Goal: Information Seeking & Learning: Compare options

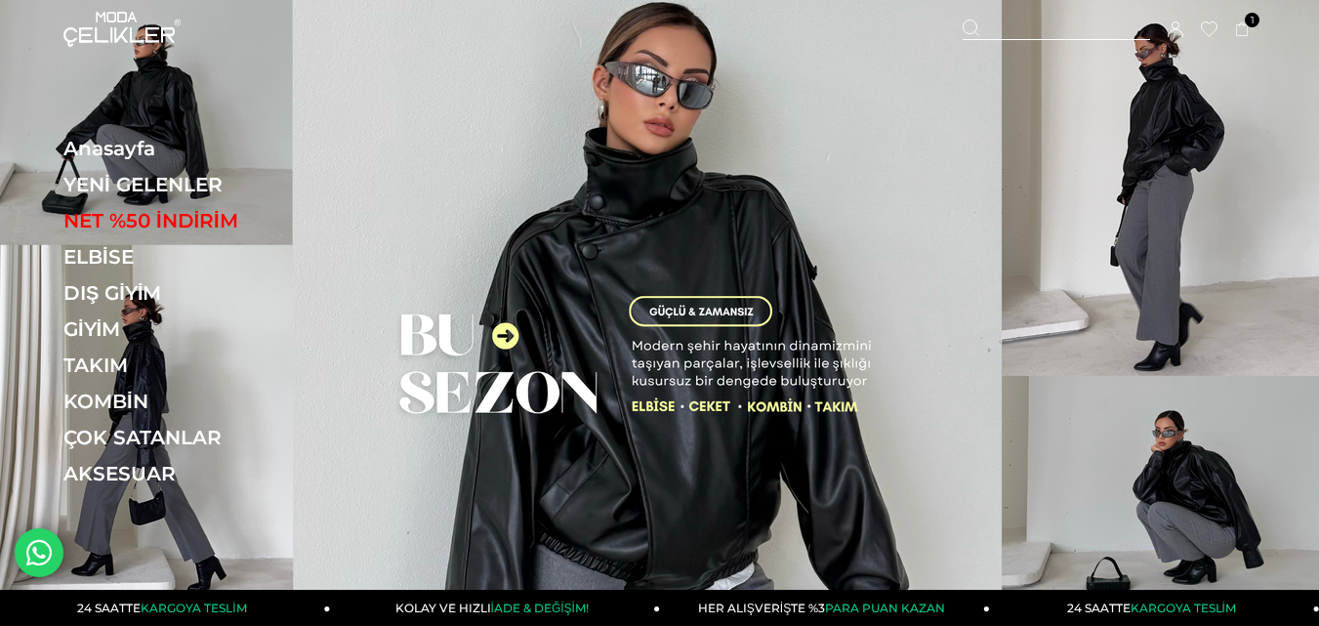
drag, startPoint x: 1027, startPoint y: 33, endPoint x: 815, endPoint y: 45, distance: 212.2
click at [1025, 33] on div at bounding box center [1056, 30] width 187 height 21
drag, startPoint x: 334, startPoint y: 103, endPoint x: 319, endPoint y: 103, distance: 14.6
click at [333, 103] on input "text" at bounding box center [659, 97] width 967 height 39
type input "*******"
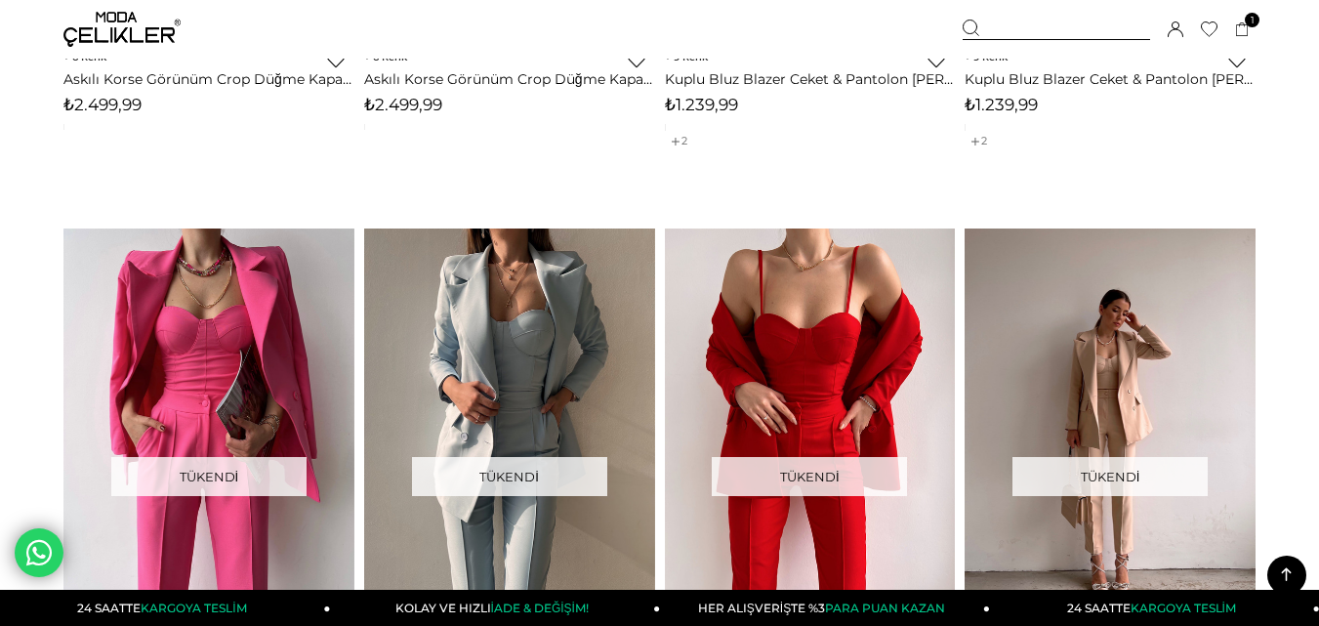
scroll to position [975, 0]
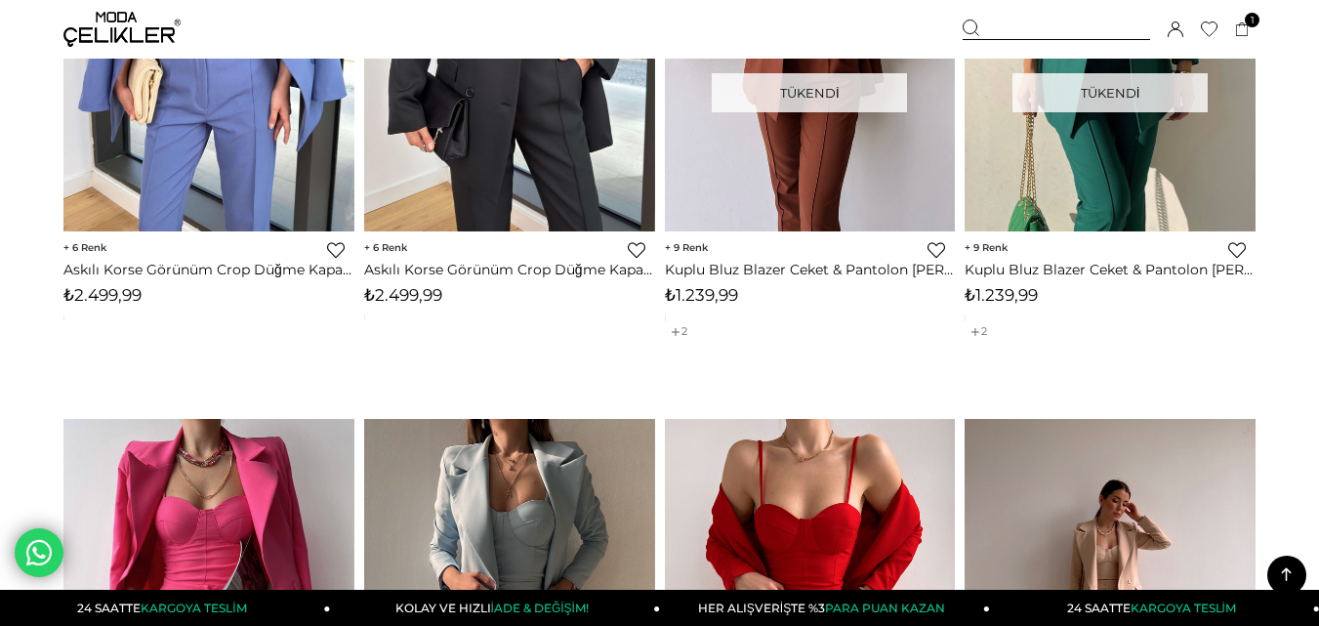
click at [1005, 20] on div at bounding box center [1056, 30] width 187 height 21
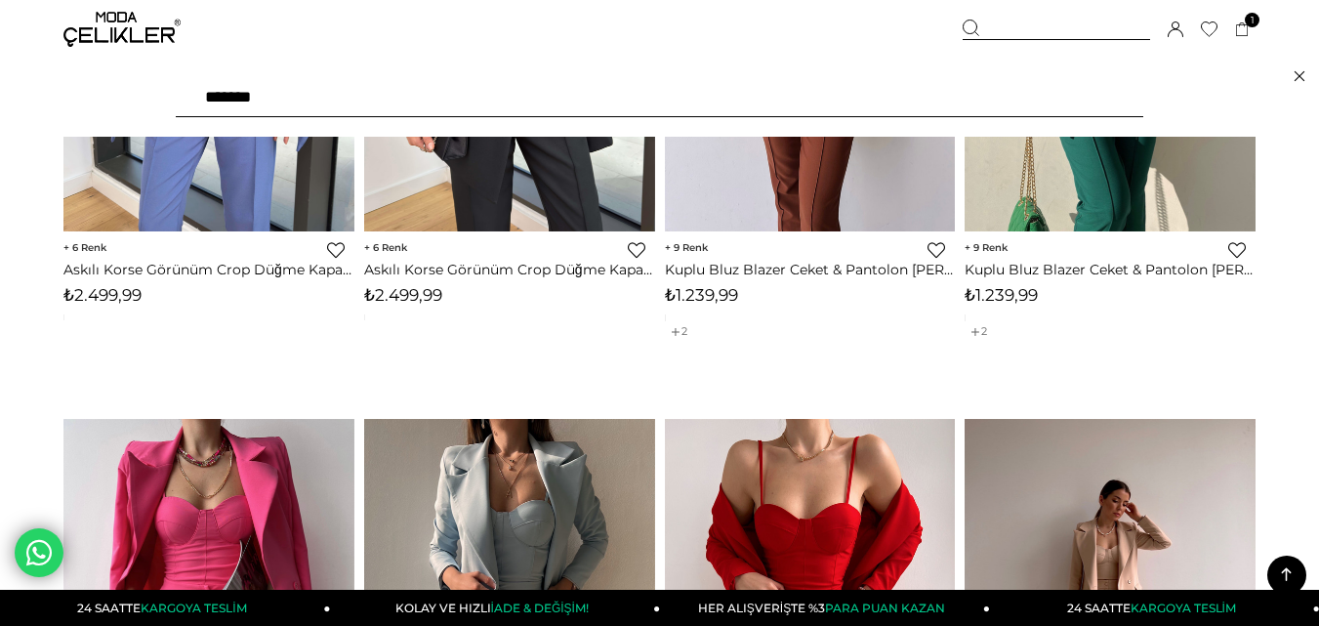
click at [419, 100] on input "*******" at bounding box center [659, 97] width 967 height 39
type input "****"
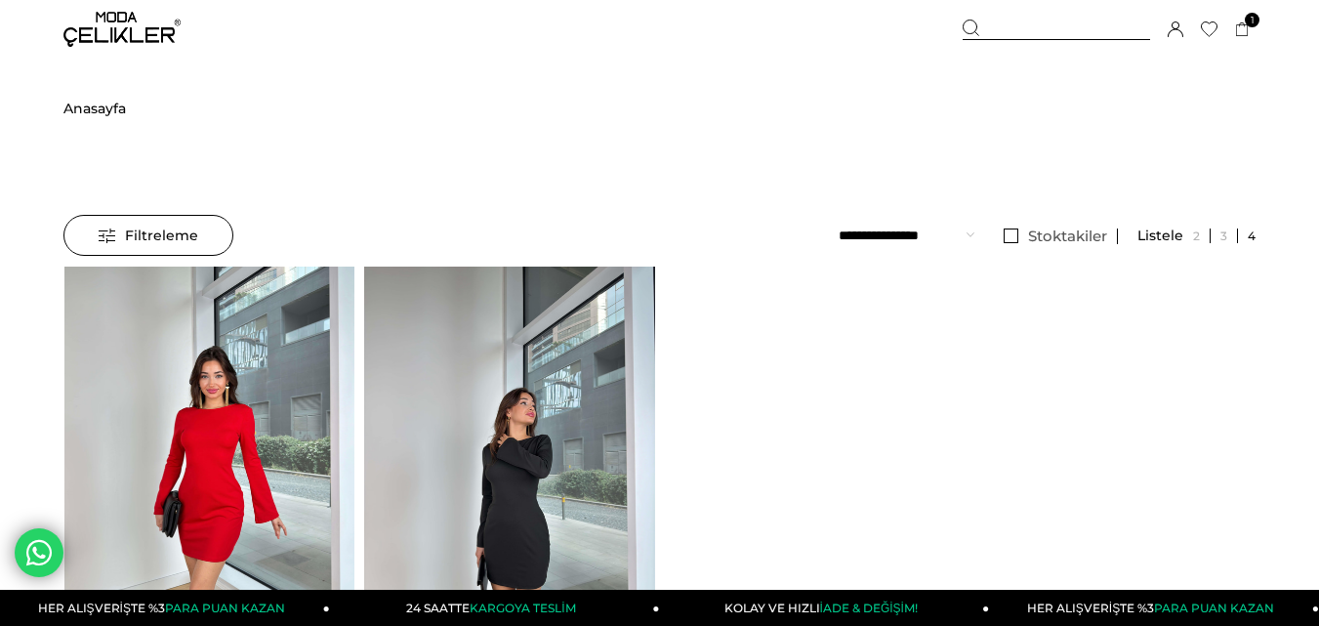
drag, startPoint x: 0, startPoint y: 0, endPoint x: 212, endPoint y: 385, distance: 439.1
click at [210, 390] on img at bounding box center [208, 461] width 291 height 388
click at [215, 385] on div at bounding box center [210, 460] width 873 height 387
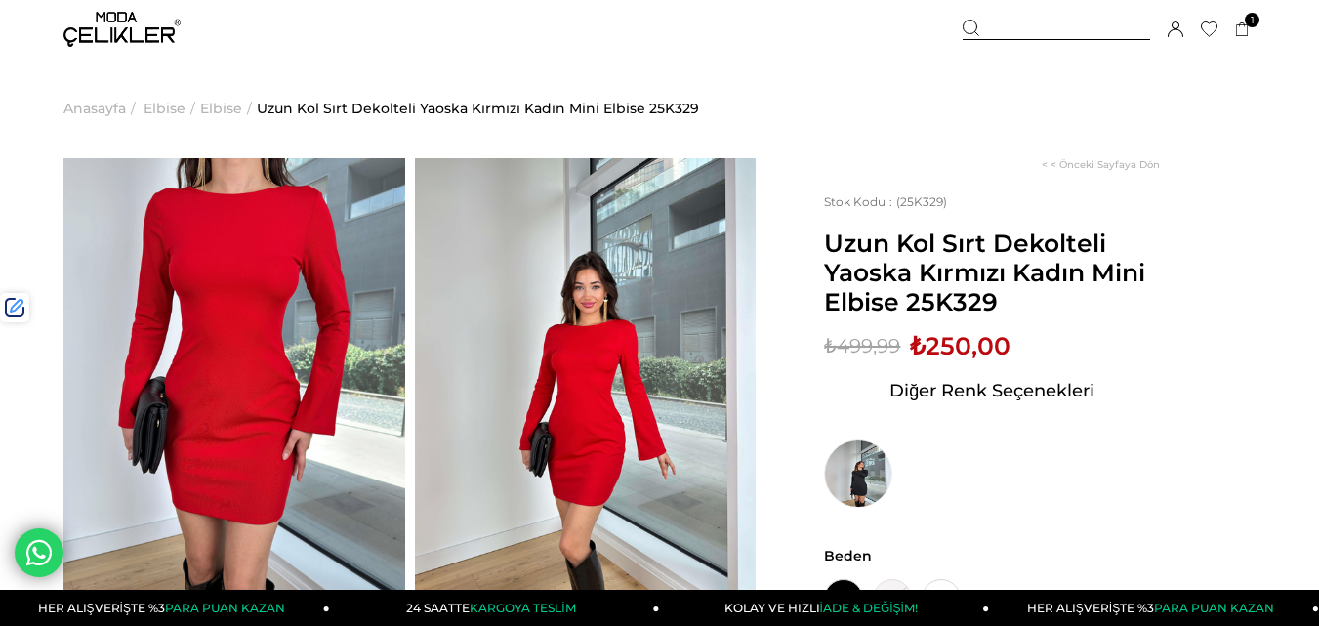
scroll to position [293, 0]
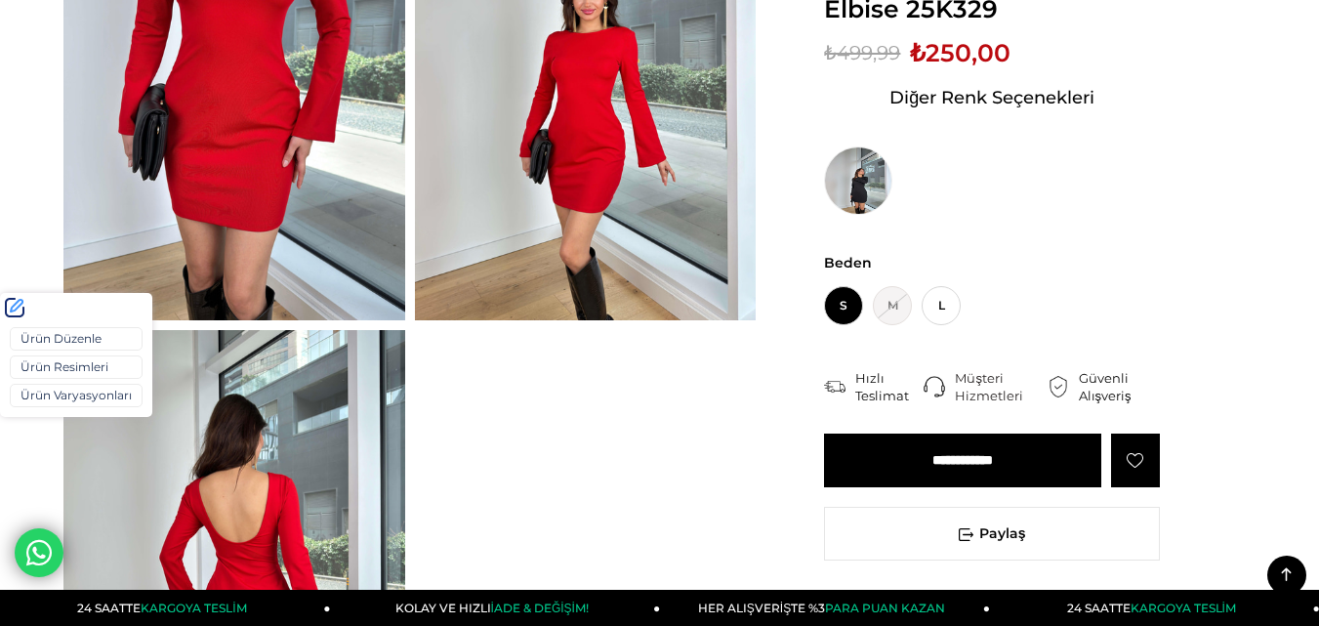
click at [67, 410] on div "Ürün Düzenle Ürün Resimleri Ürün Varyasyonları" at bounding box center [76, 369] width 152 height 95
click at [67, 390] on link "Ürün Varyasyonları" at bounding box center [76, 395] width 133 height 23
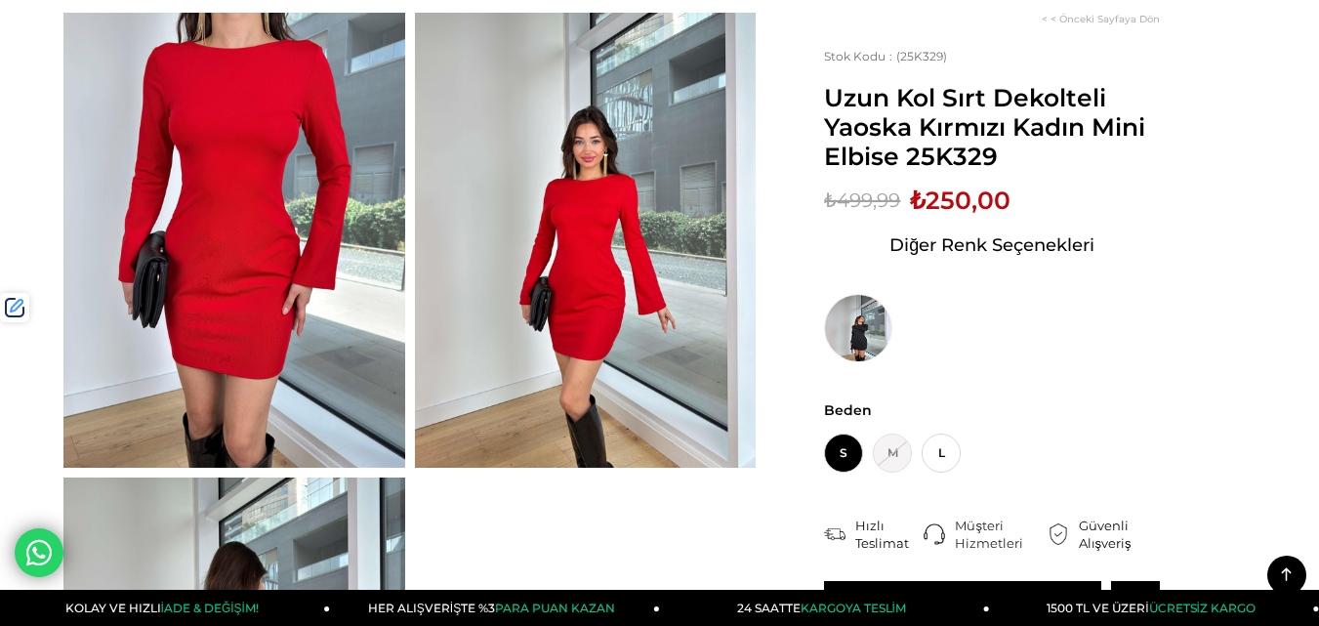
scroll to position [0, 0]
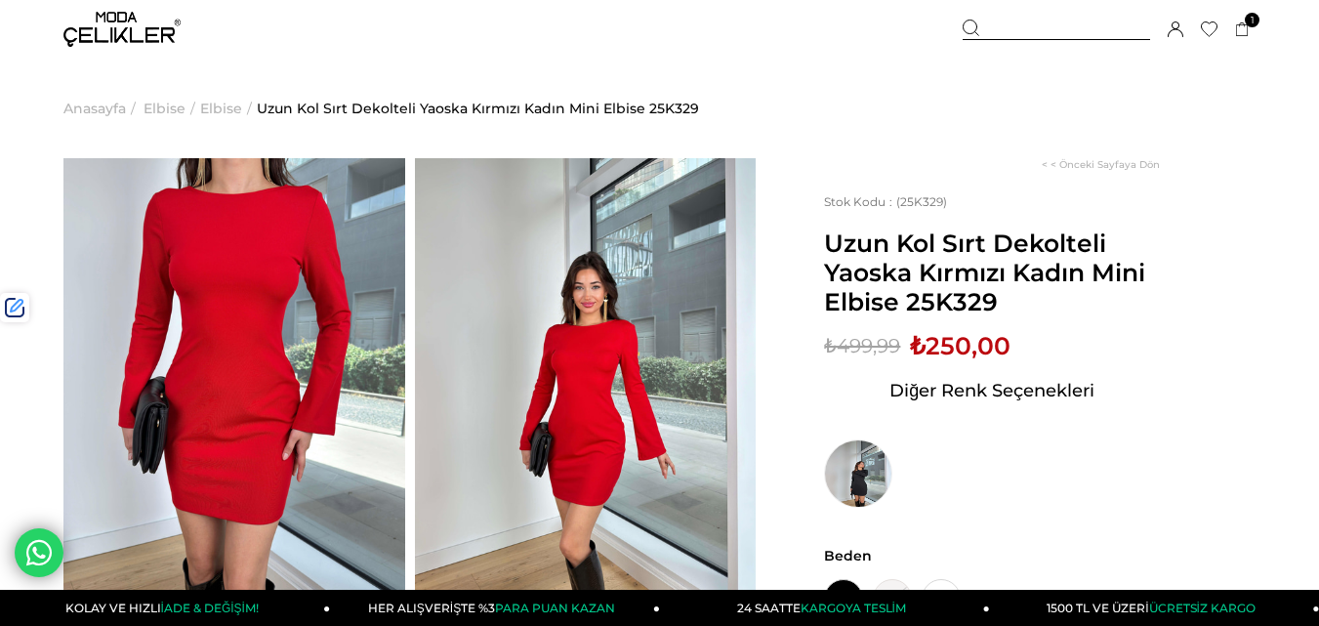
click at [1005, 31] on div at bounding box center [1056, 30] width 187 height 21
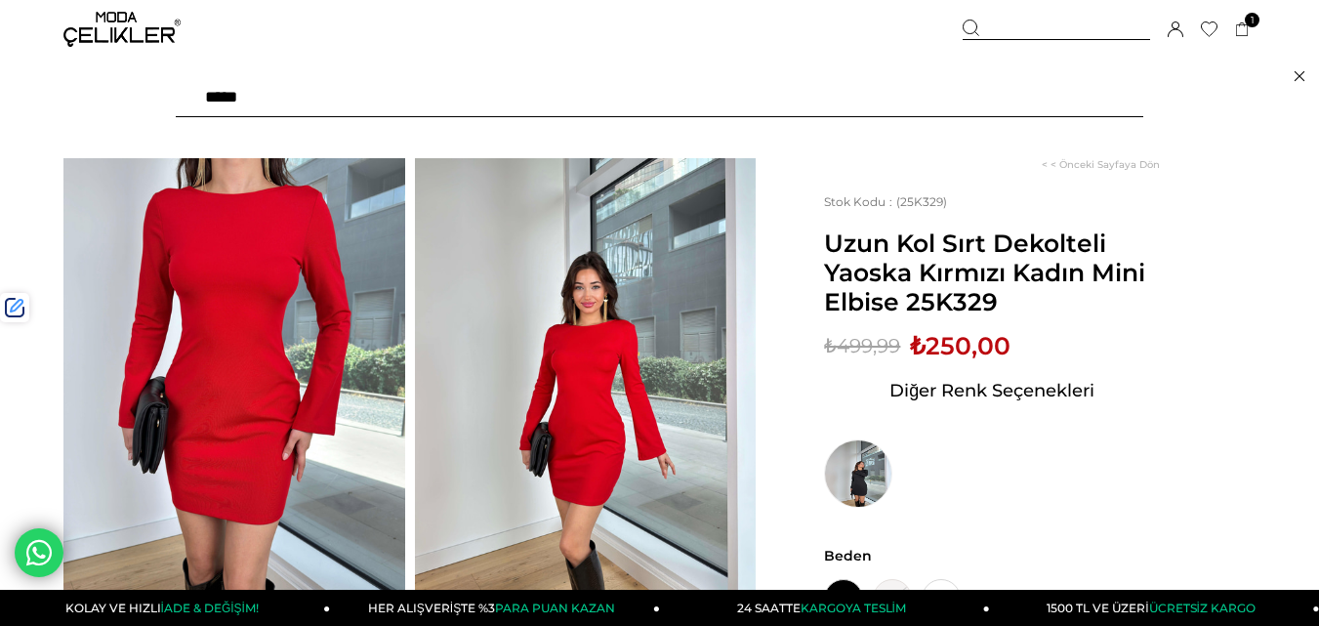
click at [439, 111] on input "text" at bounding box center [659, 97] width 967 height 39
type input "****"
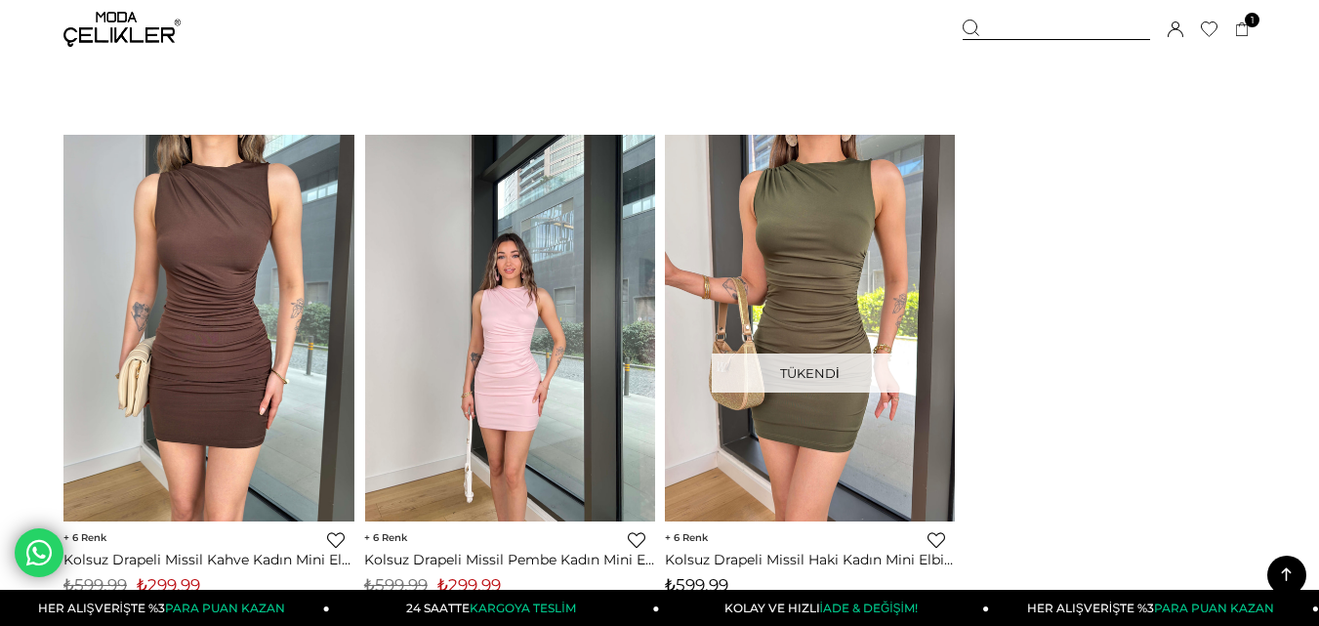
scroll to position [781, 0]
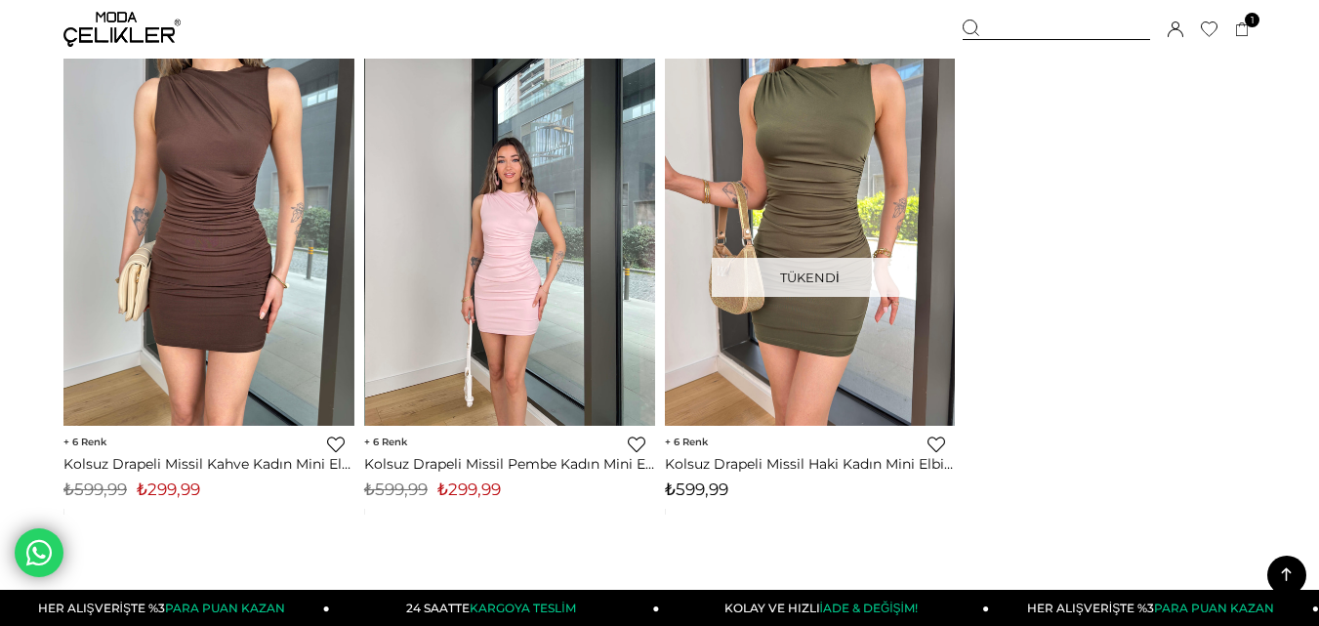
click at [480, 262] on img at bounding box center [510, 233] width 291 height 388
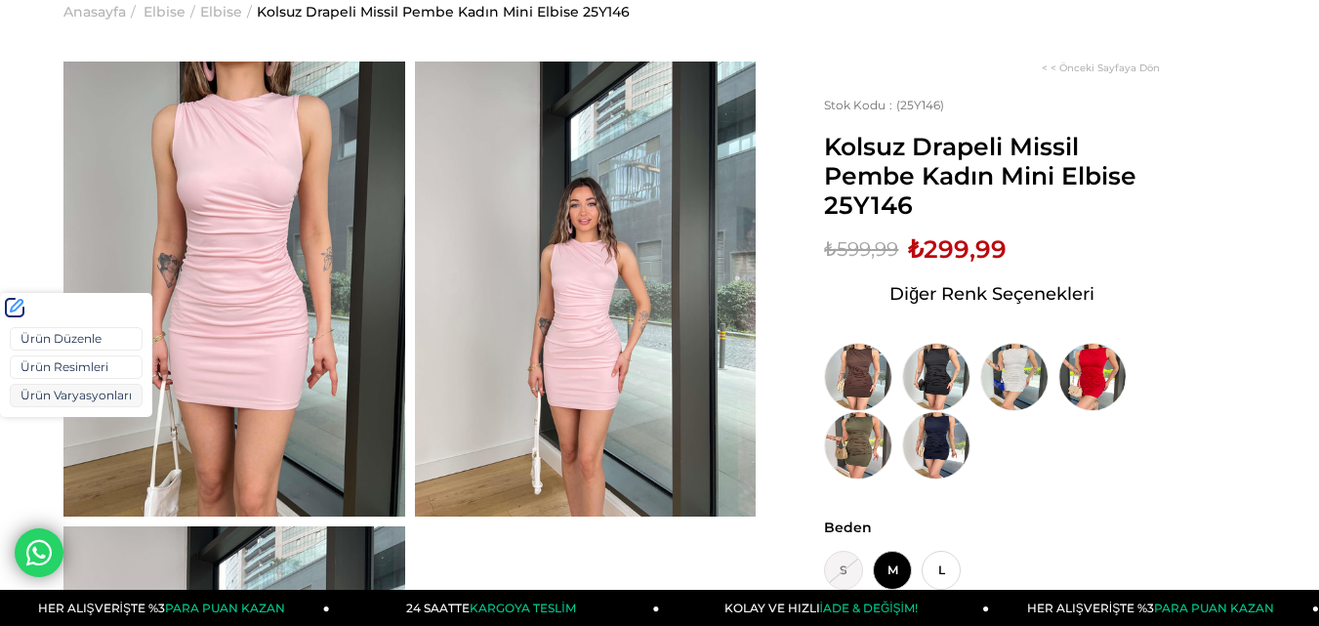
click at [45, 390] on link "Ürün Varyasyonları" at bounding box center [76, 395] width 133 height 23
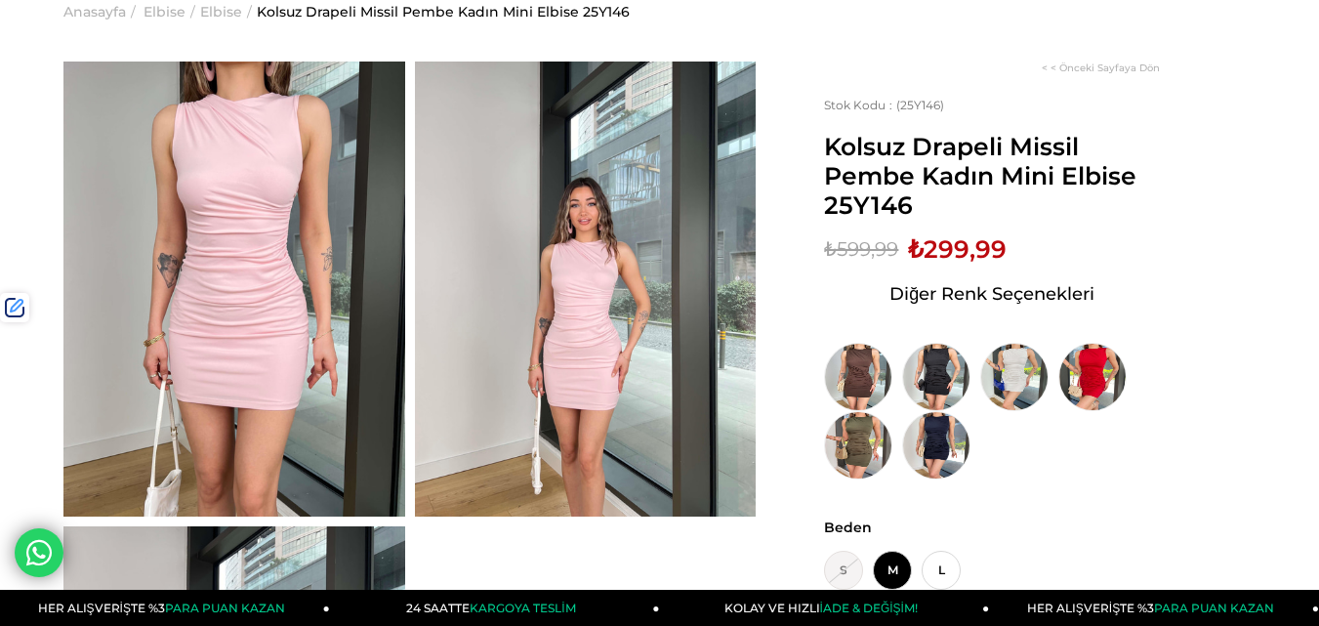
click at [973, 244] on span "₺299,99" at bounding box center [957, 248] width 99 height 29
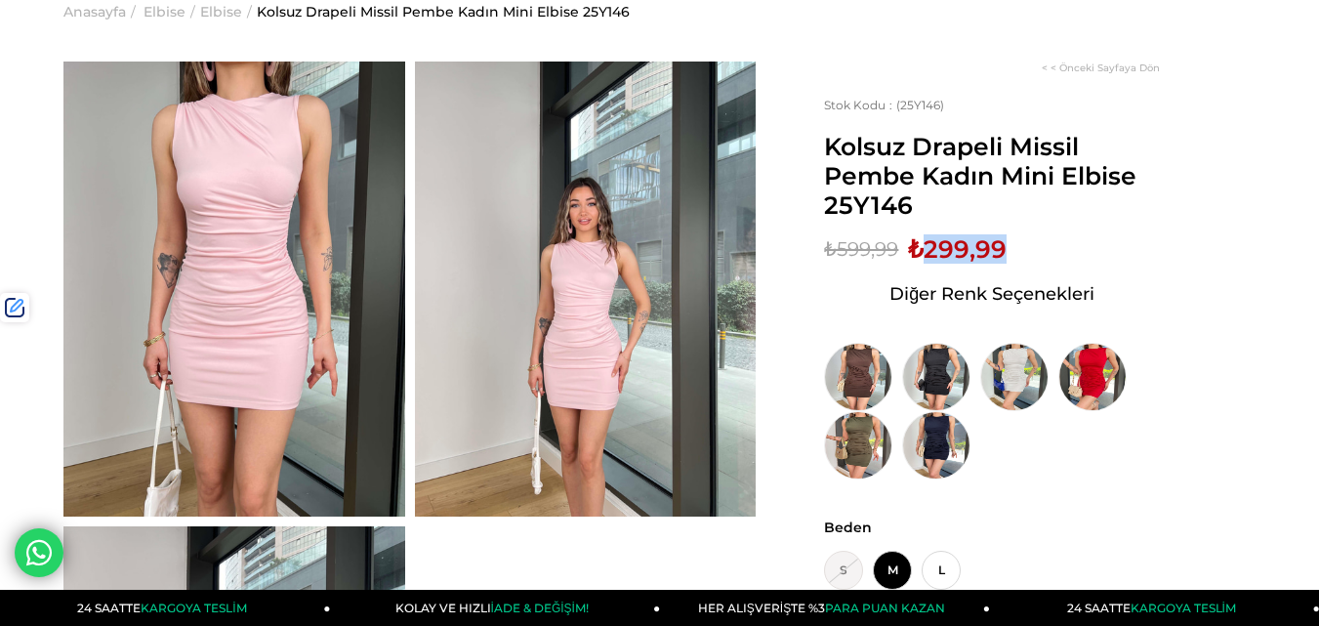
copy span "299,99"
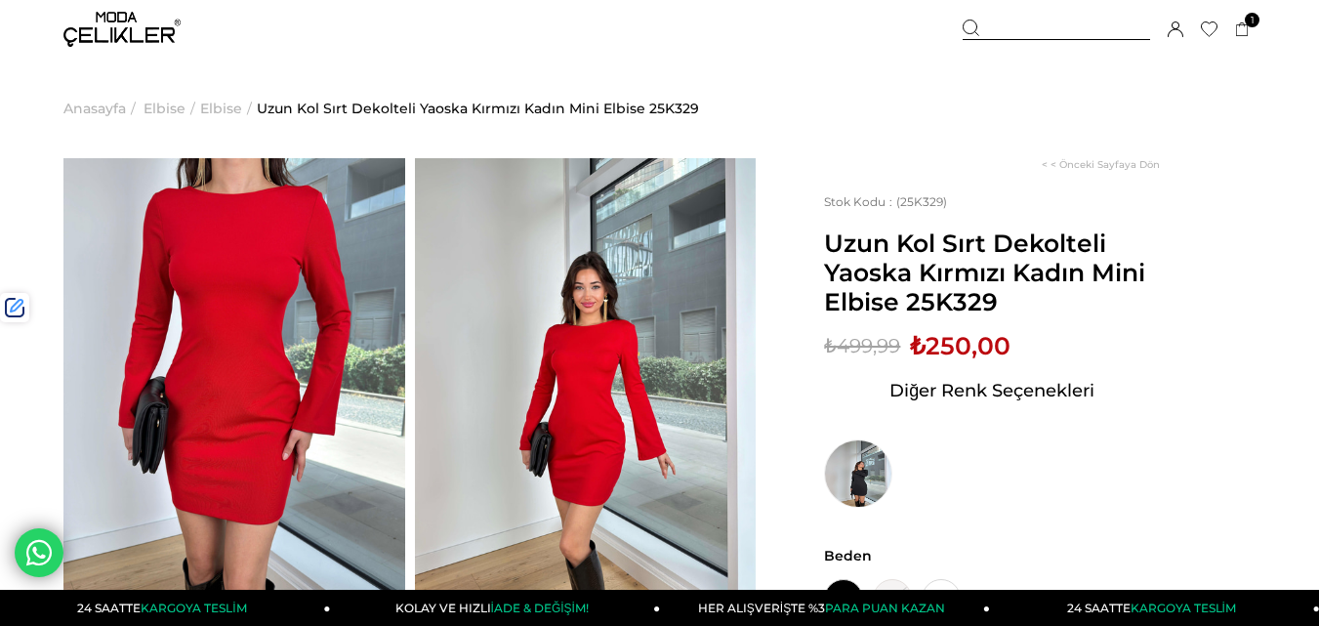
click at [989, 346] on span "₺250,00" at bounding box center [960, 345] width 101 height 29
copy span "250,00"
click at [1029, 18] on div "Sepetim 1 Ürün ₺1.699,99 Asimetrik Yaka Uzun Kollu Keyli Bordo Kadın Midi Elbis…" at bounding box center [1109, 29] width 293 height 59
drag, startPoint x: 1028, startPoint y: 29, endPoint x: 1015, endPoint y: 29, distance: 12.7
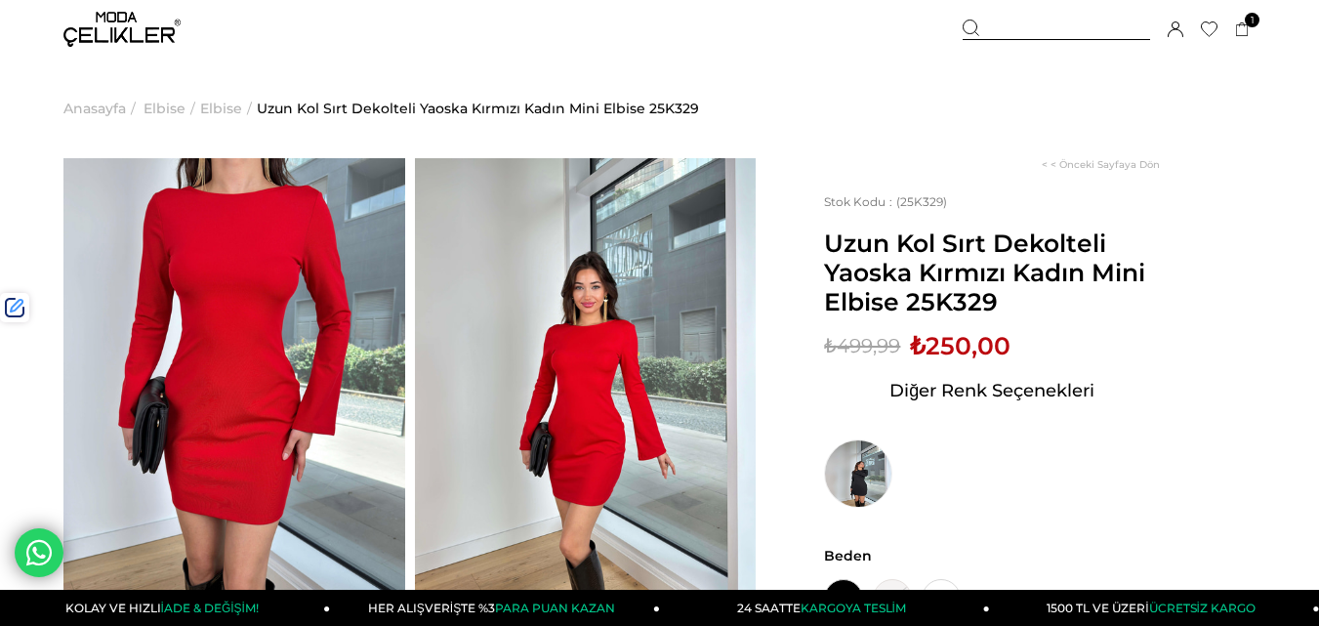
click at [1024, 29] on div at bounding box center [1056, 30] width 187 height 21
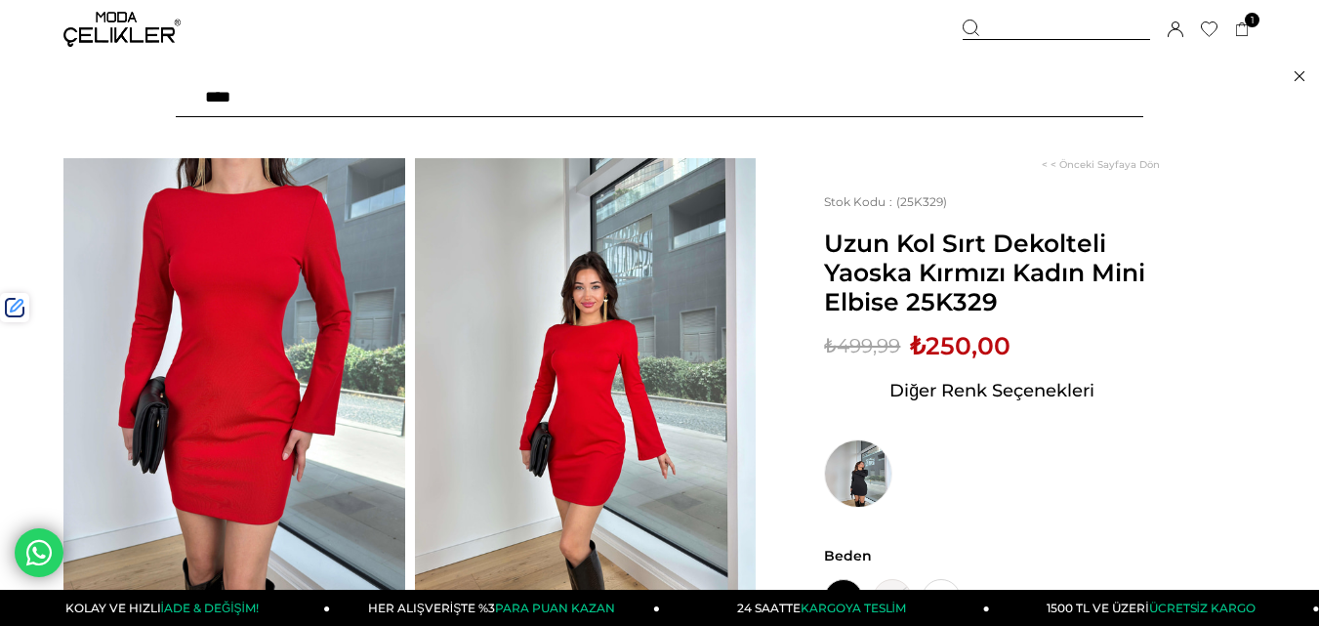
click at [437, 108] on input "****" at bounding box center [659, 97] width 967 height 39
type input "*"
type input "*****"
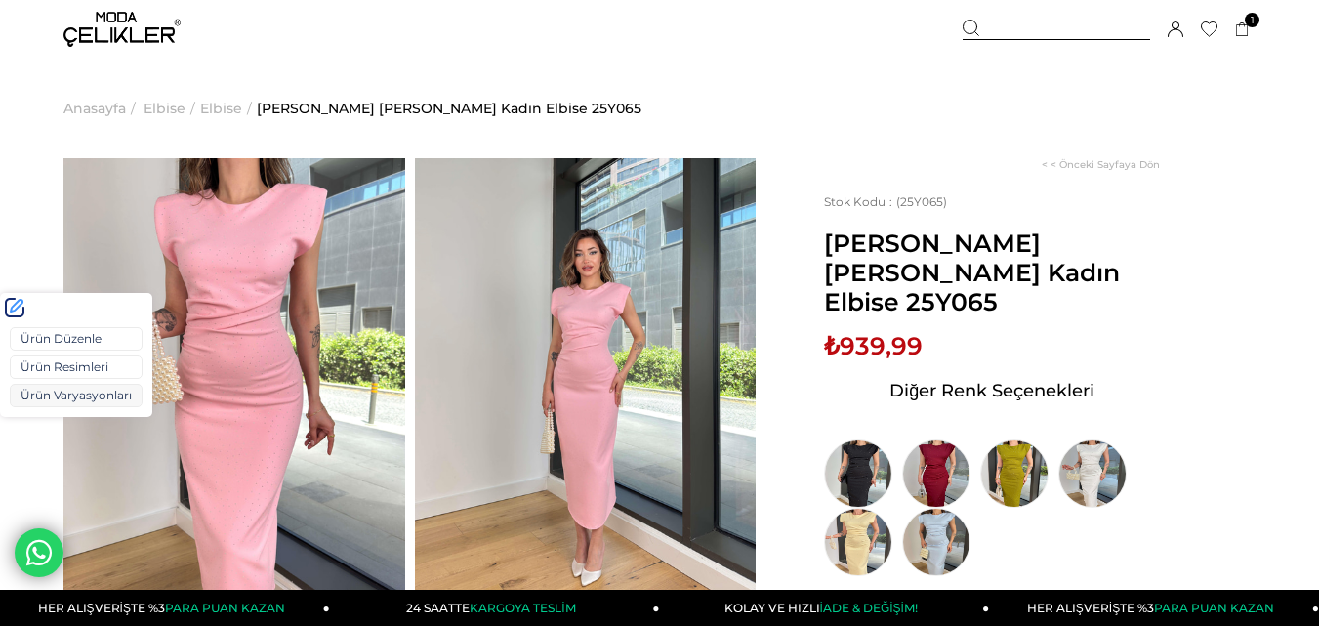
click at [48, 394] on link "Ürün Varyasyonları" at bounding box center [76, 395] width 133 height 23
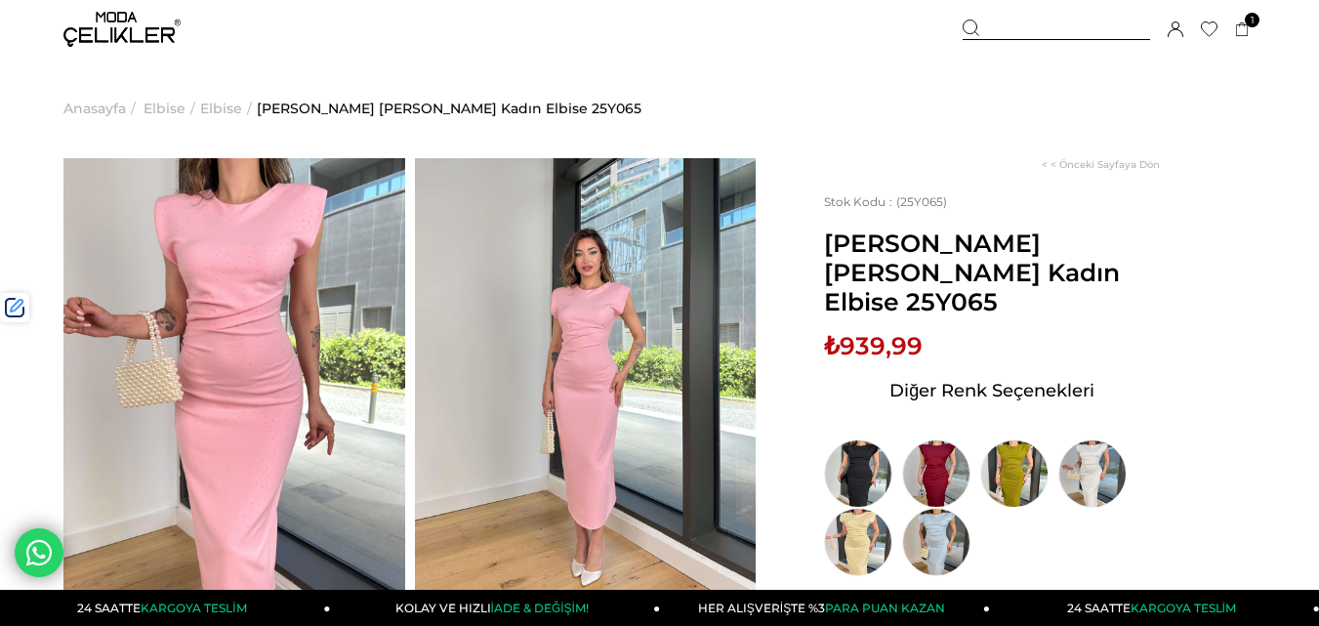
drag, startPoint x: 1059, startPoint y: 23, endPoint x: 507, endPoint y: 80, distance: 555.4
click at [1054, 23] on div at bounding box center [1056, 30] width 187 height 21
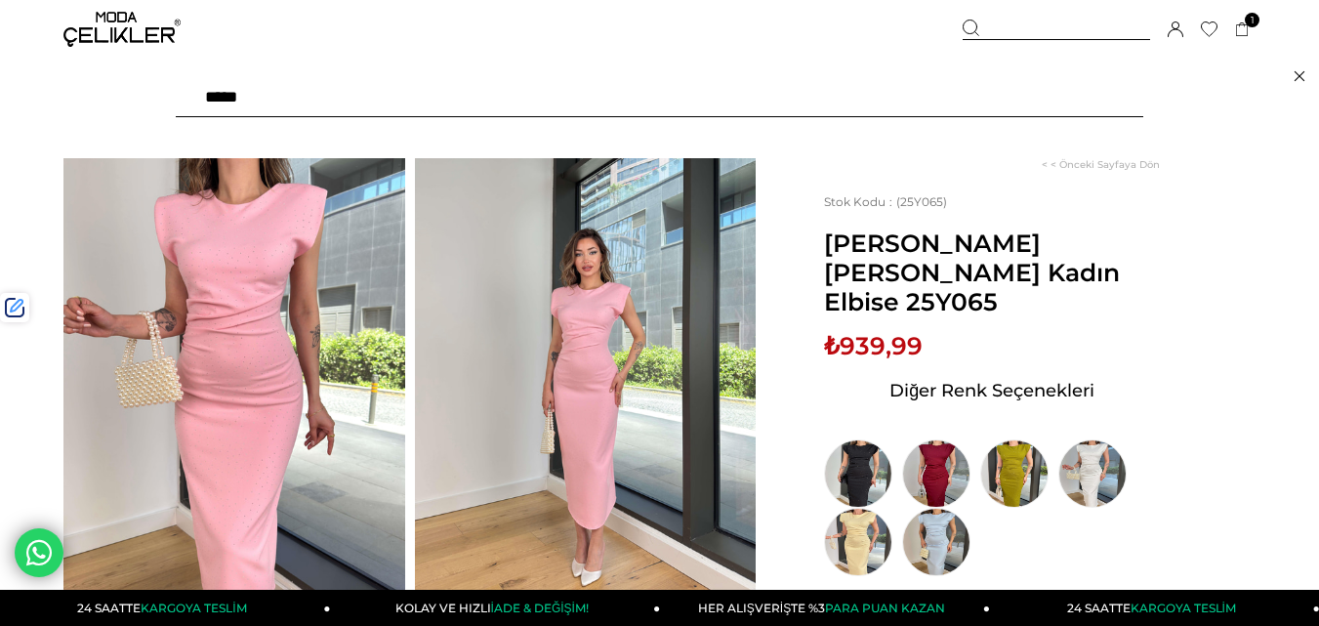
click at [373, 89] on input "text" at bounding box center [659, 97] width 967 height 39
type input "*****"
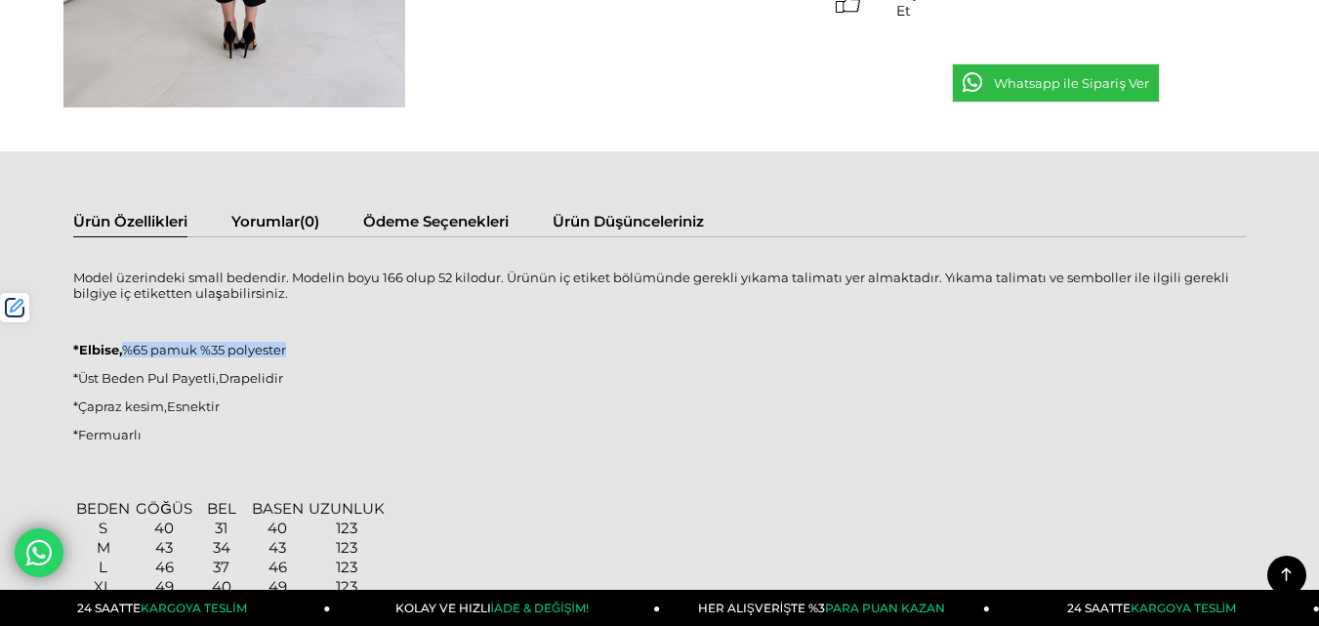
drag, startPoint x: 306, startPoint y: 350, endPoint x: 170, endPoint y: 406, distance: 146.7
click at [125, 352] on p "*Elbise, %65 pamuk %35 polyester" at bounding box center [659, 350] width 1172 height 16
copy p "%65 pamuk %35 polyester"
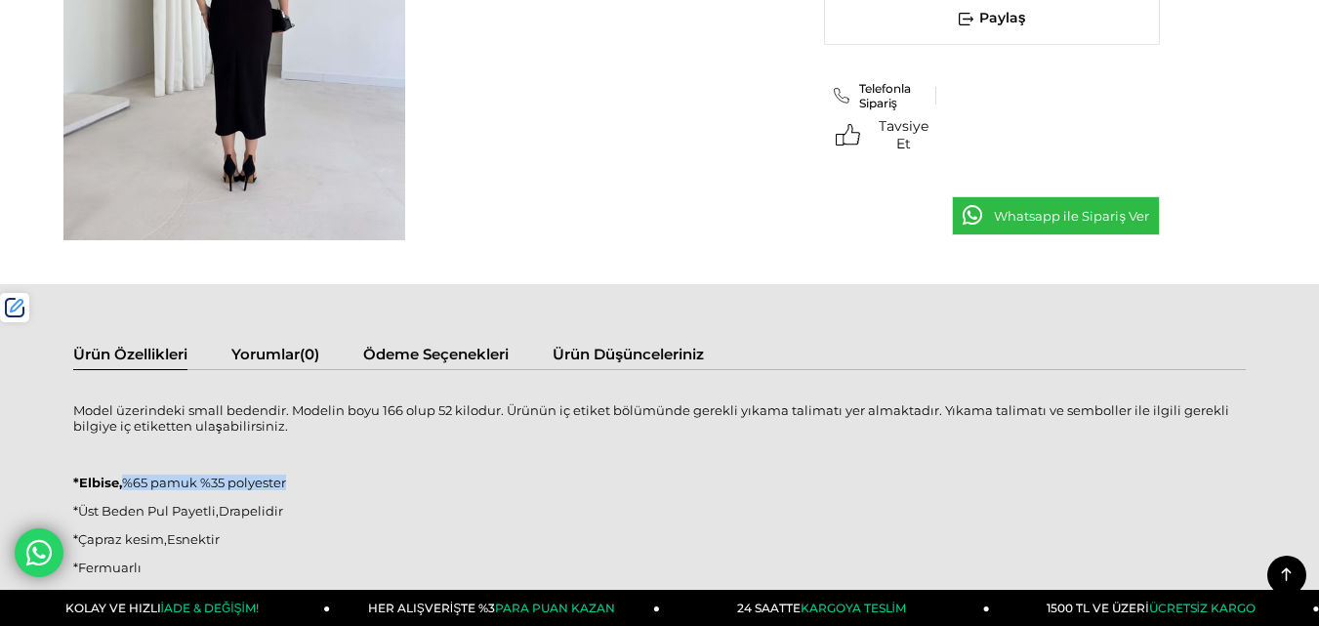
scroll to position [873, 0]
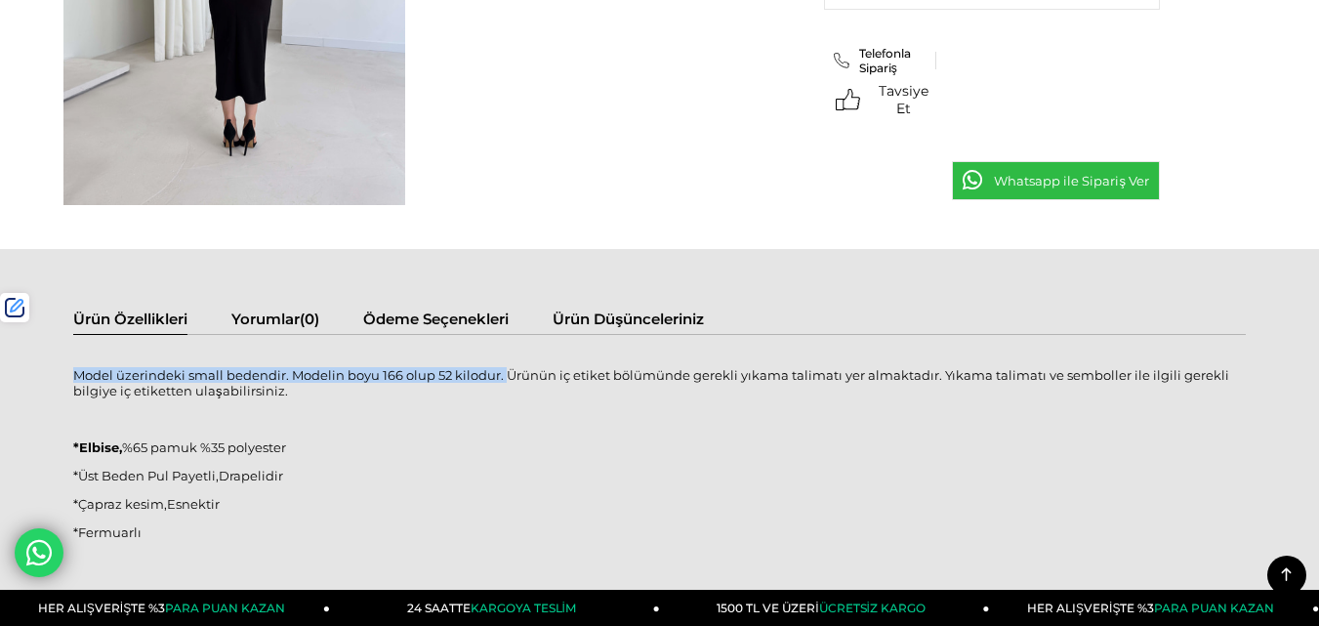
drag, startPoint x: 501, startPoint y: 378, endPoint x: 75, endPoint y: 372, distance: 425.7
click at [75, 372] on p "Model üzerindeki small bedendir. Modelin boyu 166 olup 52 kilodur. Ürünün iç et…" at bounding box center [659, 382] width 1172 height 31
copy p "Model üzerindeki small bedendir. Modelin boyu 166 olup 52 kilodur."
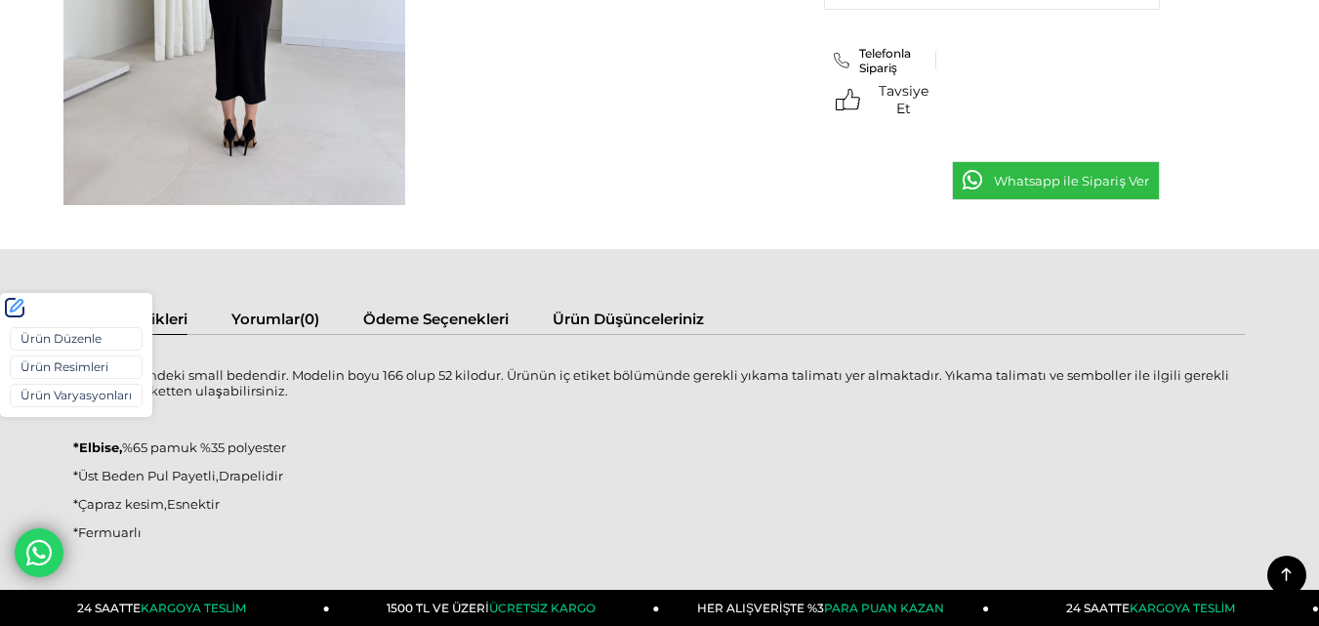
click at [50, 411] on div "Ürün Düzenle Ürün Resimleri Ürün Varyasyonları" at bounding box center [76, 369] width 152 height 95
click at [50, 395] on link "Ürün Varyasyonları" at bounding box center [76, 395] width 133 height 23
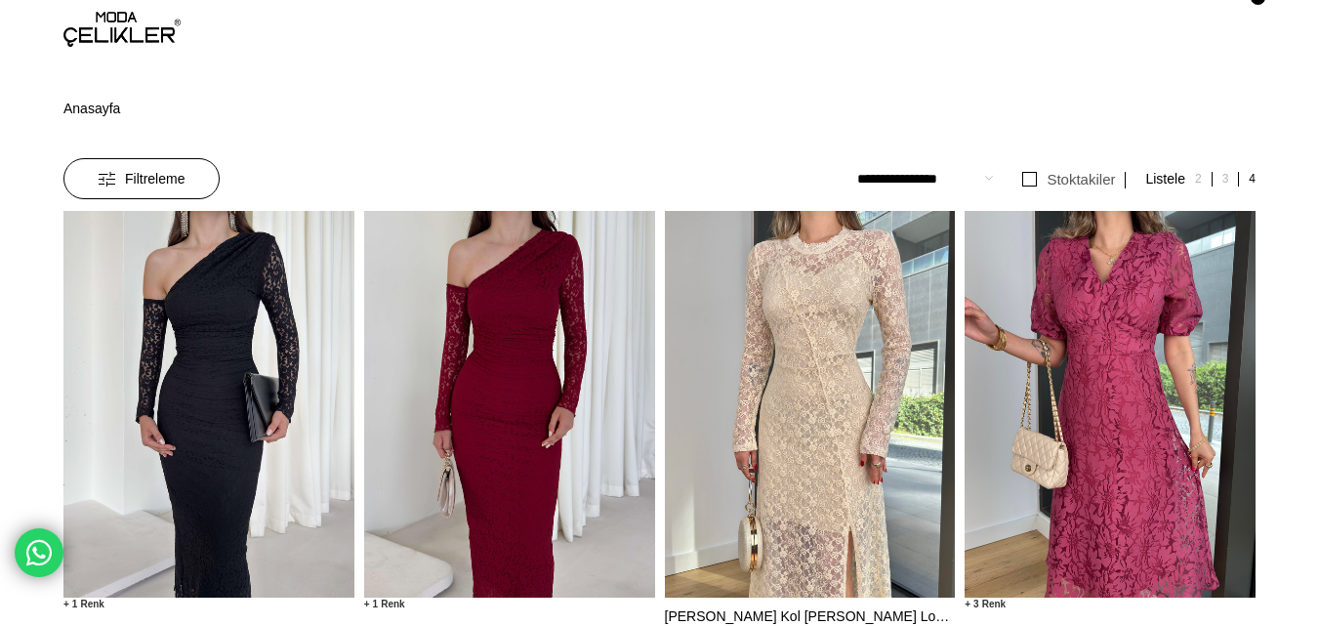
scroll to position [39, 0]
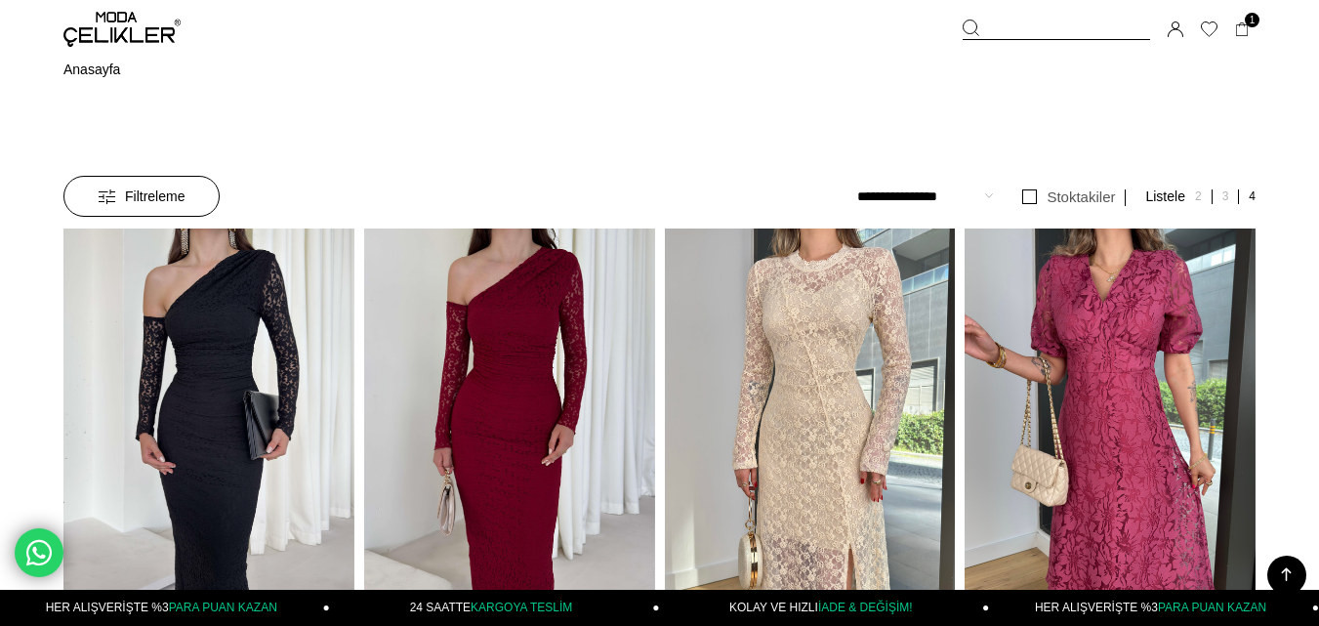
click at [645, 228] on link at bounding box center [790, 421] width 291 height 387
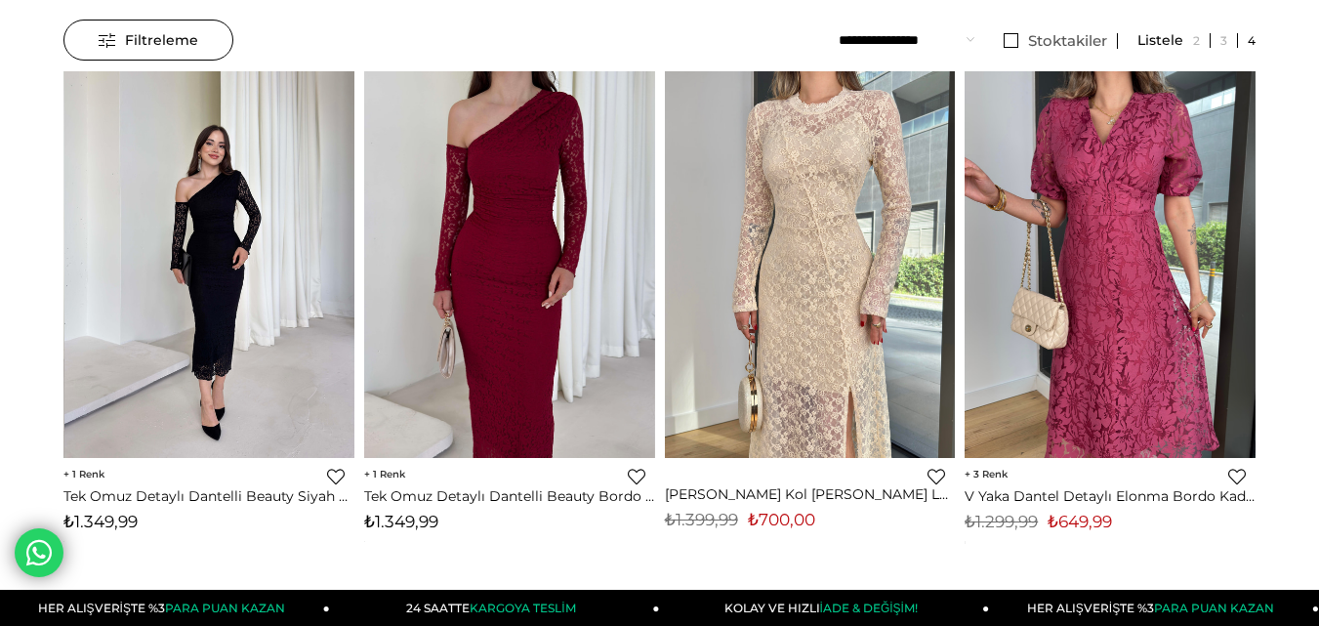
scroll to position [0, 0]
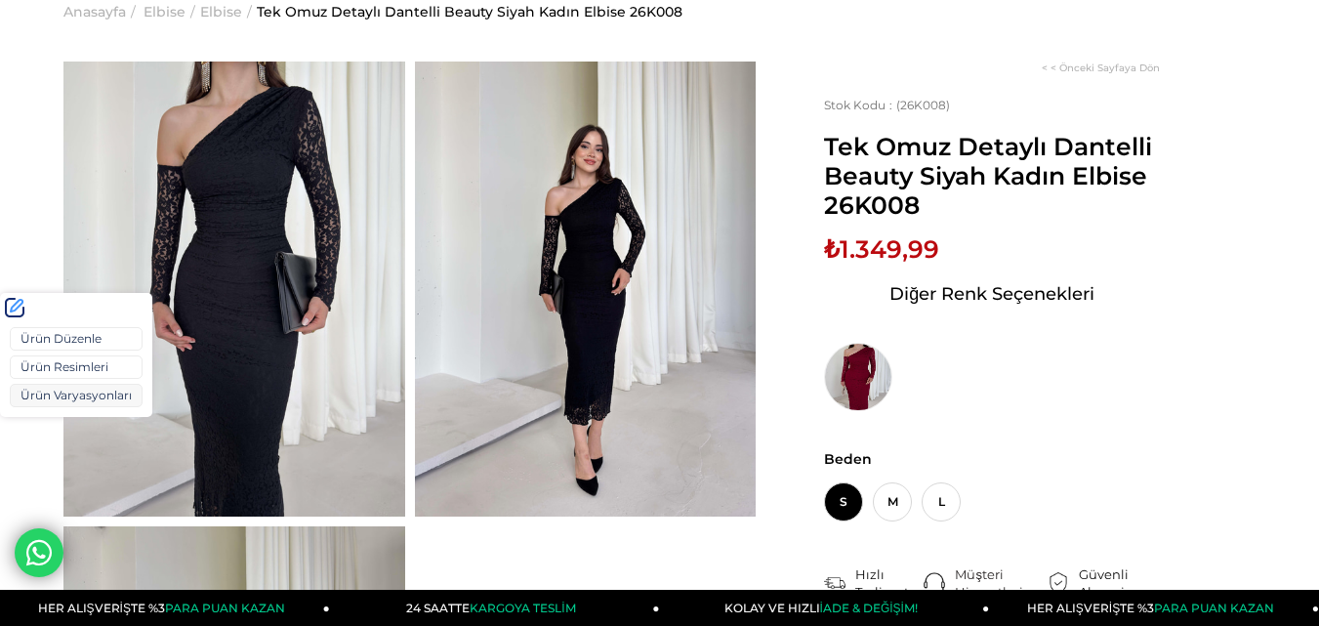
click at [49, 398] on link "Ürün Varyasyonları" at bounding box center [76, 395] width 133 height 23
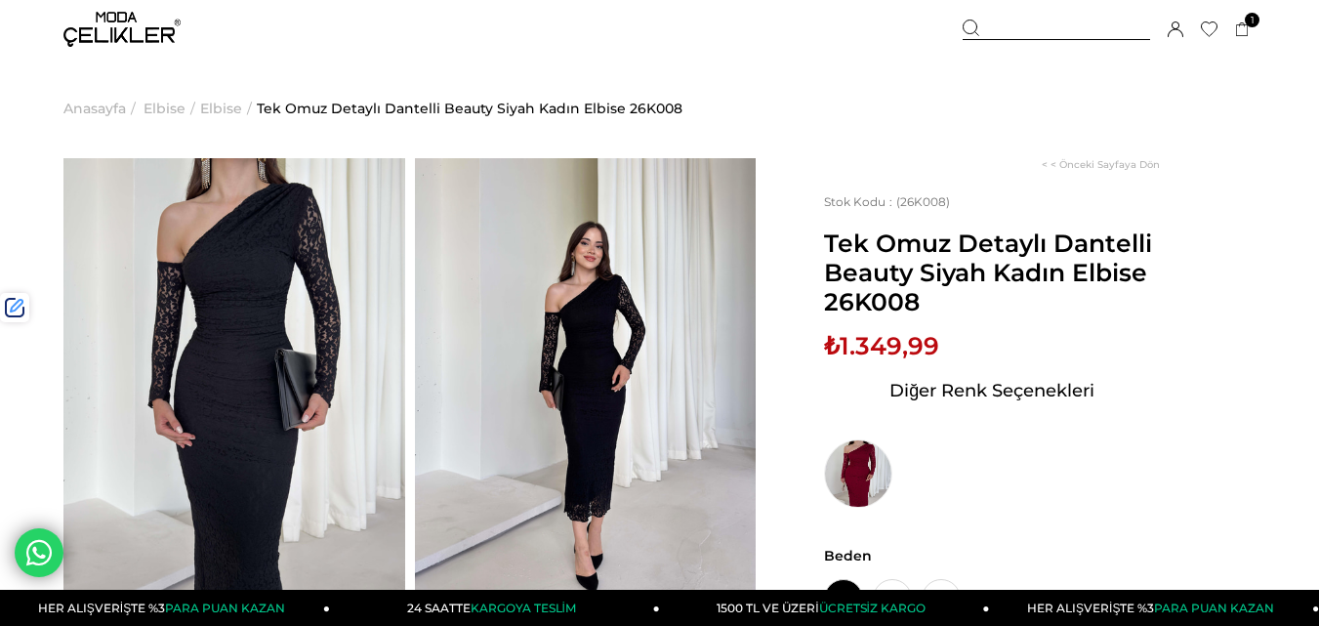
click at [1027, 29] on div at bounding box center [1056, 30] width 187 height 21
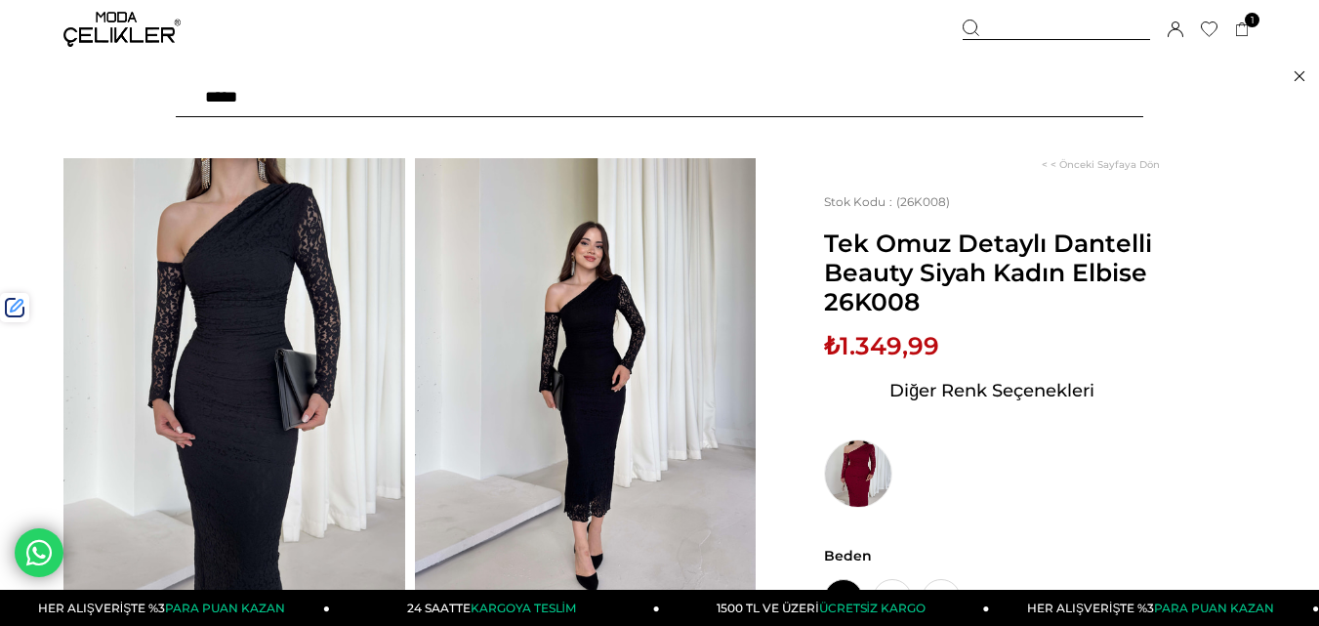
click at [603, 96] on input "text" at bounding box center [659, 97] width 967 height 39
type input "****"
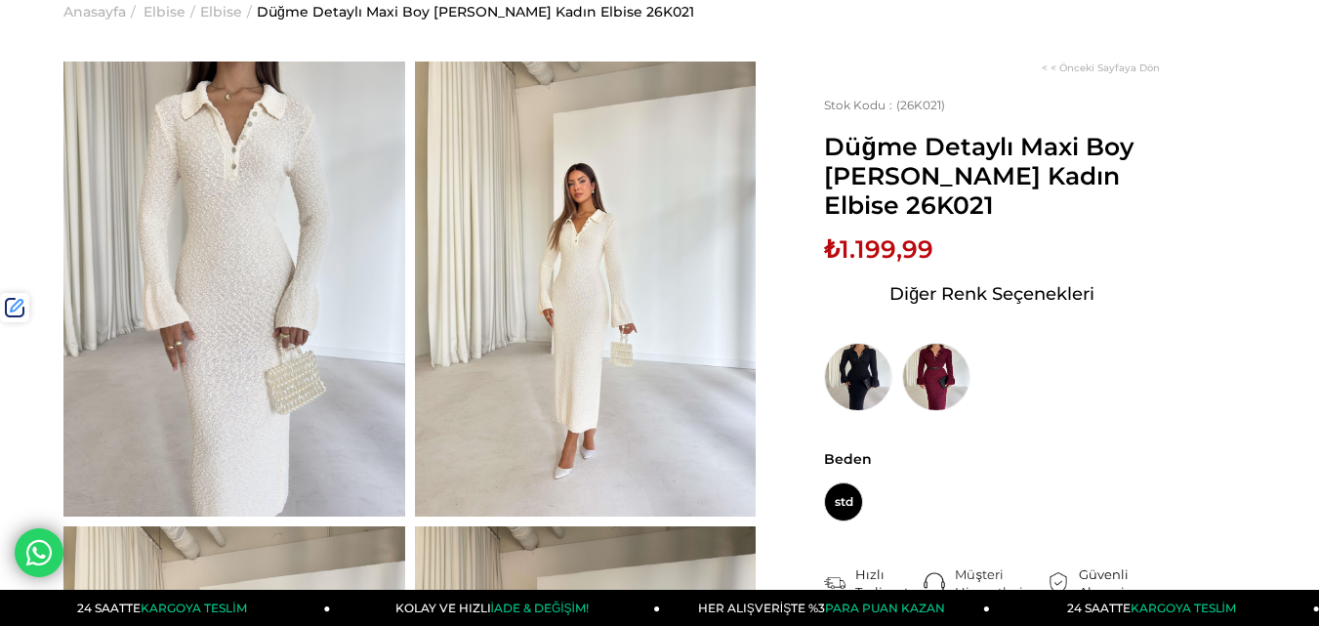
click at [886, 250] on span "₺1.199,99" at bounding box center [878, 248] width 109 height 29
copy span "1.199,99"
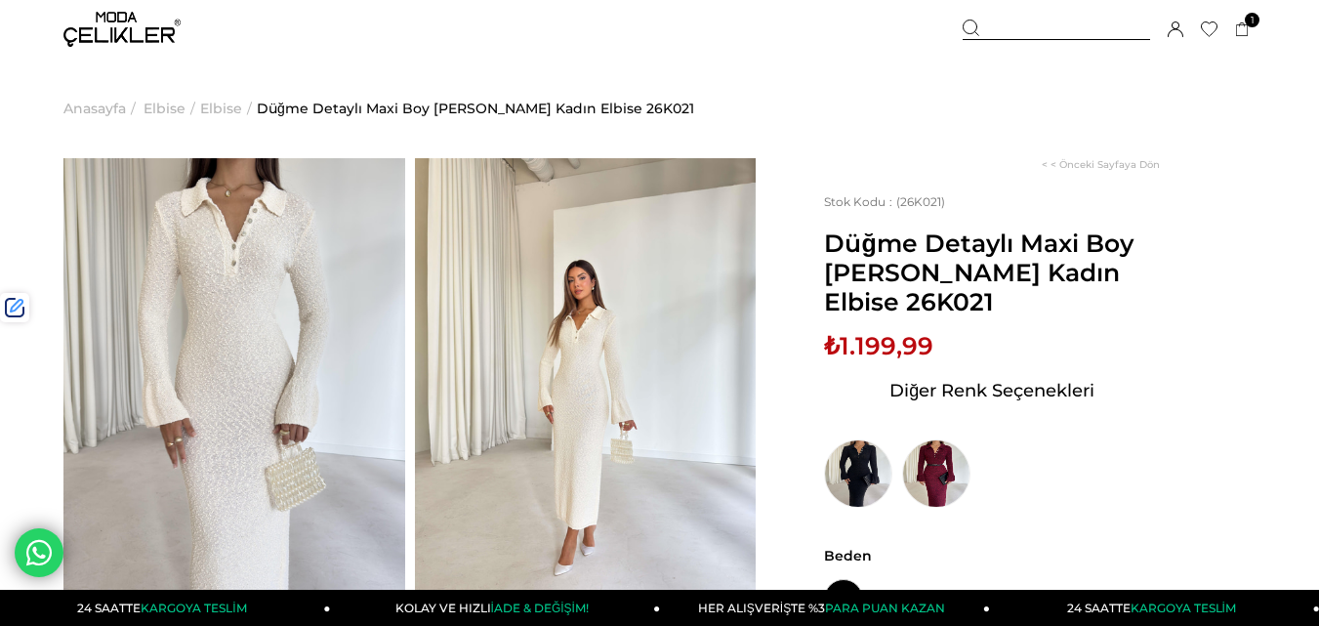
click at [1051, 30] on div at bounding box center [1056, 30] width 187 height 21
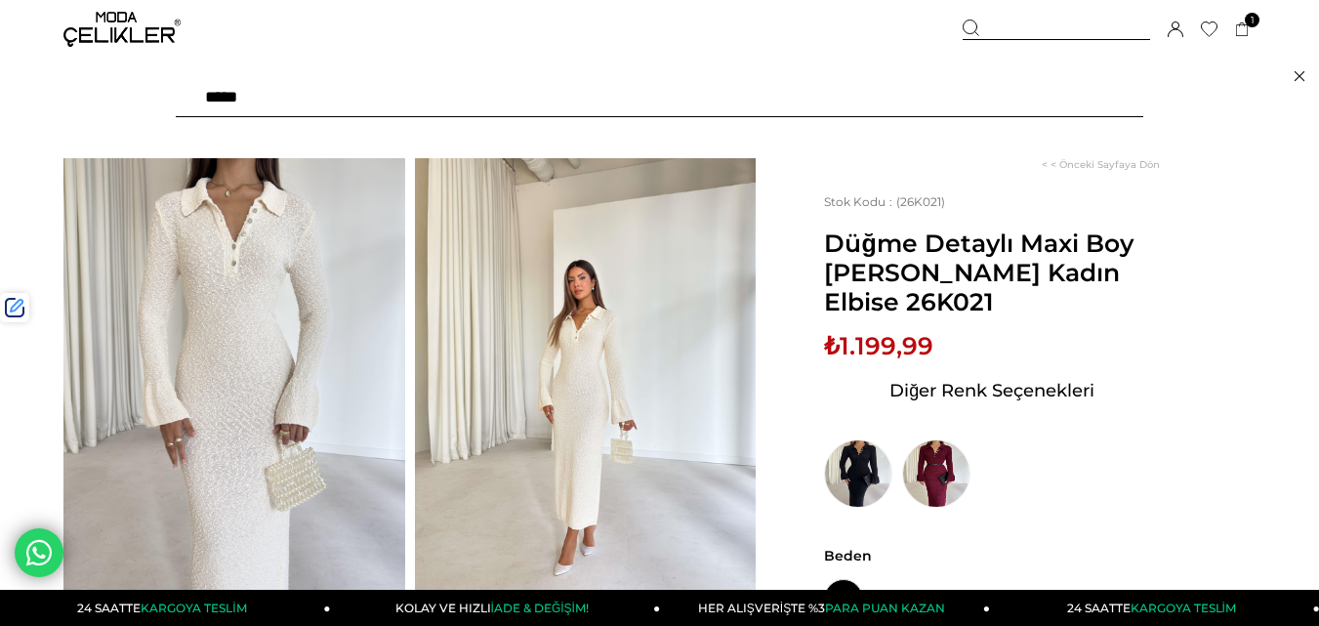
click at [391, 94] on input "text" at bounding box center [659, 97] width 967 height 39
type input "****"
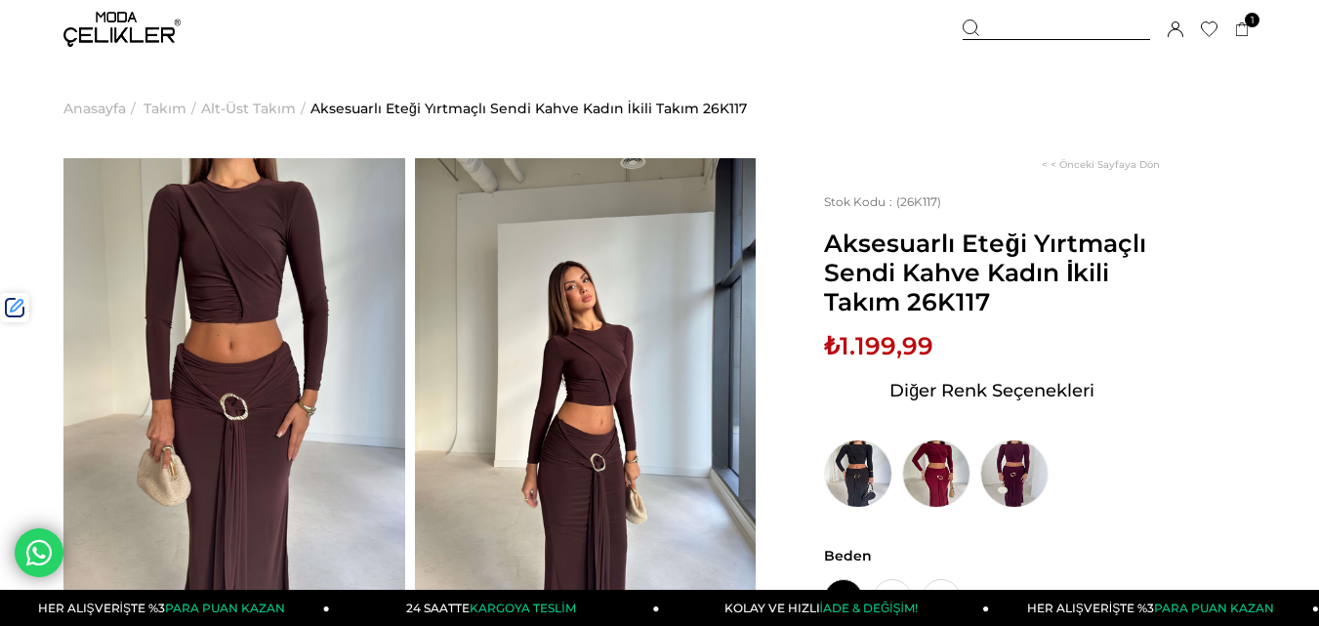
click at [0, 0] on link "Ürün Varyasyonları" at bounding box center [0, 0] width 0 height 0
click at [897, 344] on span "₺1.199,99" at bounding box center [878, 345] width 109 height 29
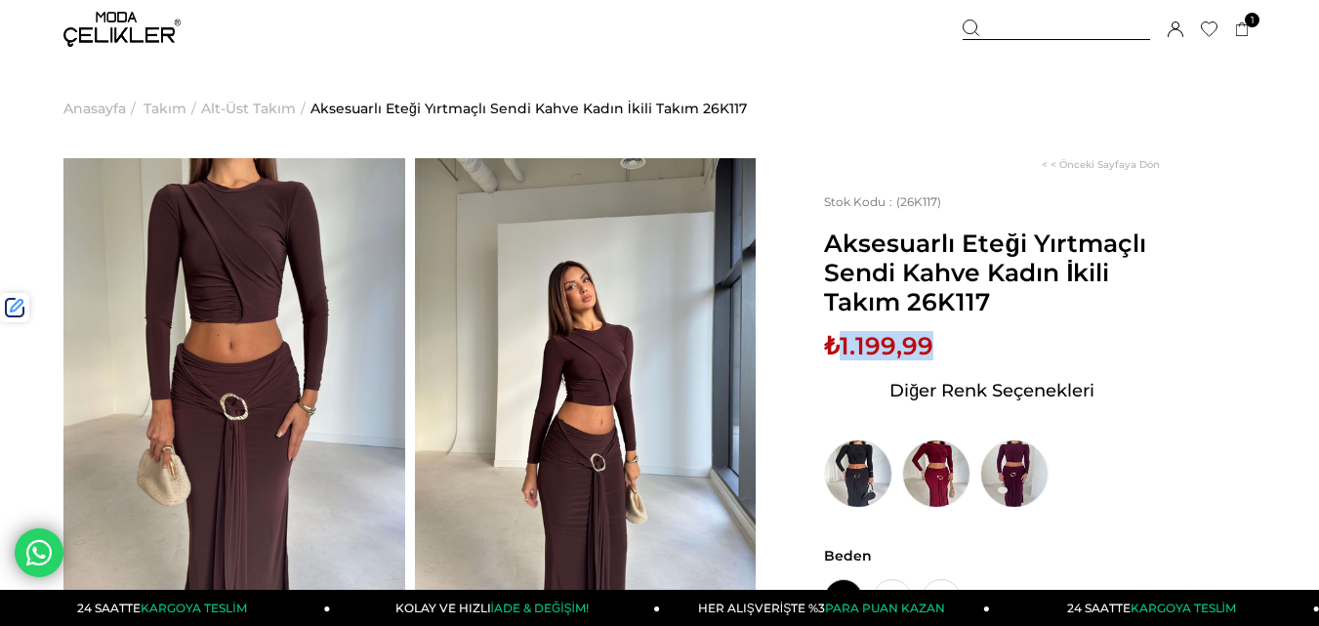
click at [896, 344] on span "₺1.199,99" at bounding box center [878, 345] width 109 height 29
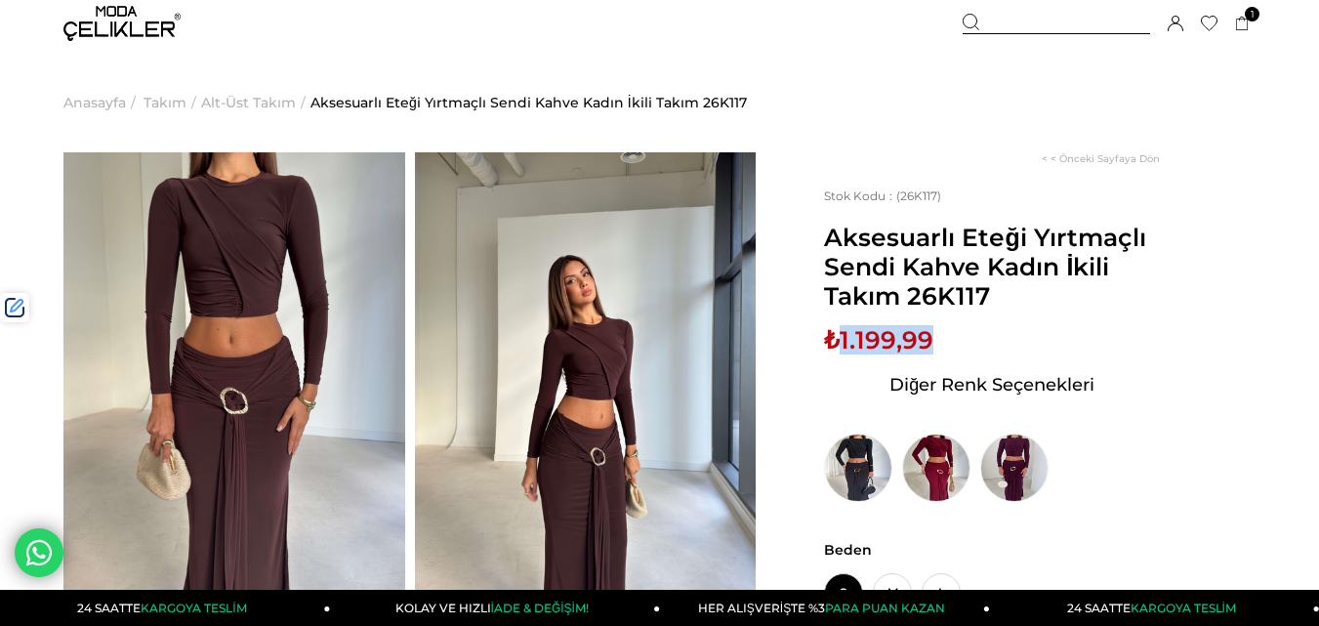
scroll to position [98, 0]
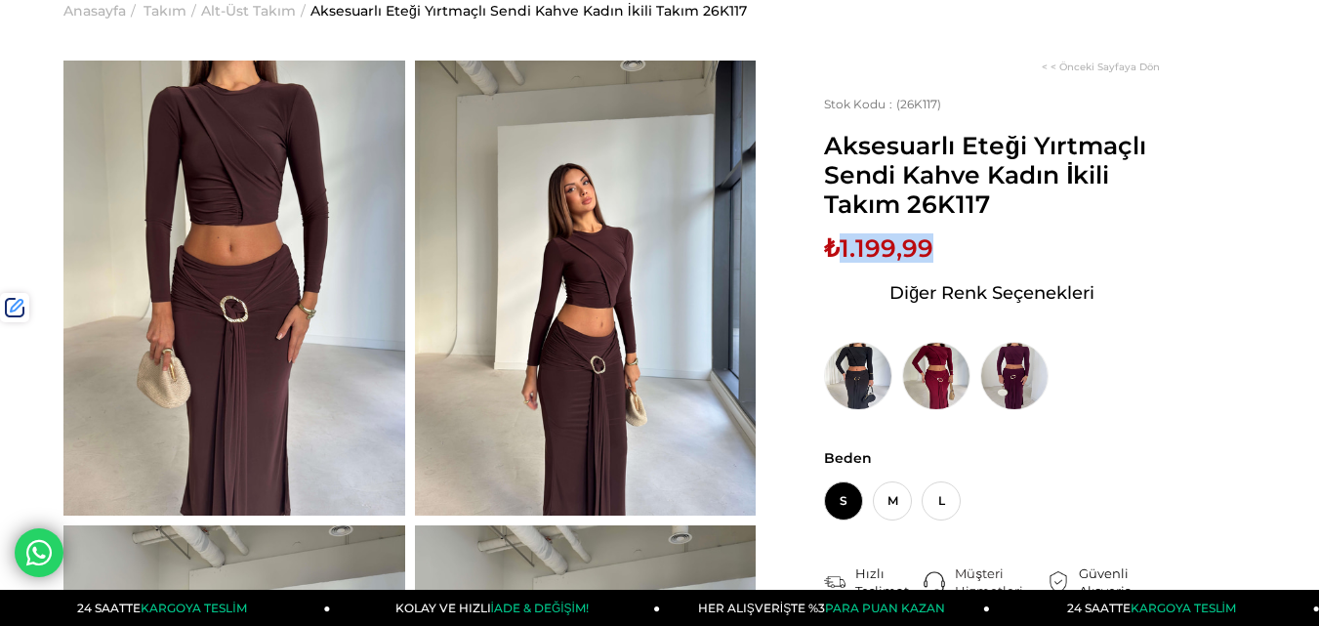
copy span "1.199,99"
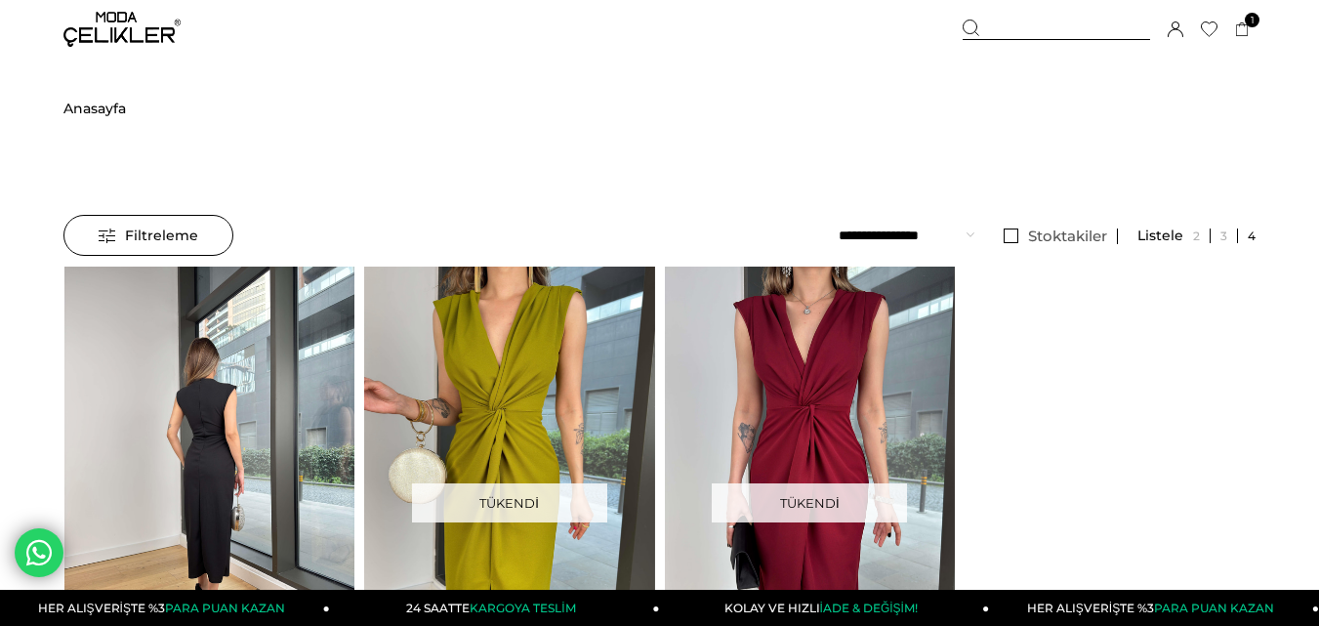
click at [229, 375] on img at bounding box center [209, 461] width 291 height 388
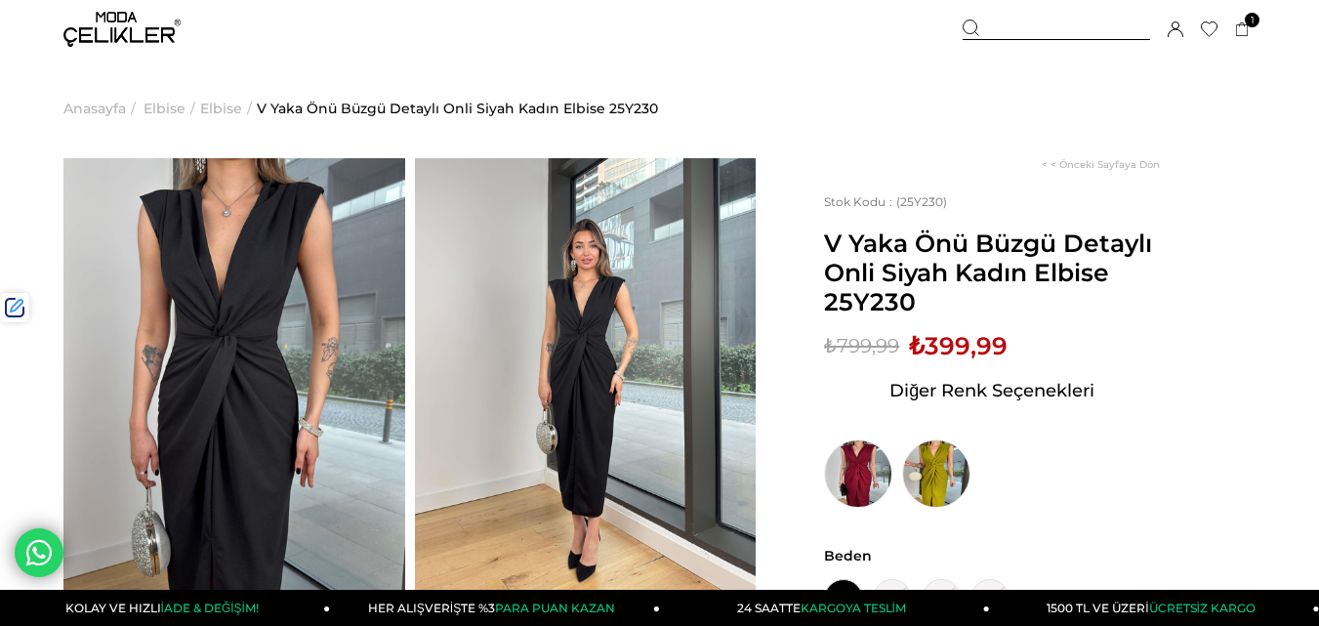
click at [1059, 28] on div at bounding box center [1056, 30] width 187 height 21
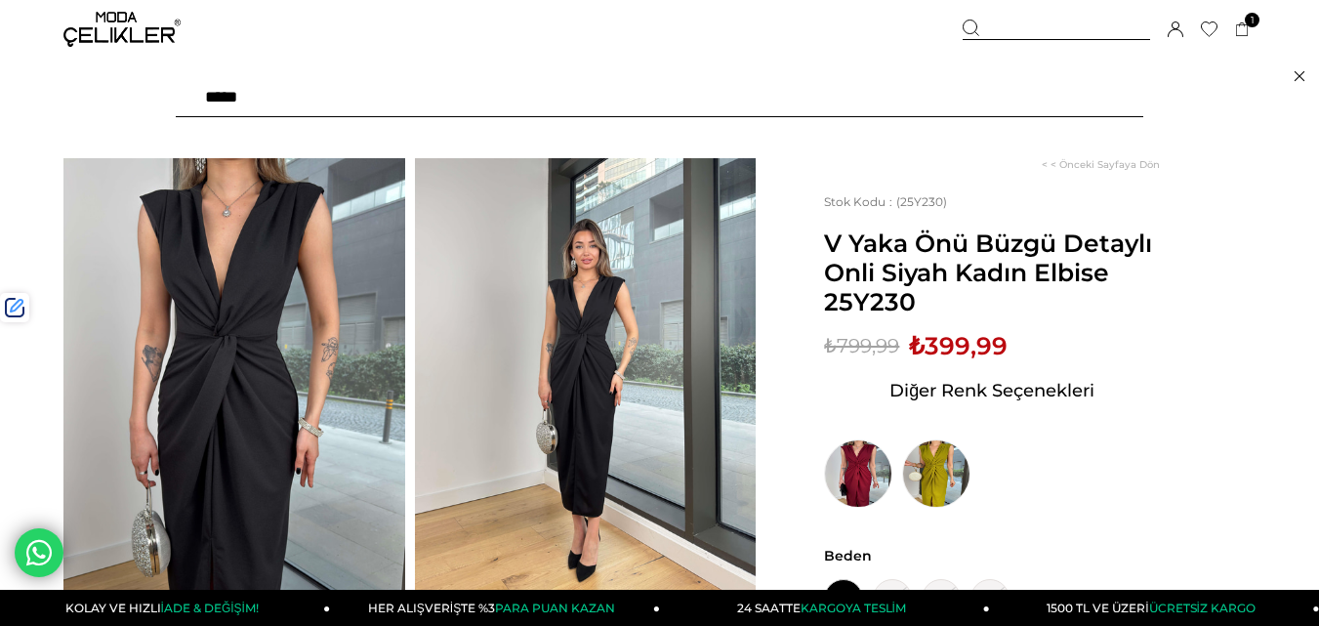
paste input "******"
type input "******"
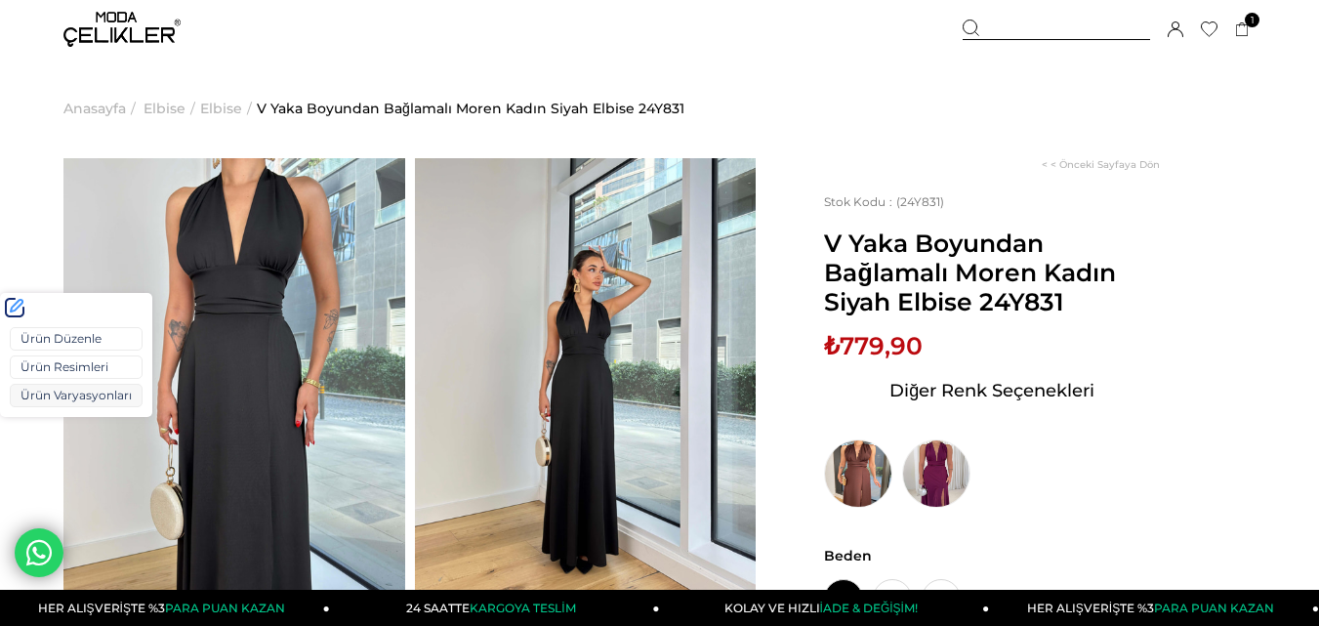
click at [50, 398] on link "Ürün Varyasyonları" at bounding box center [76, 395] width 133 height 23
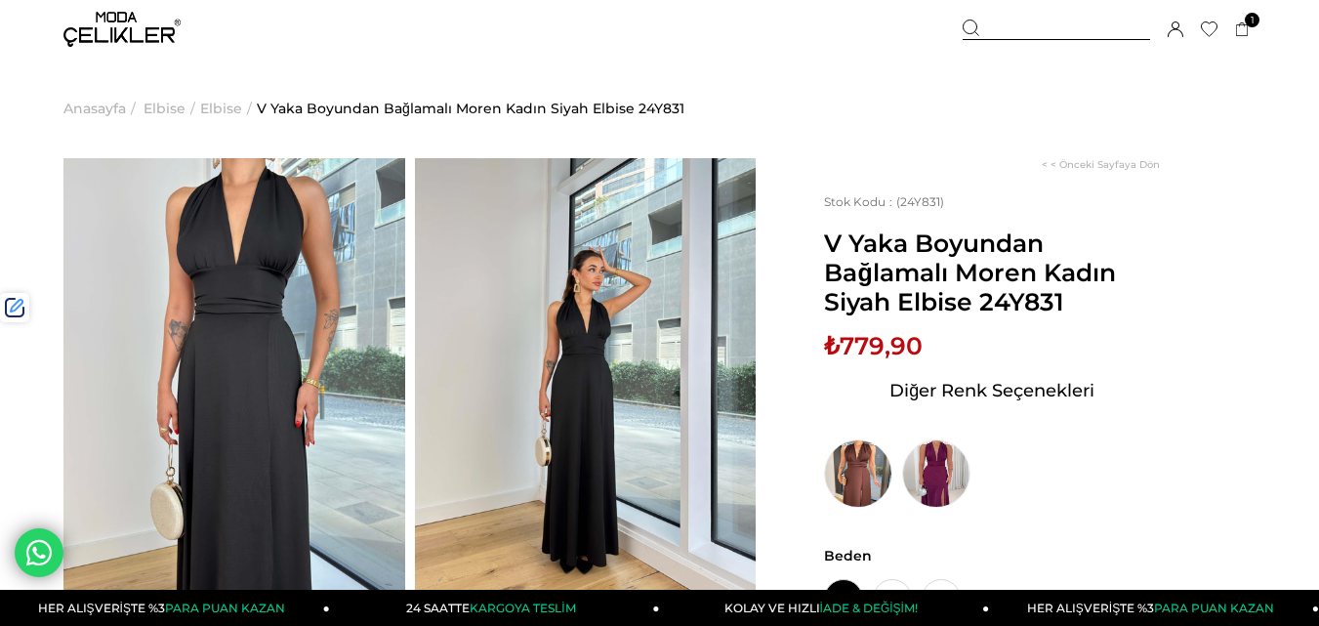
click at [874, 351] on span "₺779,90" at bounding box center [873, 345] width 99 height 29
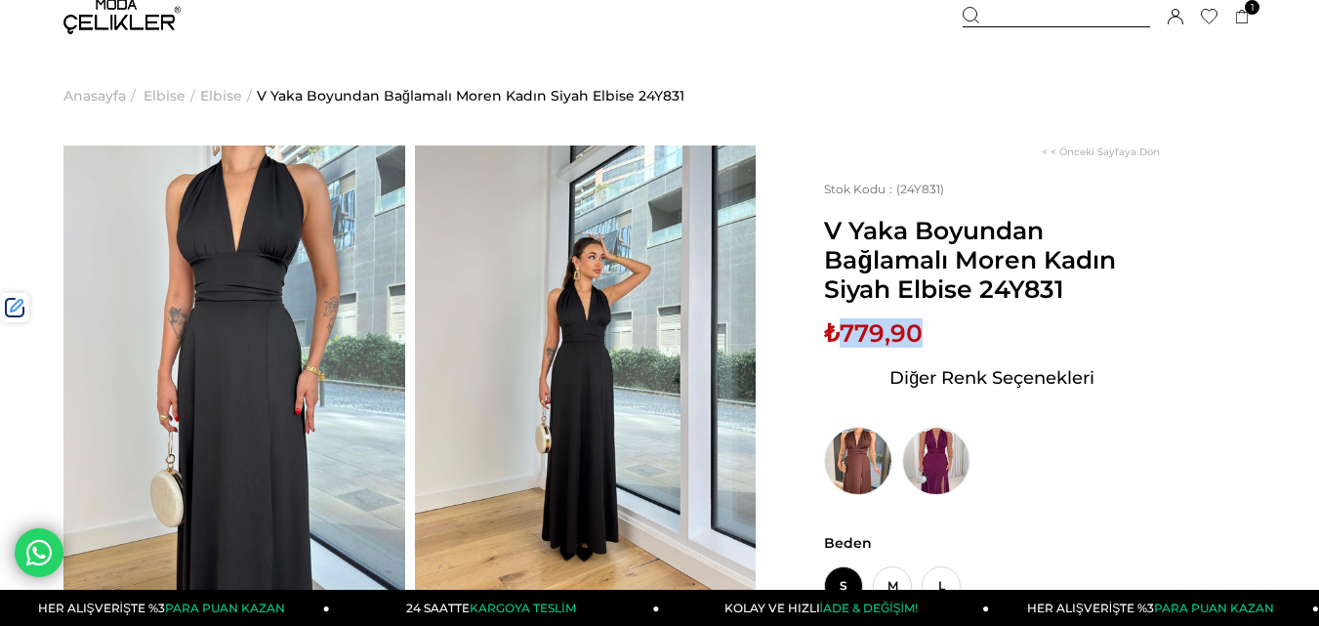
scroll to position [98, 0]
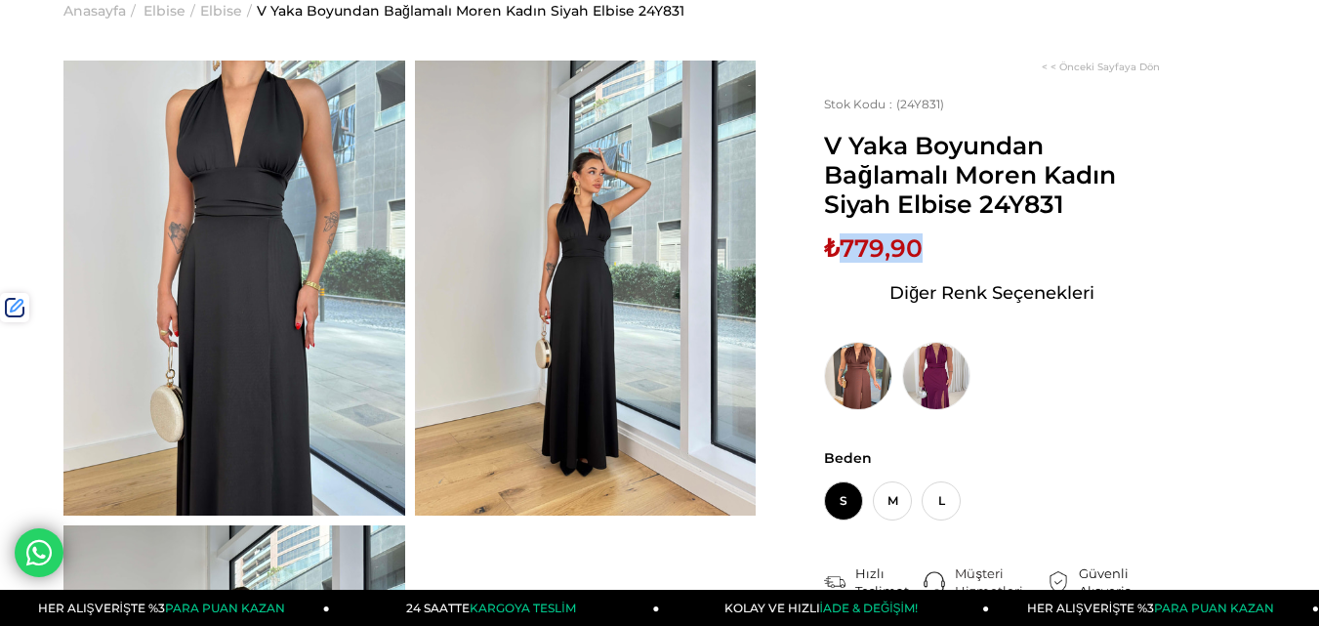
copy span "779,90"
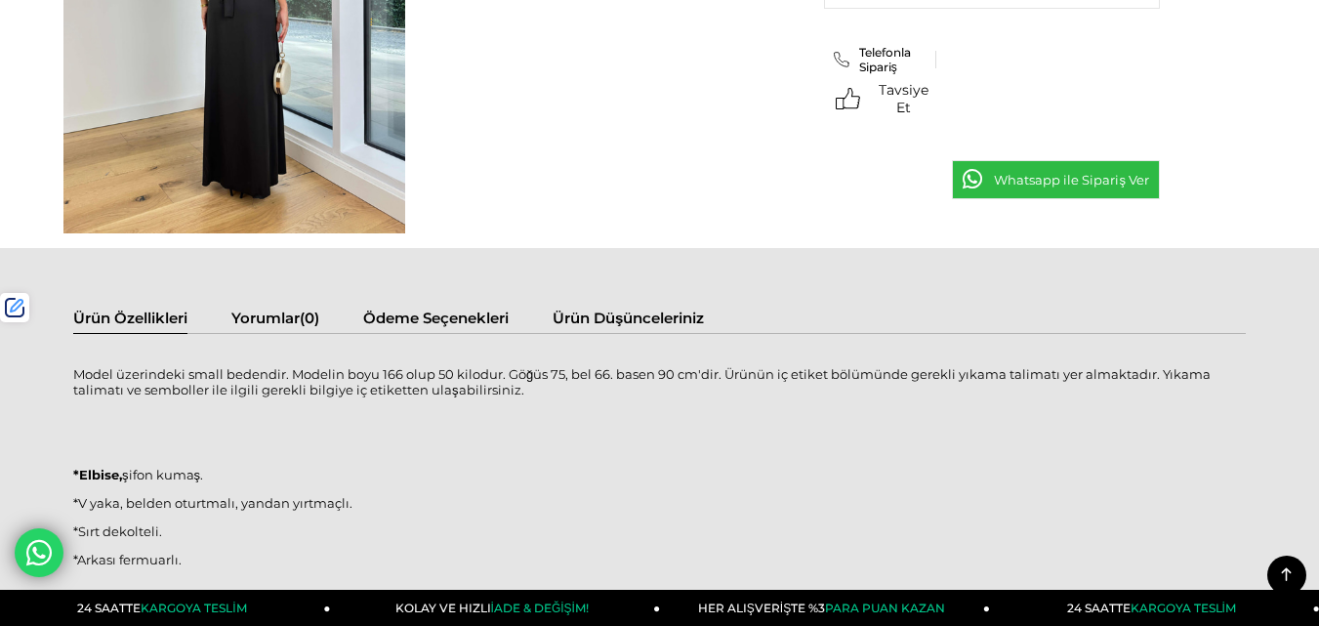
scroll to position [879, 0]
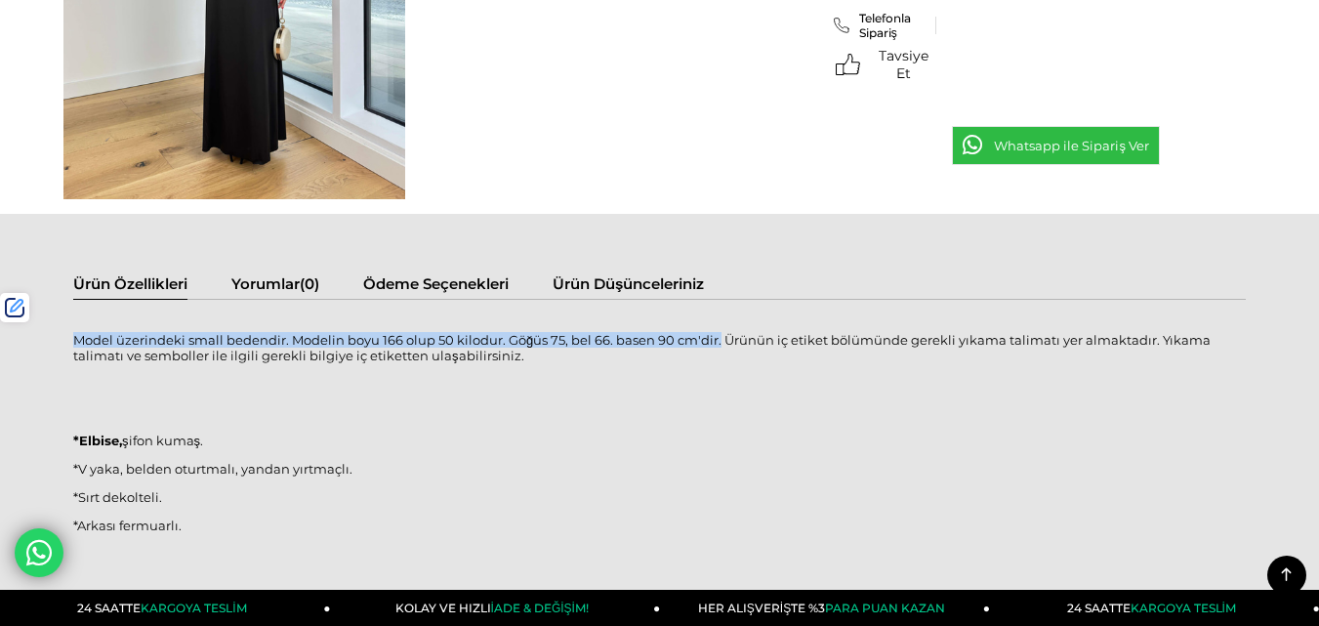
drag, startPoint x: 717, startPoint y: 336, endPoint x: 79, endPoint y: 338, distance: 637.5
click at [79, 338] on p "Model üzerindeki small bedendir. Modelin boyu 166 olup 50 kilodur. Göğüs 75, be…" at bounding box center [659, 347] width 1172 height 31
copy p "Model üzerindeki small bedendir. Modelin boyu 166 olup 50 kilodur. Göğüs 75, be…"
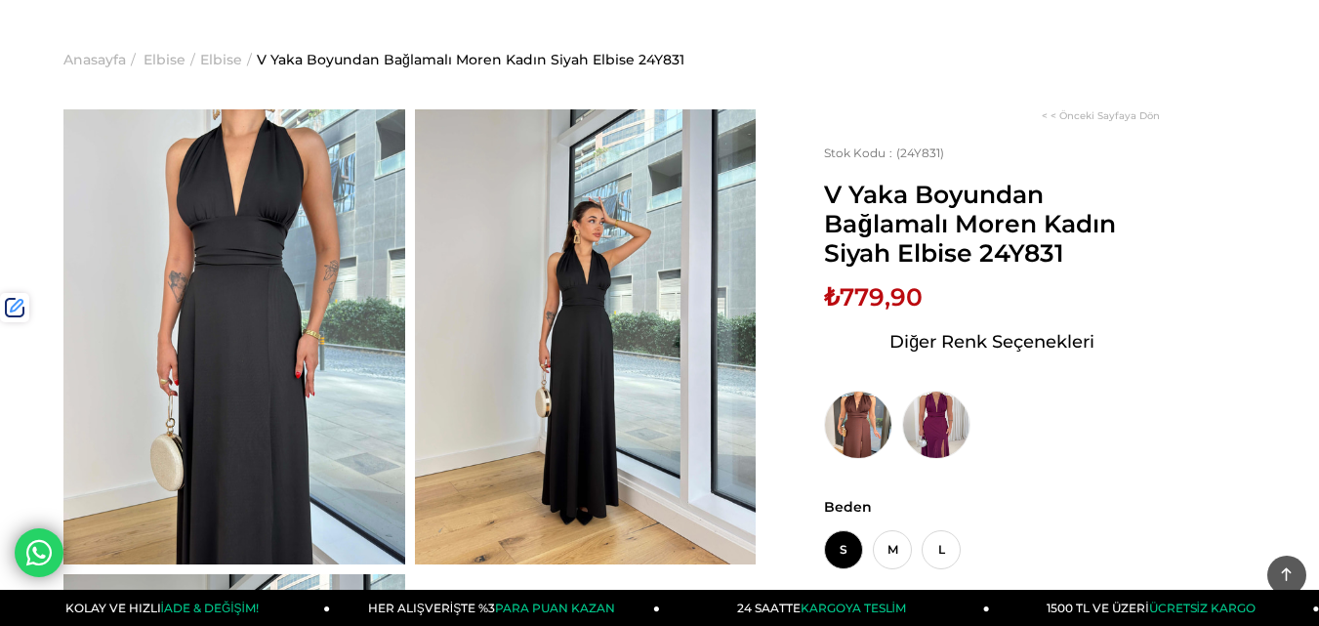
scroll to position [0, 0]
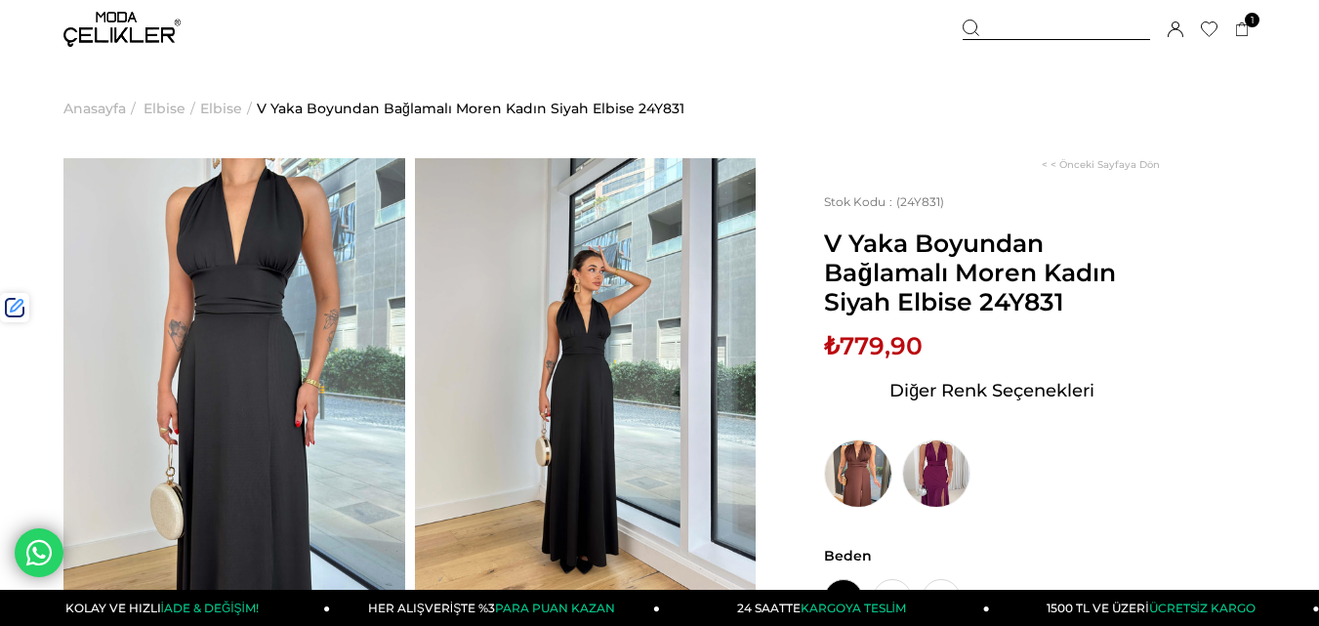
click at [1015, 31] on div at bounding box center [1056, 30] width 187 height 21
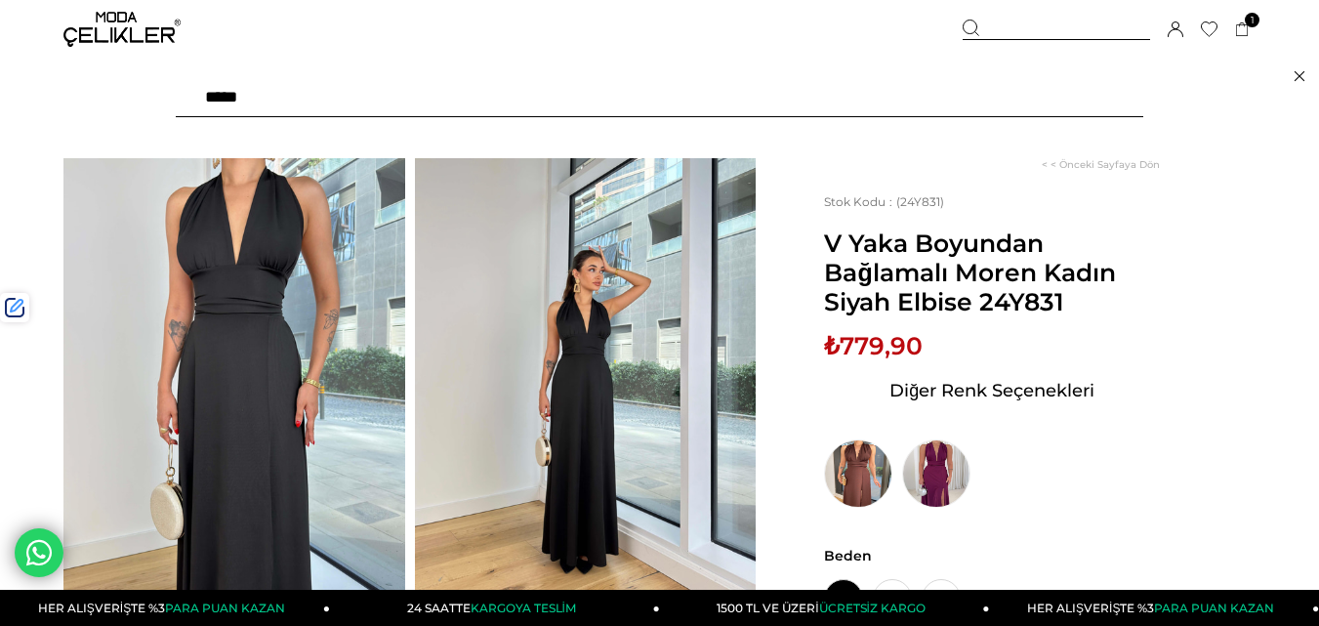
click at [517, 94] on input "text" at bounding box center [659, 97] width 967 height 39
type input "*****"
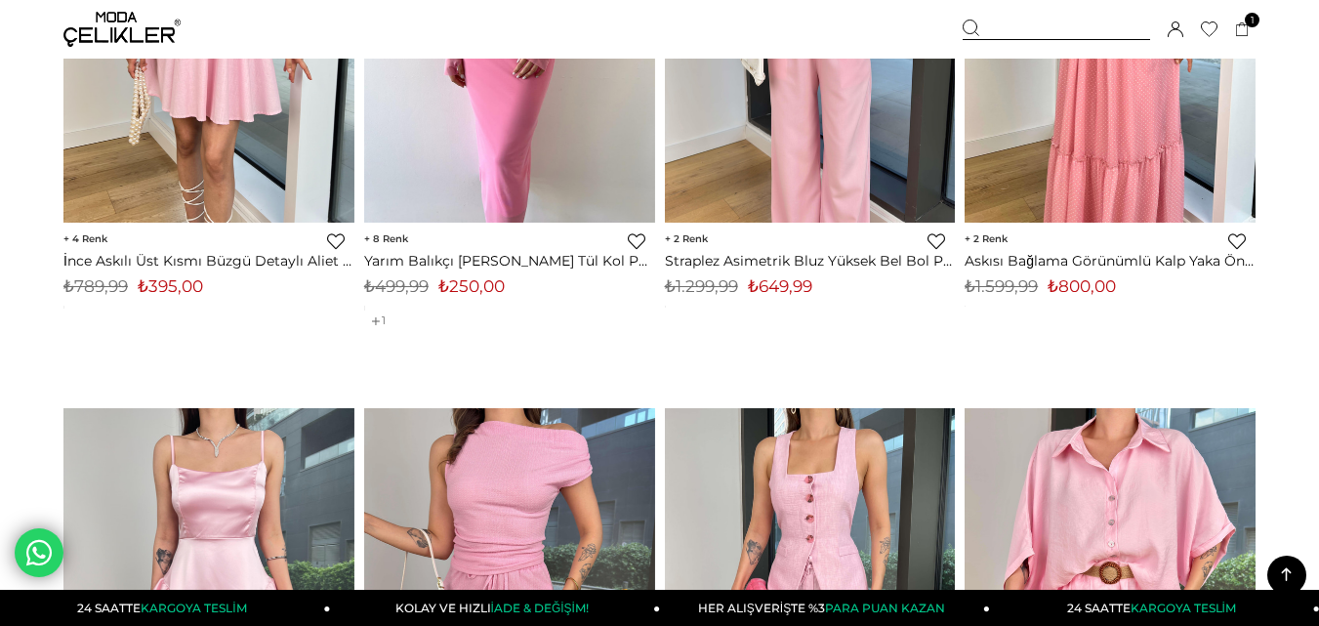
scroll to position [4978, 0]
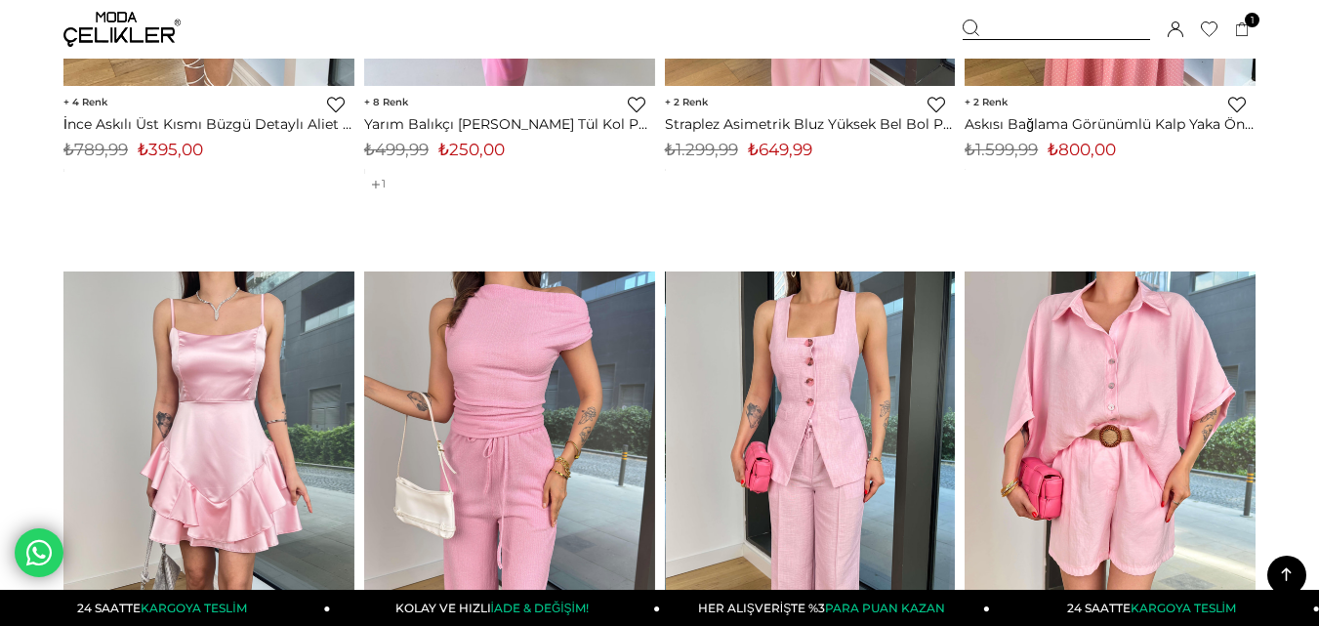
click at [827, 381] on img at bounding box center [810, 465] width 291 height 388
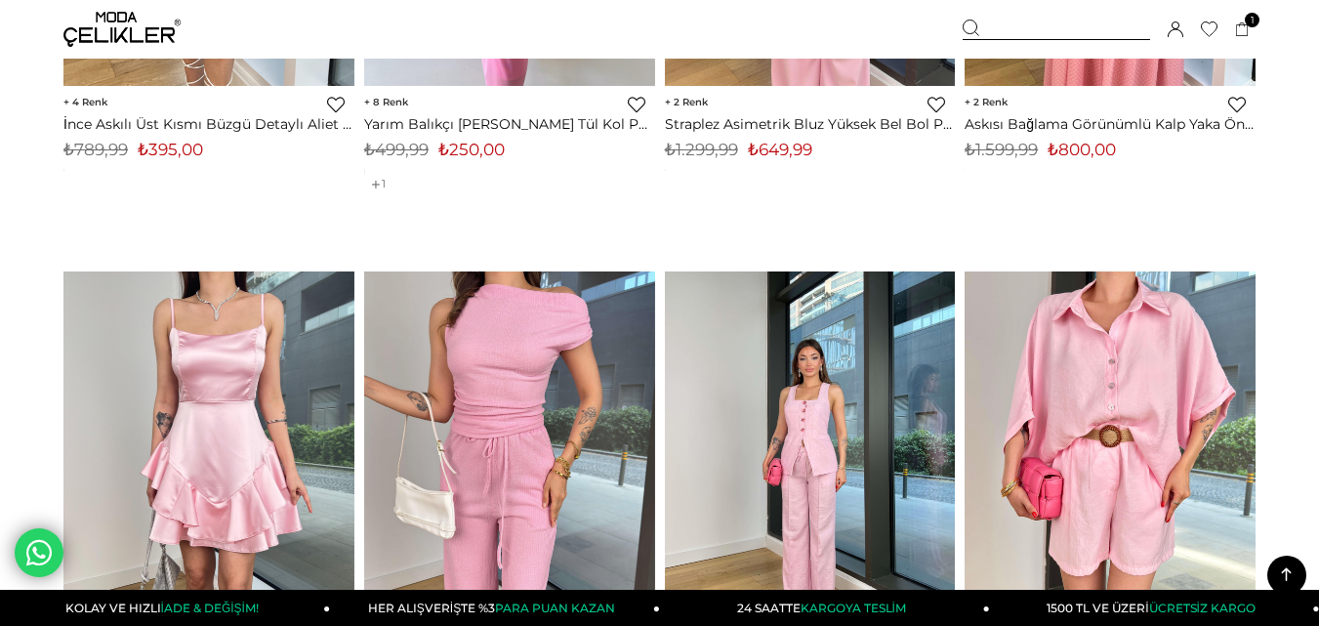
click at [827, 381] on div at bounding box center [811, 464] width 873 height 387
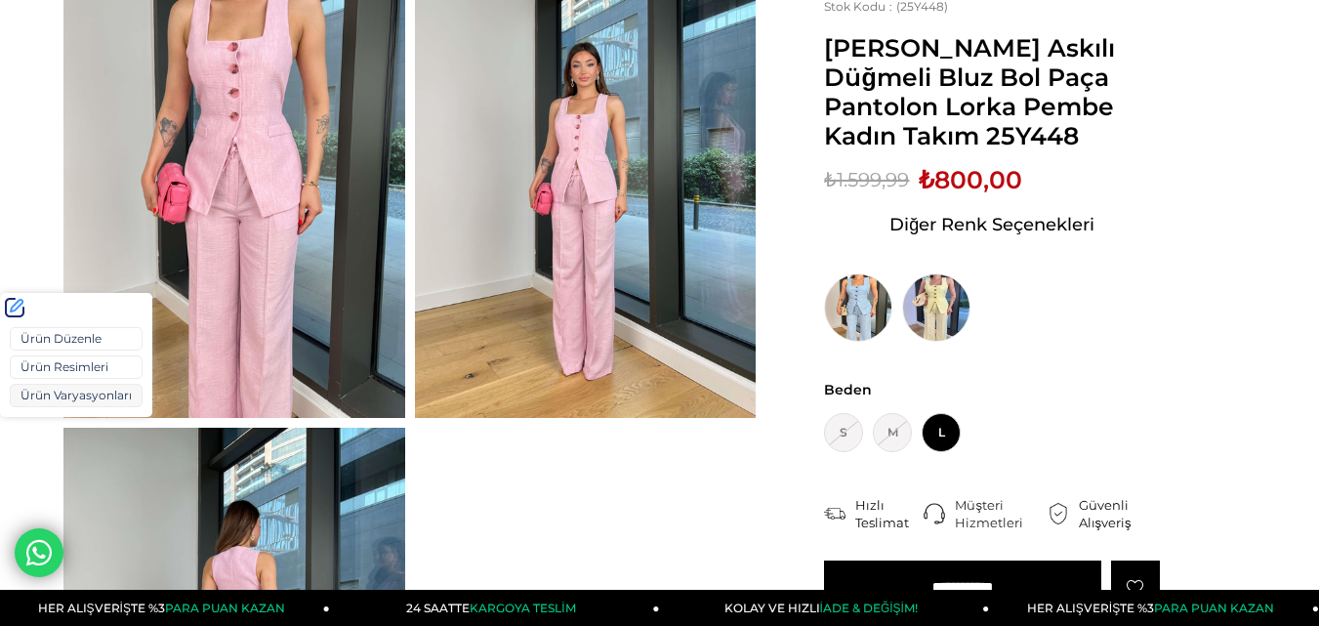
click at [45, 395] on link "Ürün Varyasyonları" at bounding box center [76, 395] width 133 height 23
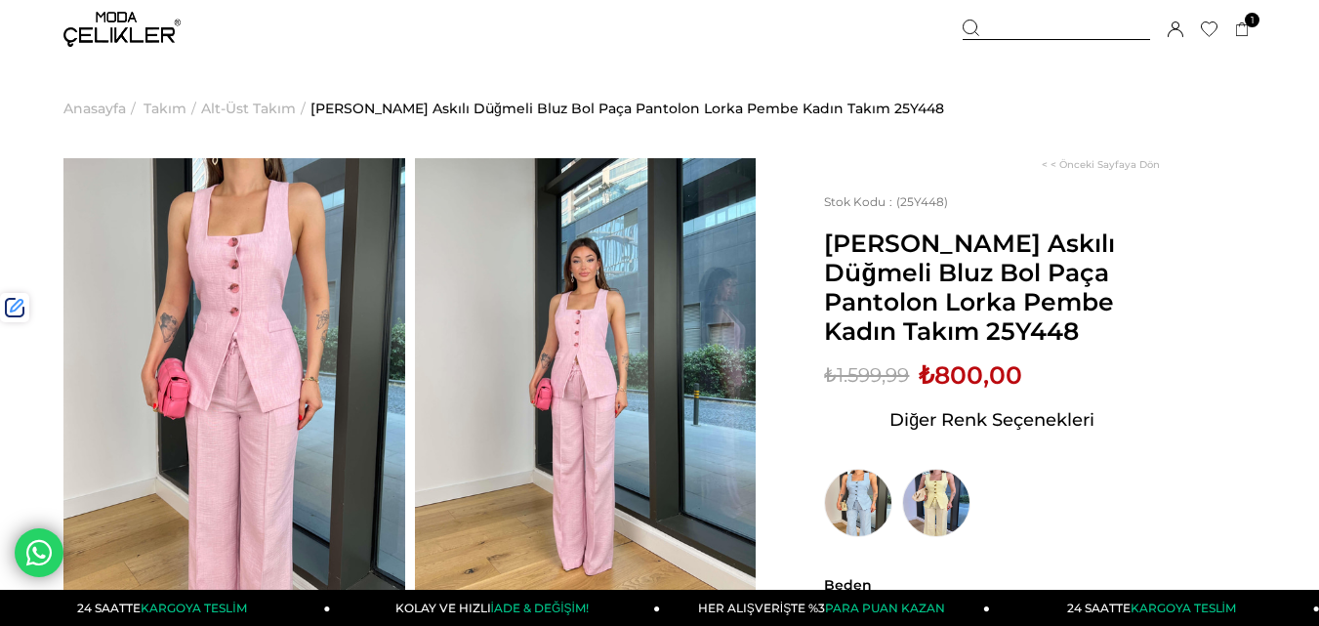
drag, startPoint x: 1015, startPoint y: 32, endPoint x: 973, endPoint y: 34, distance: 42.0
click at [1014, 32] on div at bounding box center [1056, 30] width 187 height 21
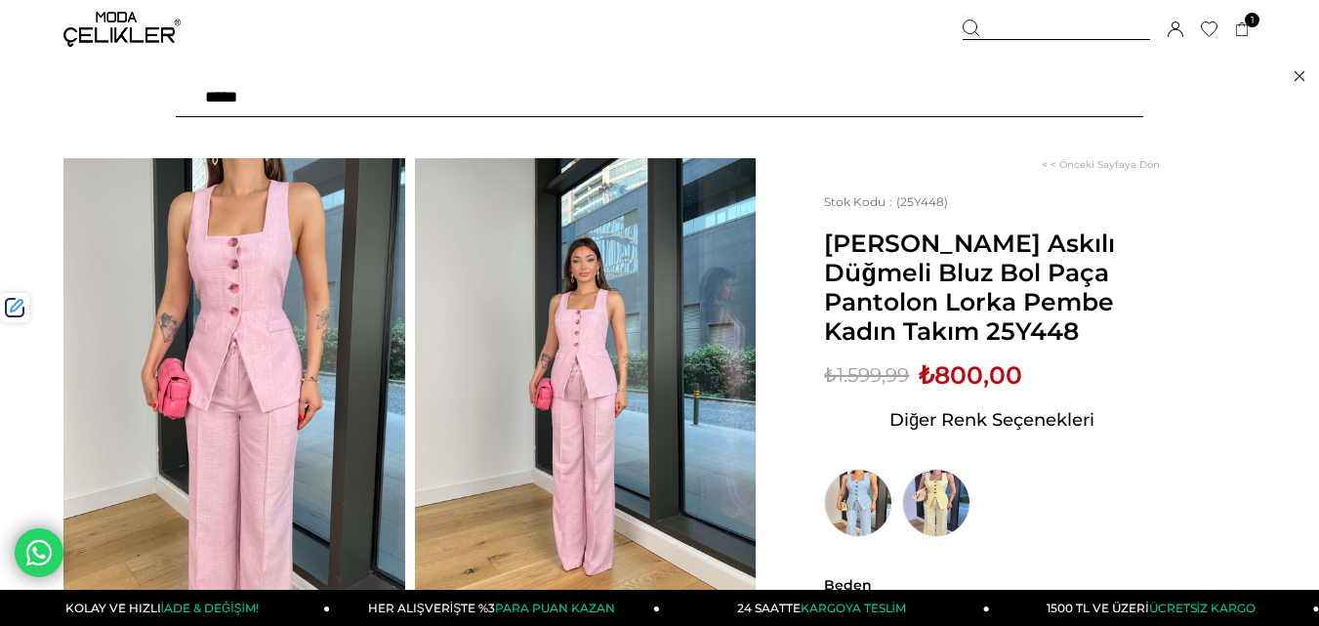
click at [509, 101] on input "text" at bounding box center [659, 97] width 967 height 39
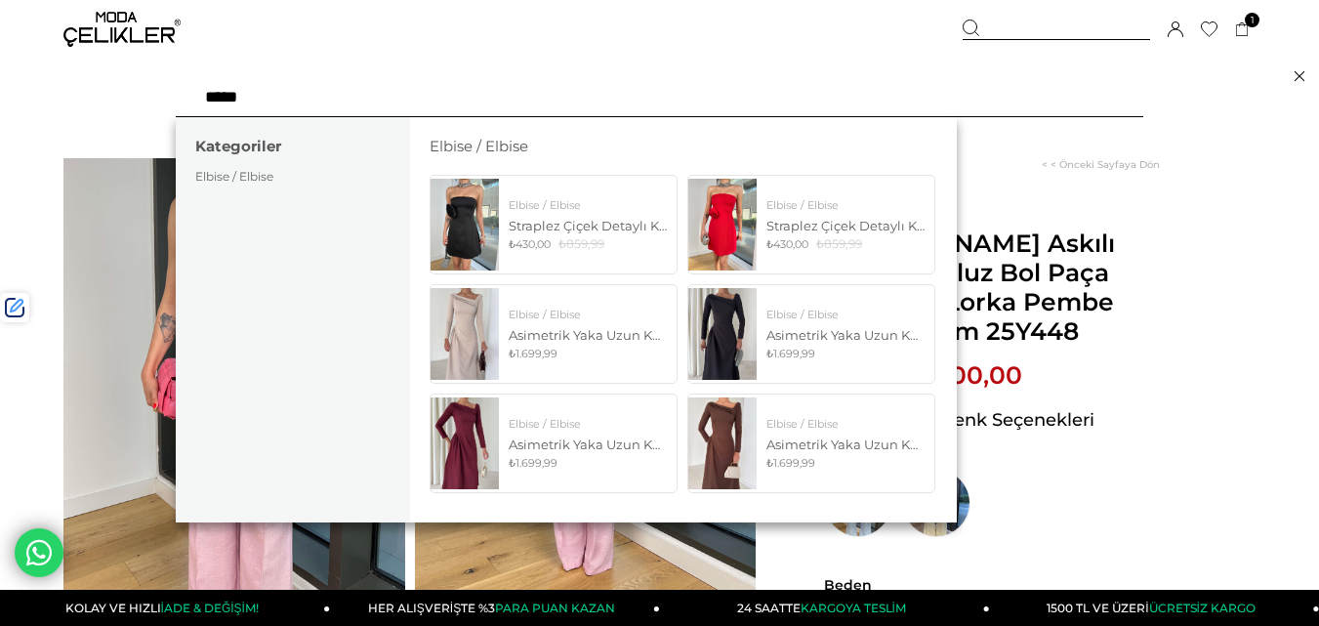
type input "*****"
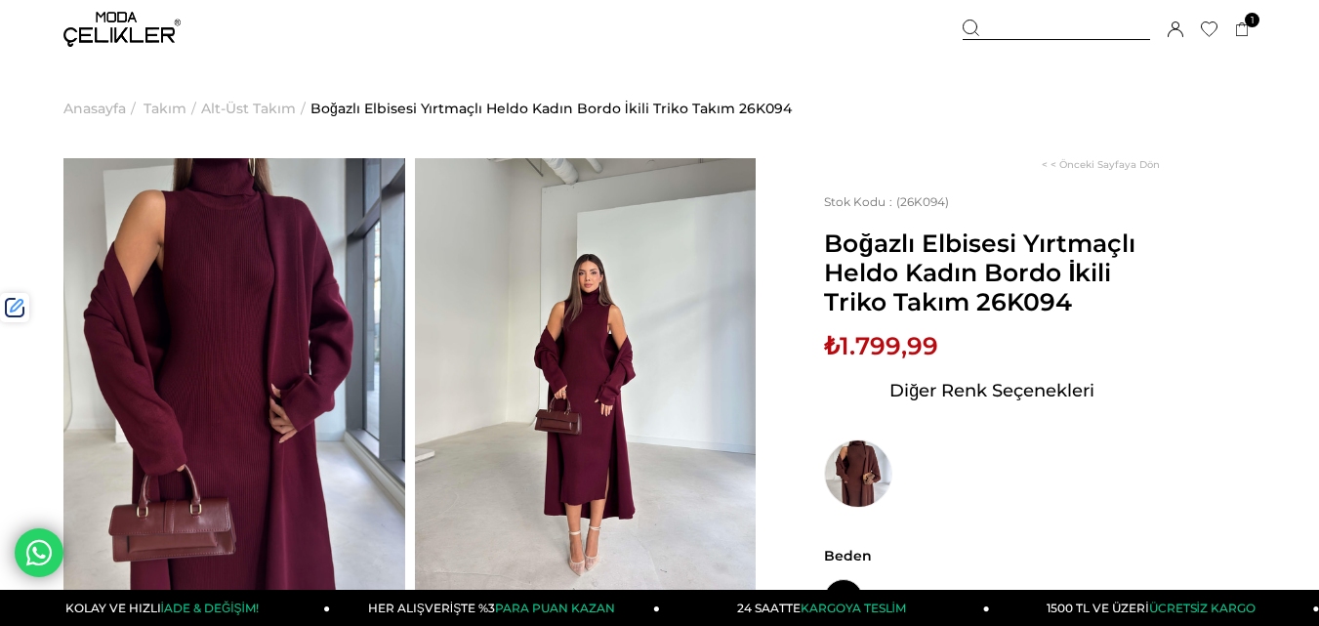
click at [880, 349] on span "₺1.799,99" at bounding box center [881, 345] width 114 height 29
click at [880, 348] on span "₺1.799,99" at bounding box center [881, 345] width 114 height 29
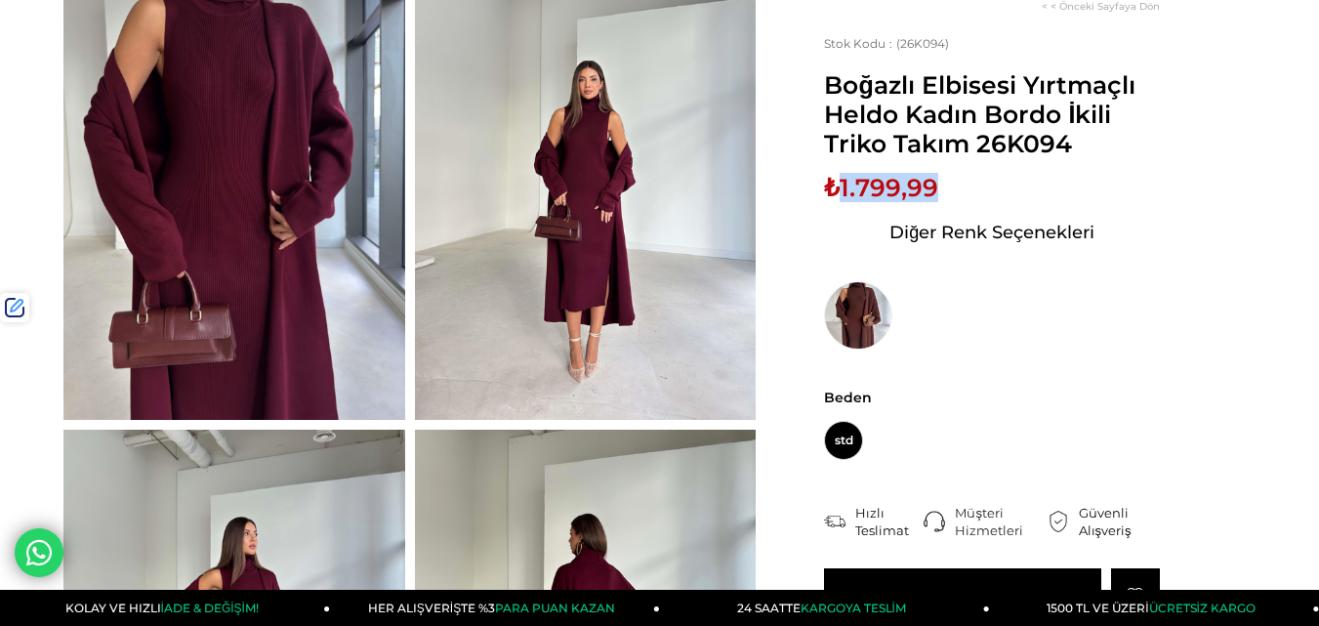
scroll to position [195, 0]
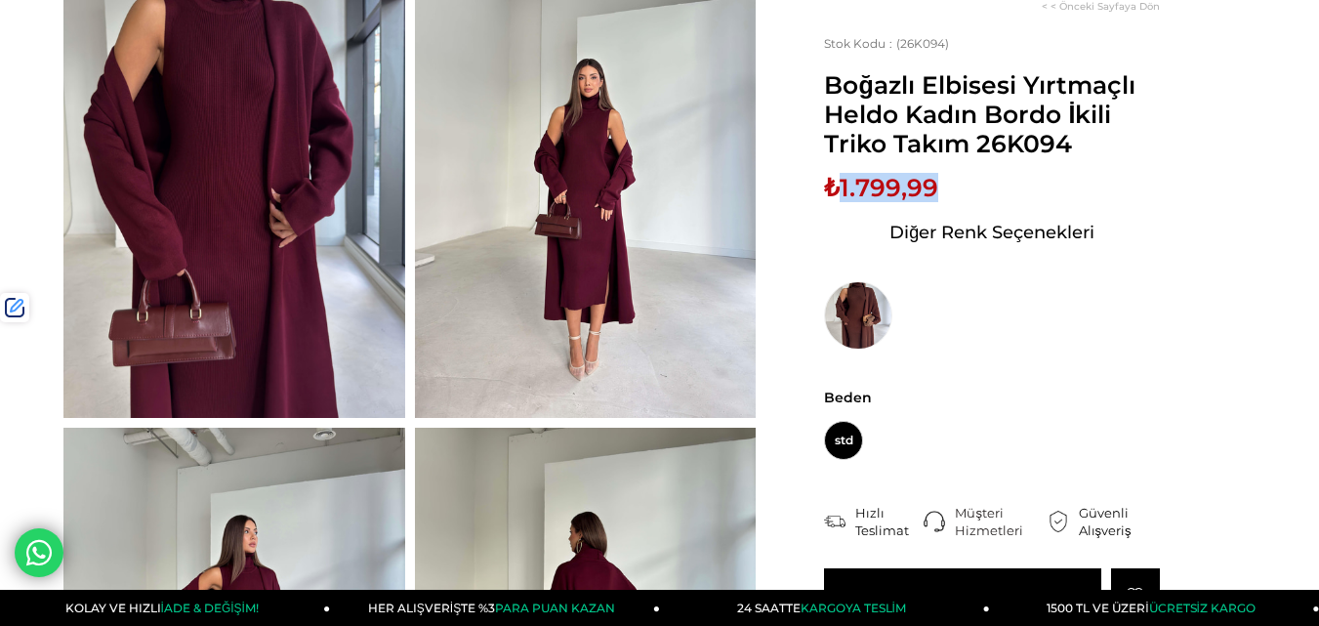
copy span "1.799,99"
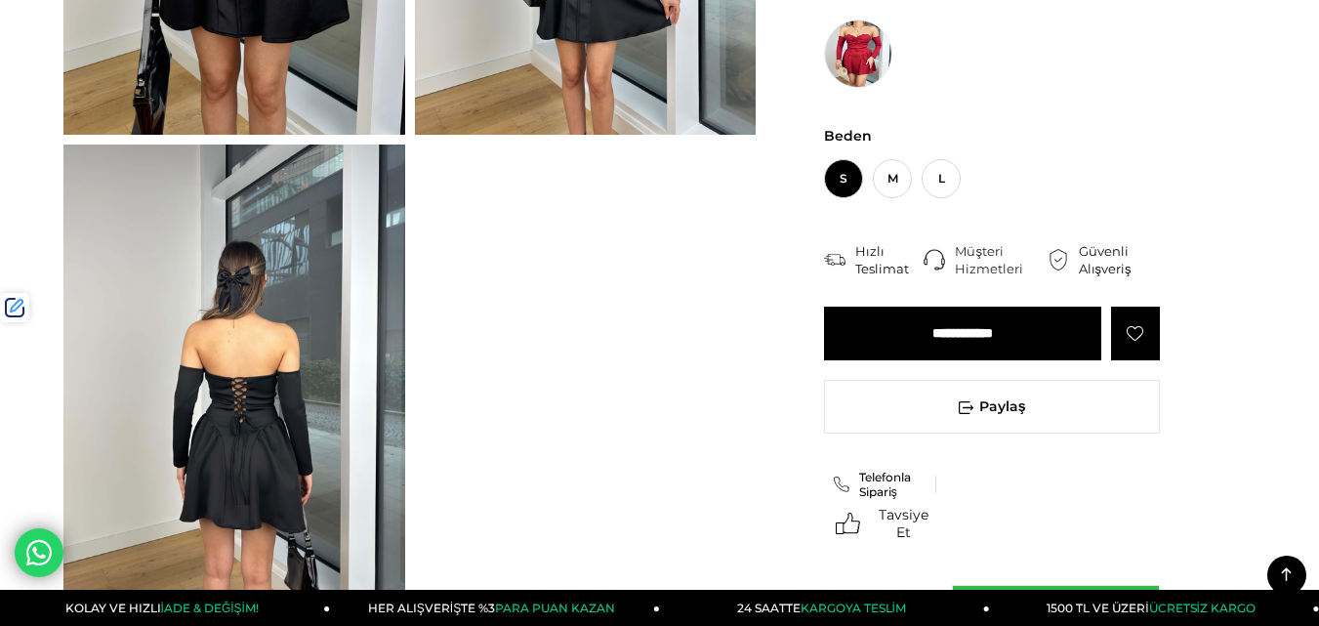
scroll to position [390, 0]
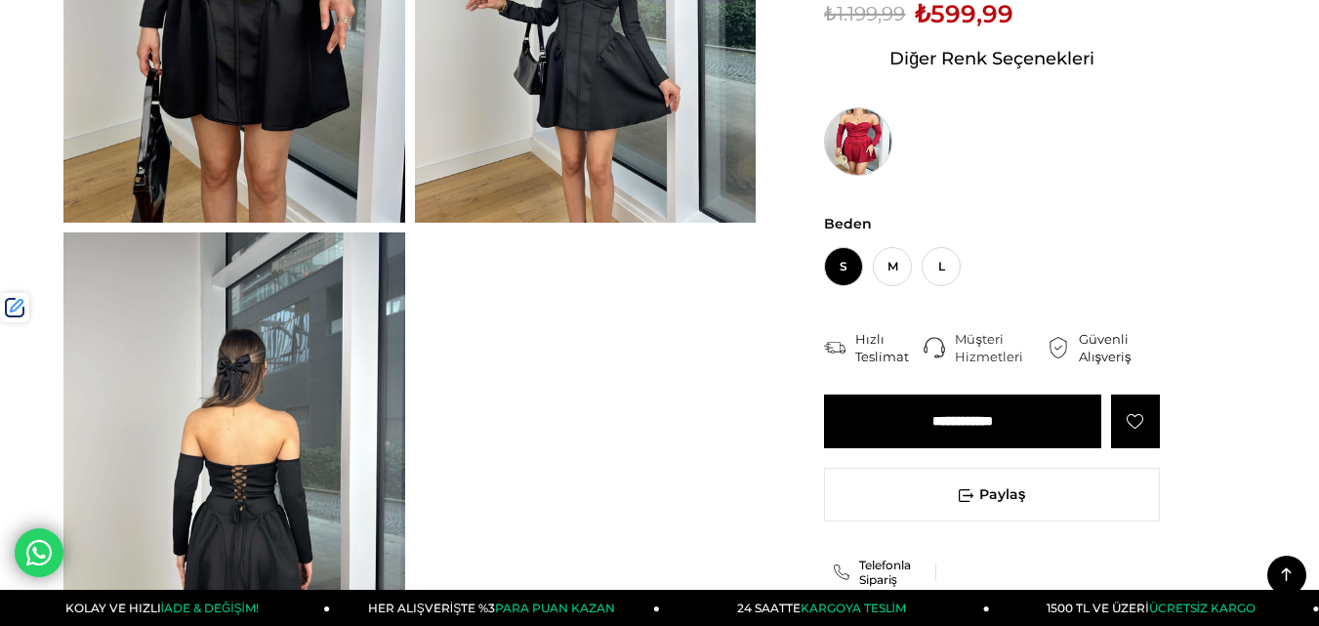
click at [852, 143] on img at bounding box center [858, 141] width 68 height 68
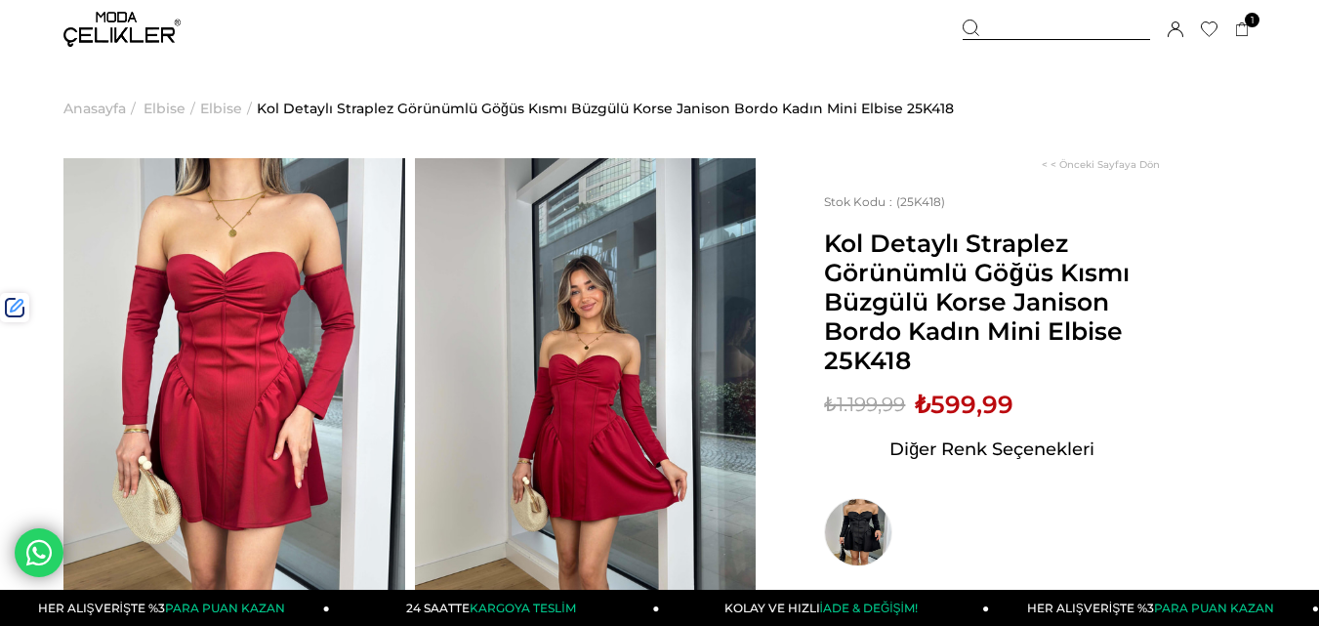
click at [254, 388] on img at bounding box center [234, 385] width 342 height 455
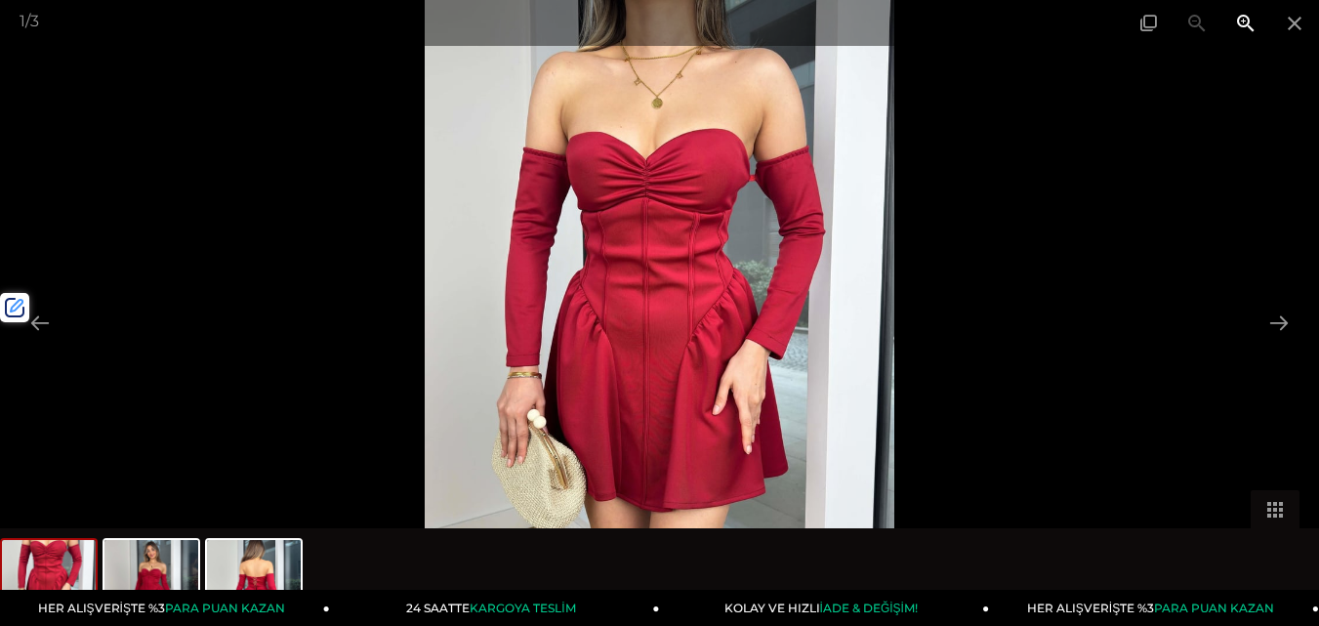
click at [1250, 27] on span at bounding box center [1245, 23] width 49 height 46
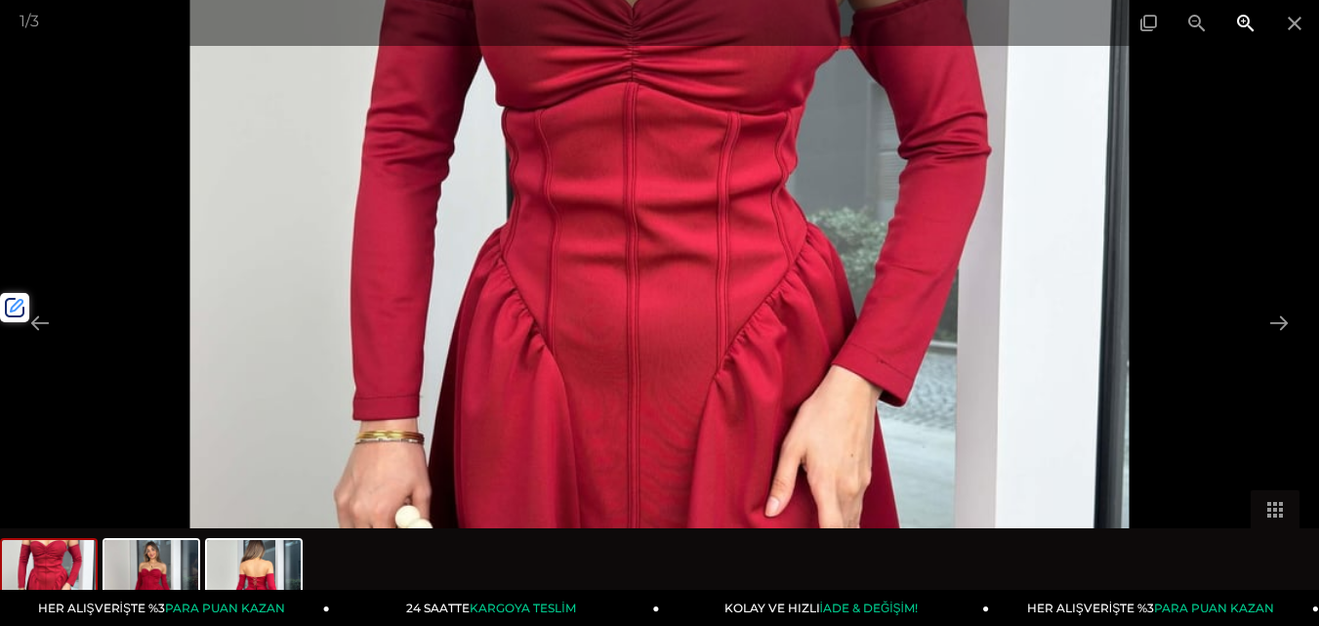
click at [1250, 27] on span at bounding box center [1245, 23] width 49 height 46
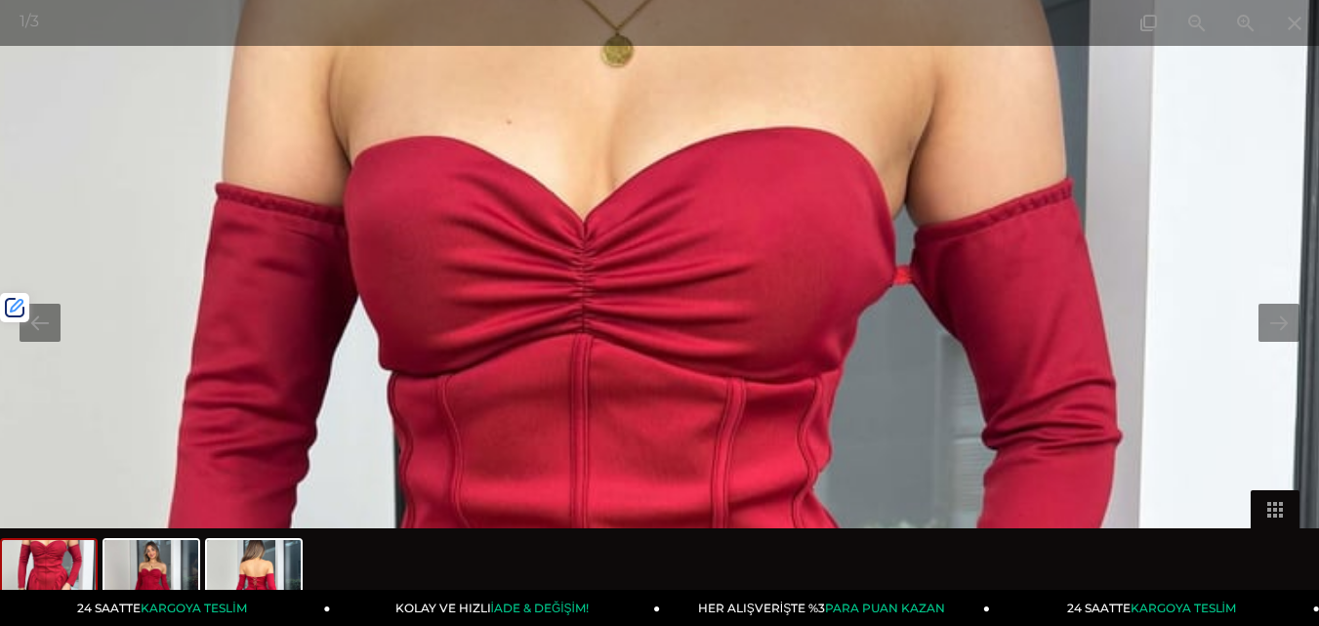
drag, startPoint x: 882, startPoint y: 243, endPoint x: 839, endPoint y: 578, distance: 337.7
click at [839, 578] on div "1 / 3" at bounding box center [659, 313] width 1319 height 626
click at [1290, 35] on span at bounding box center [1294, 23] width 49 height 46
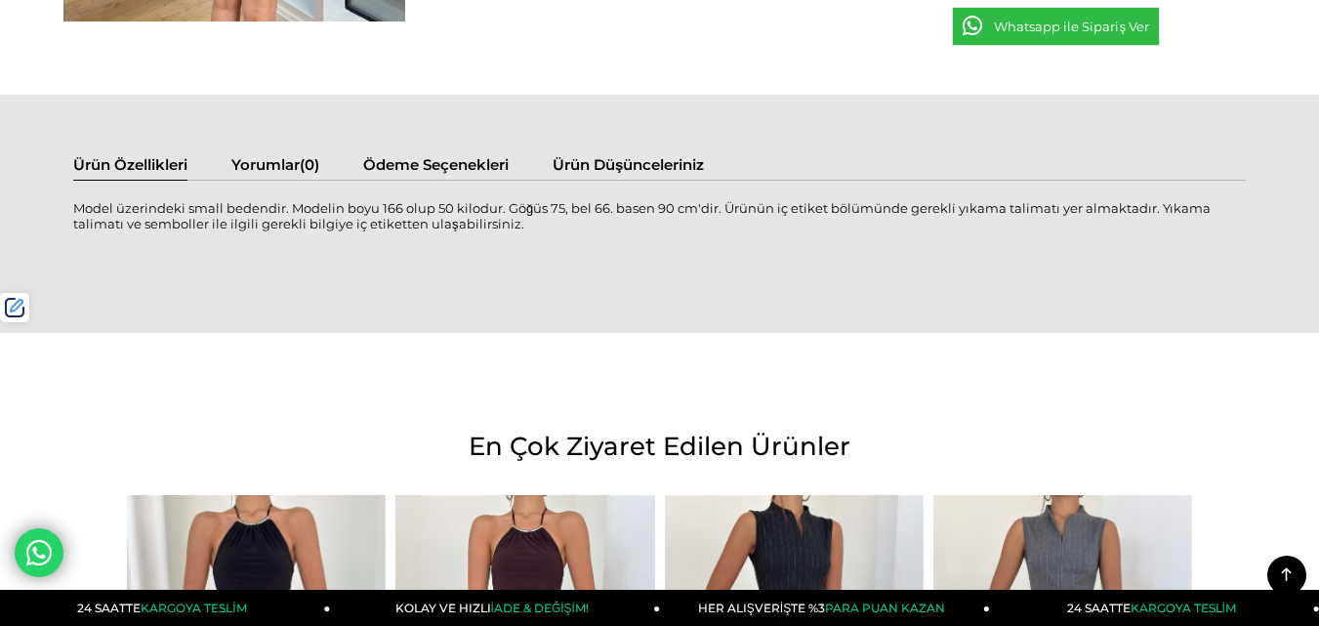
scroll to position [1074, 0]
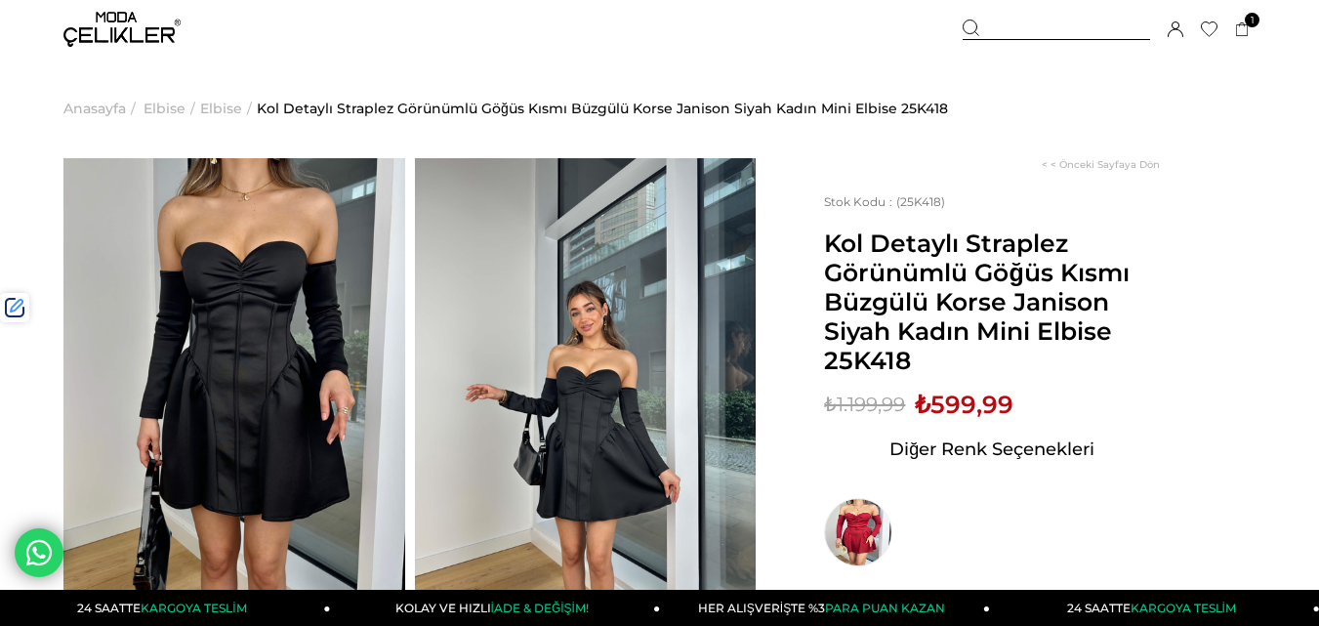
click at [1019, 23] on div at bounding box center [1056, 30] width 187 height 21
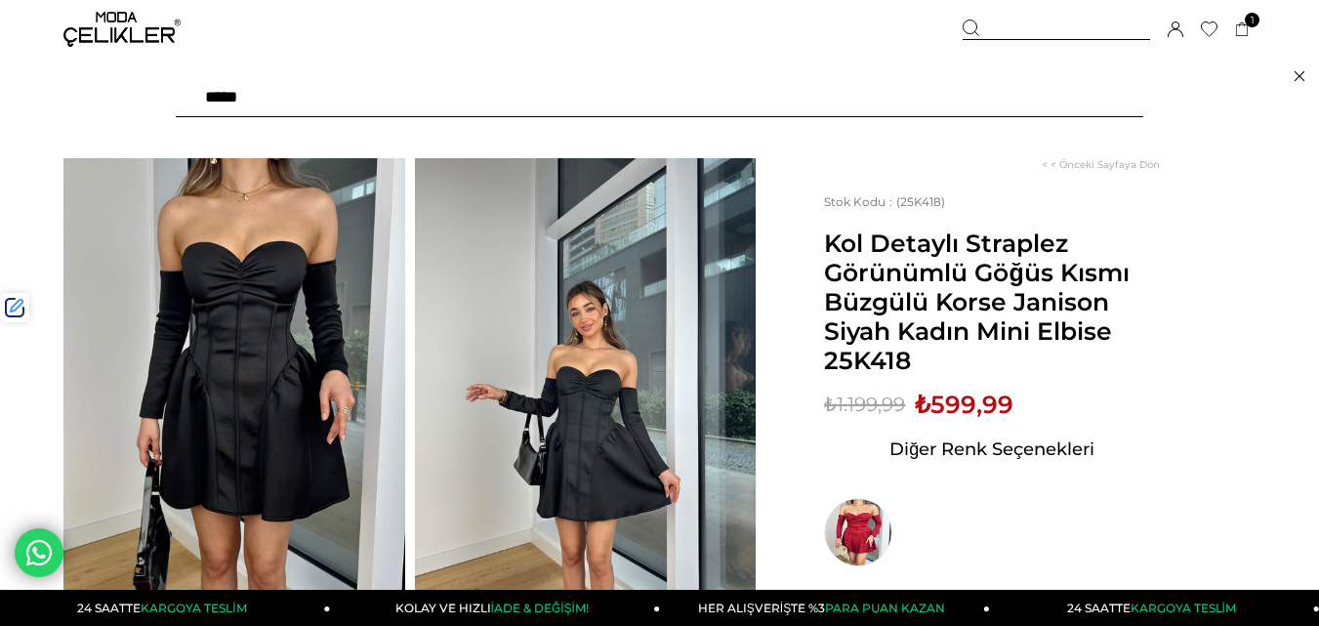
click at [464, 103] on input "text" at bounding box center [659, 97] width 967 height 39
type input "*****"
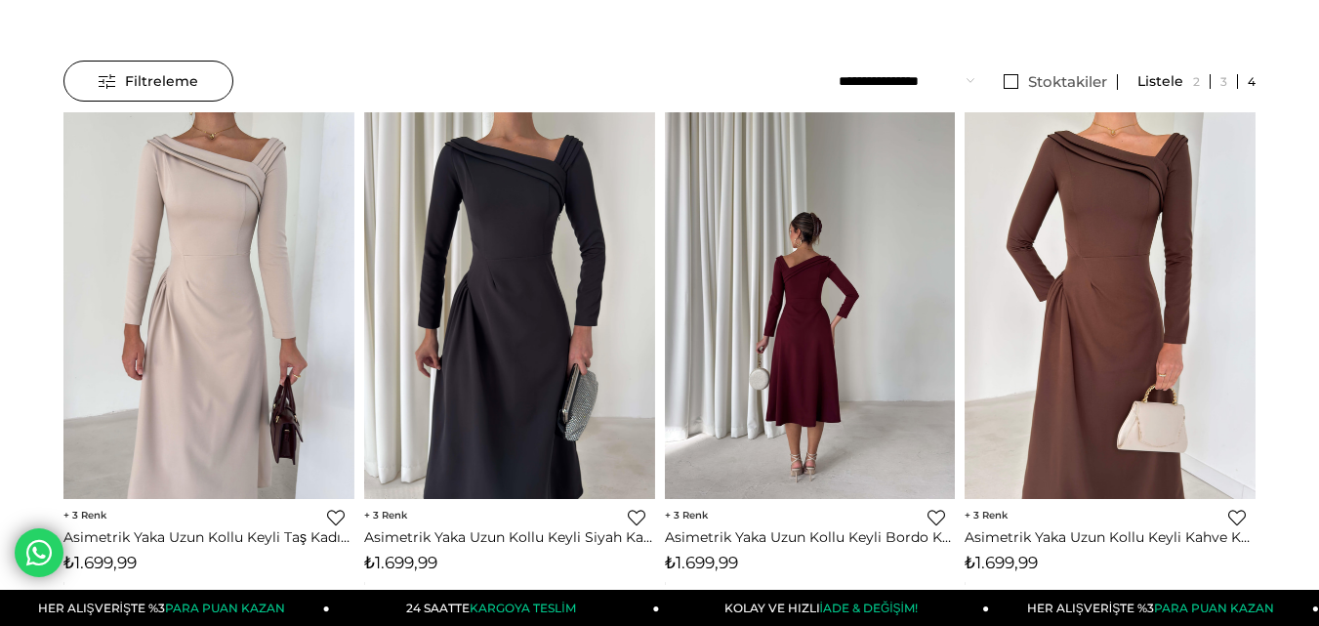
scroll to position [293, 0]
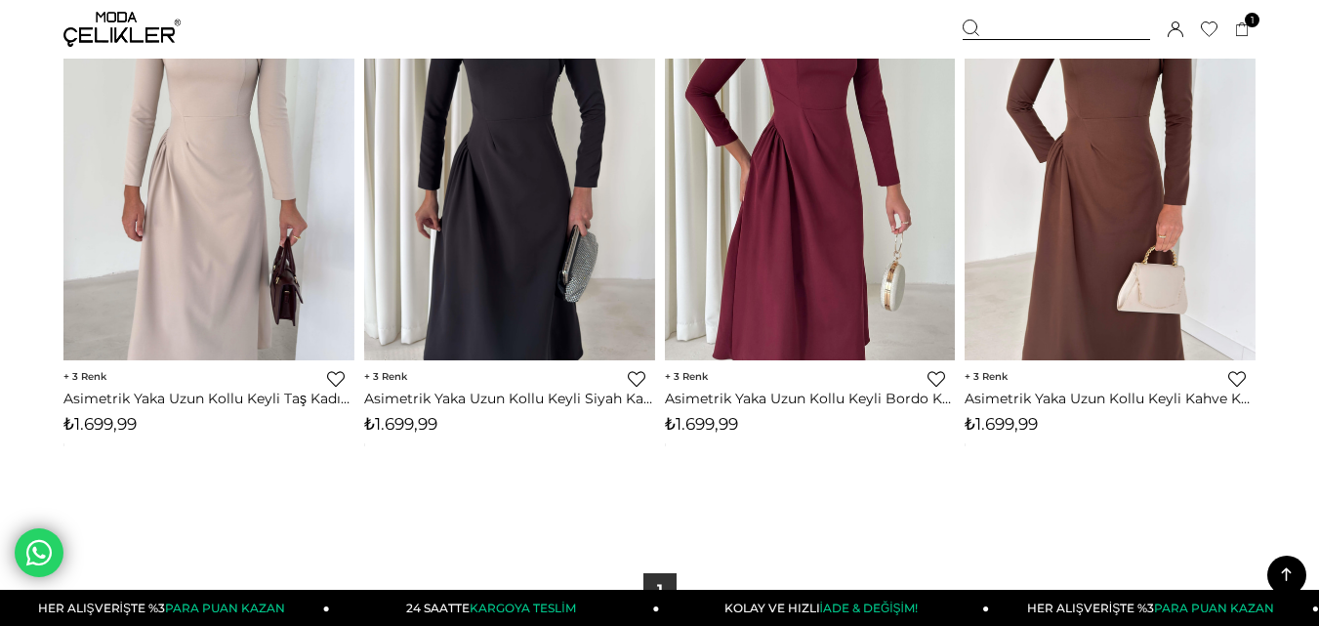
click at [693, 421] on span "₺1.699,99" at bounding box center [701, 424] width 73 height 20
copy span "1.699,99"
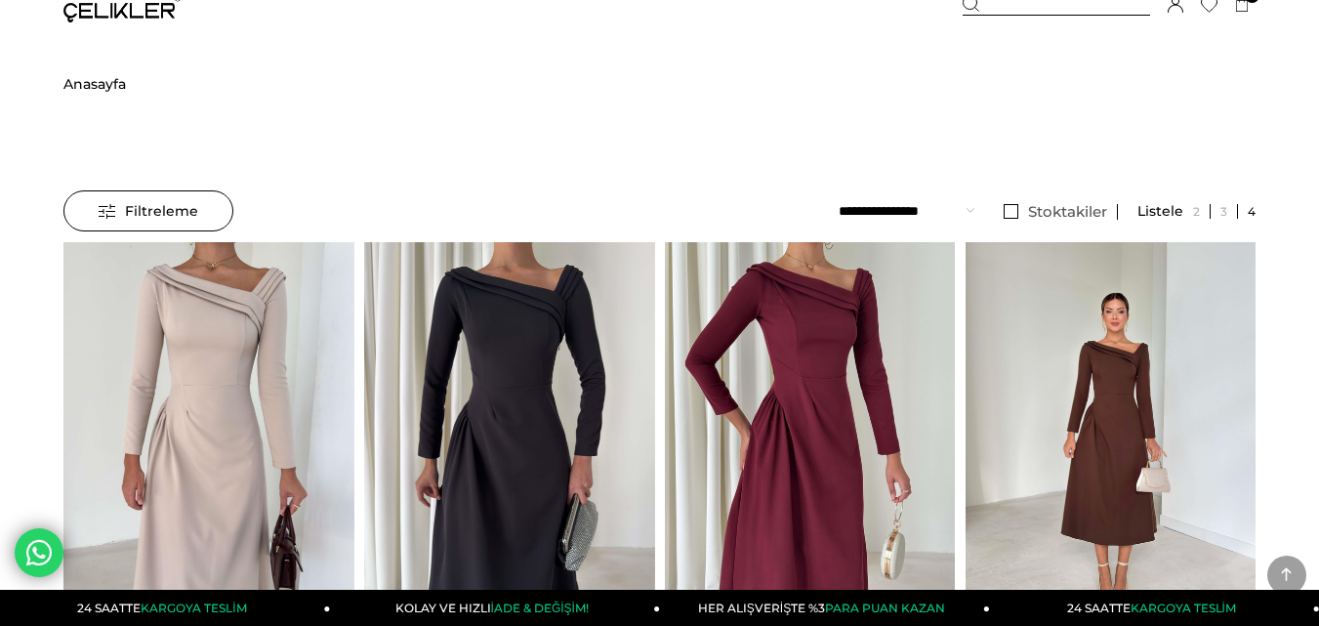
scroll to position [0, 0]
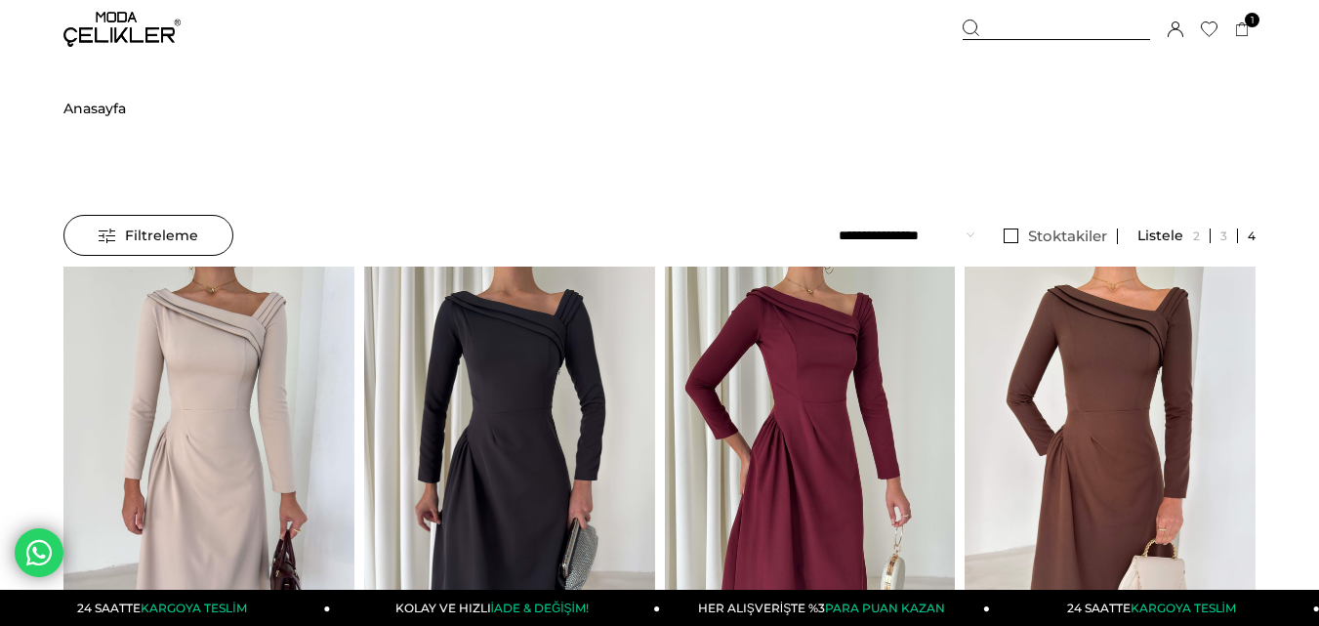
click at [1042, 20] on div at bounding box center [1056, 30] width 187 height 21
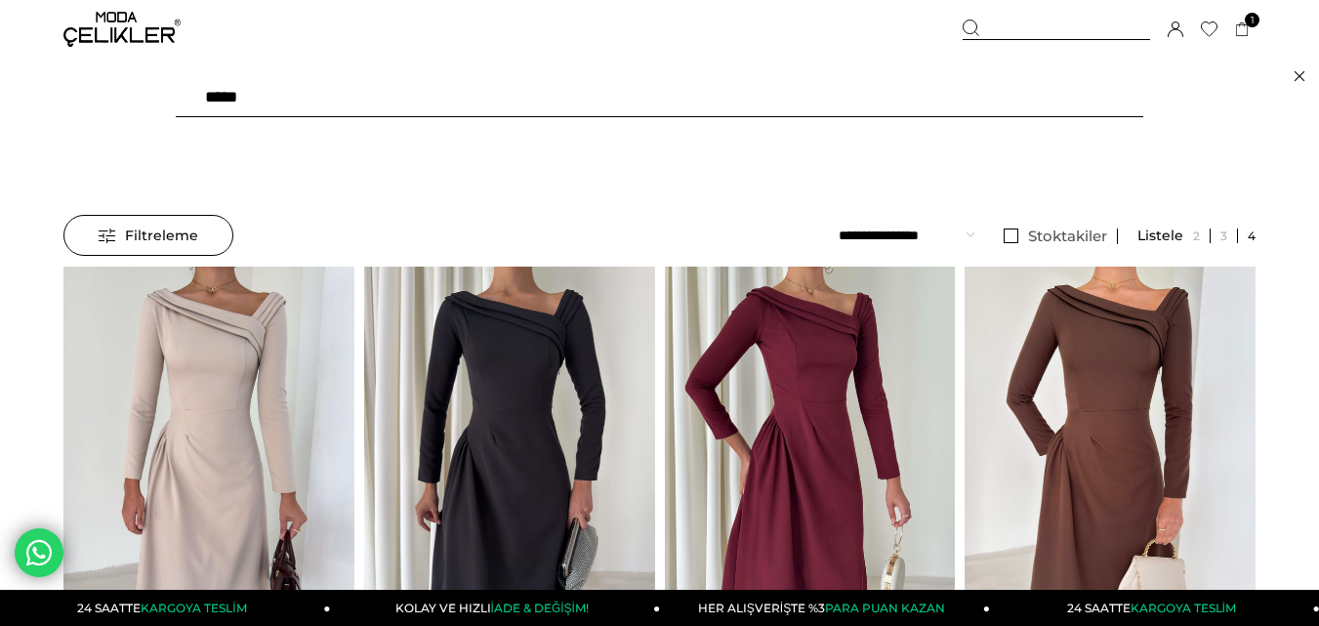
click at [527, 101] on input "*****" at bounding box center [659, 97] width 967 height 39
type input "*****"
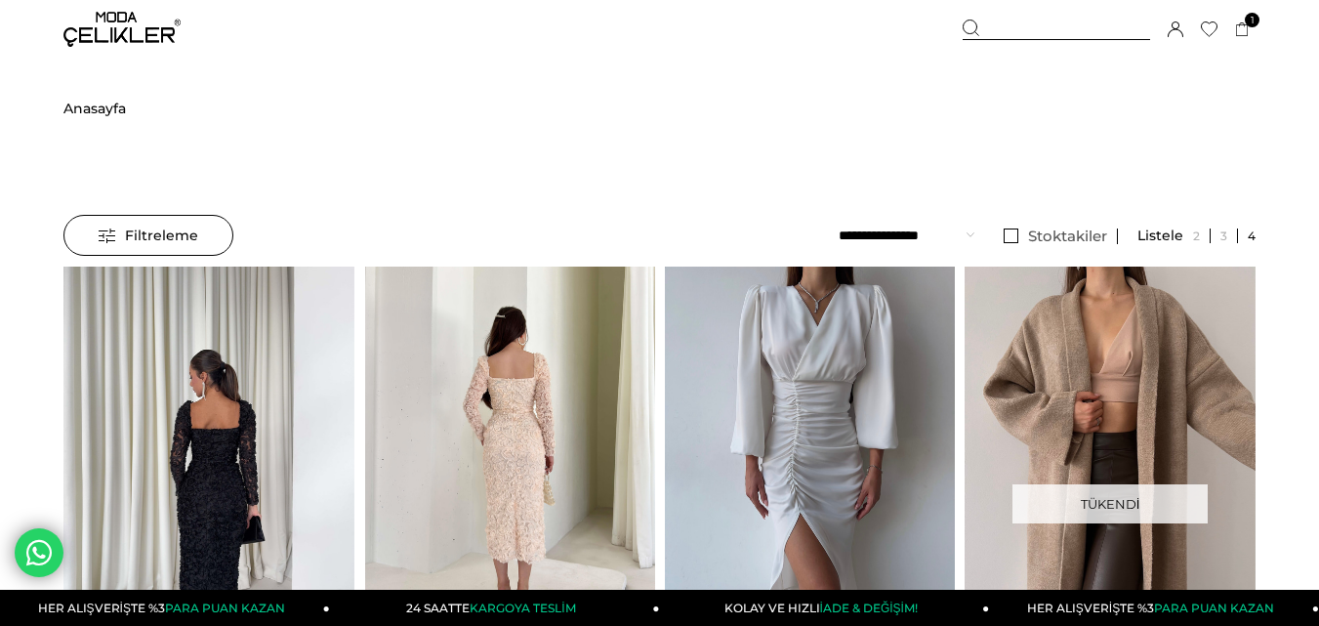
click at [520, 374] on img at bounding box center [509, 461] width 291 height 388
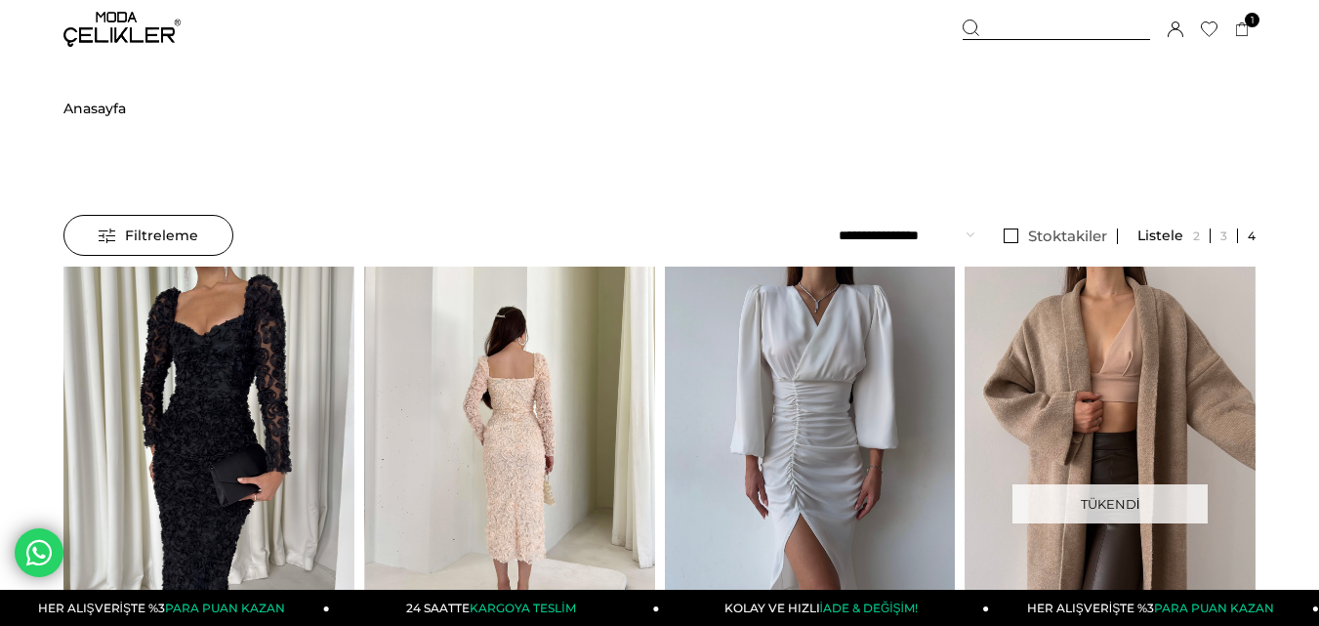
click at [520, 374] on div at bounding box center [510, 460] width 873 height 387
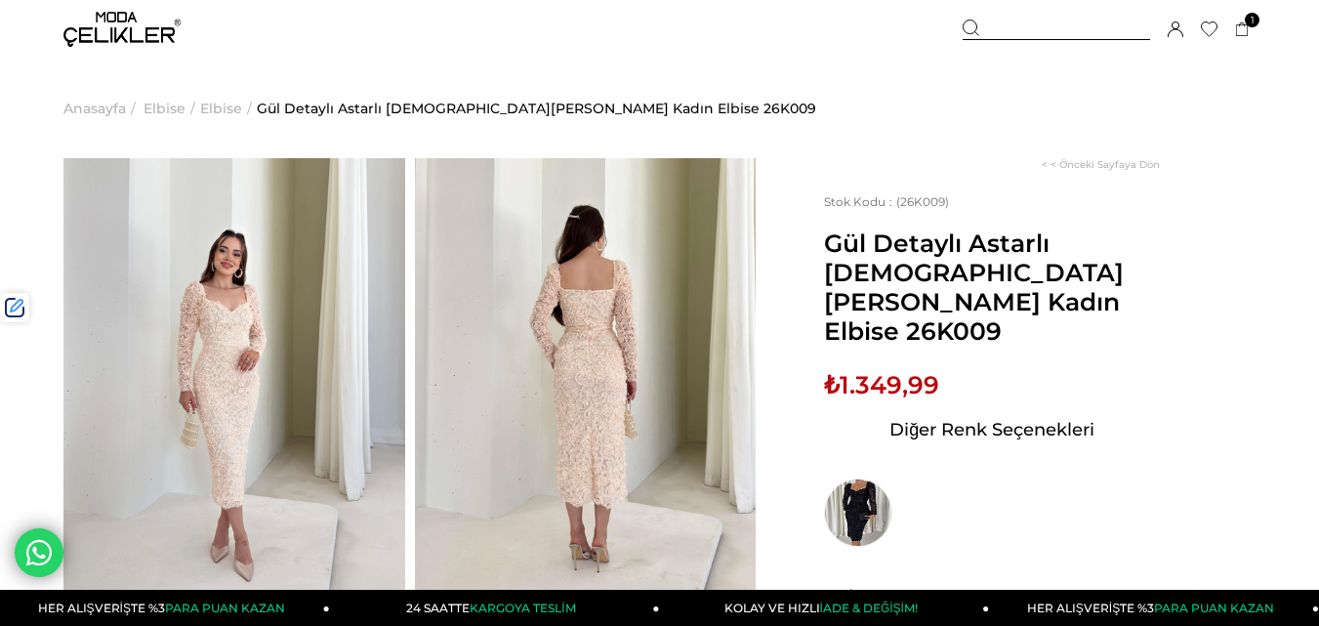
click at [904, 370] on span "₺1.349,99" at bounding box center [881, 384] width 115 height 29
copy span "1.349,99"
drag, startPoint x: 1013, startPoint y: 24, endPoint x: 527, endPoint y: 69, distance: 488.2
click at [1010, 24] on div at bounding box center [1056, 30] width 187 height 21
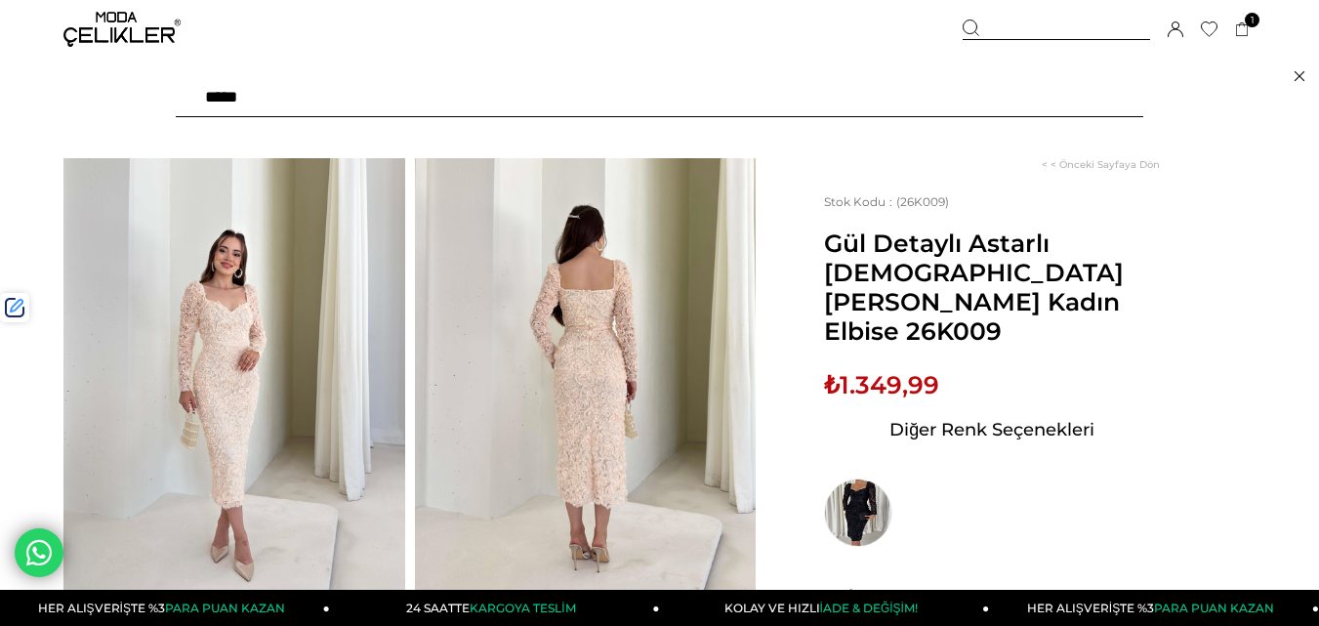
click at [464, 102] on input "text" at bounding box center [659, 97] width 967 height 39
type input "*****"
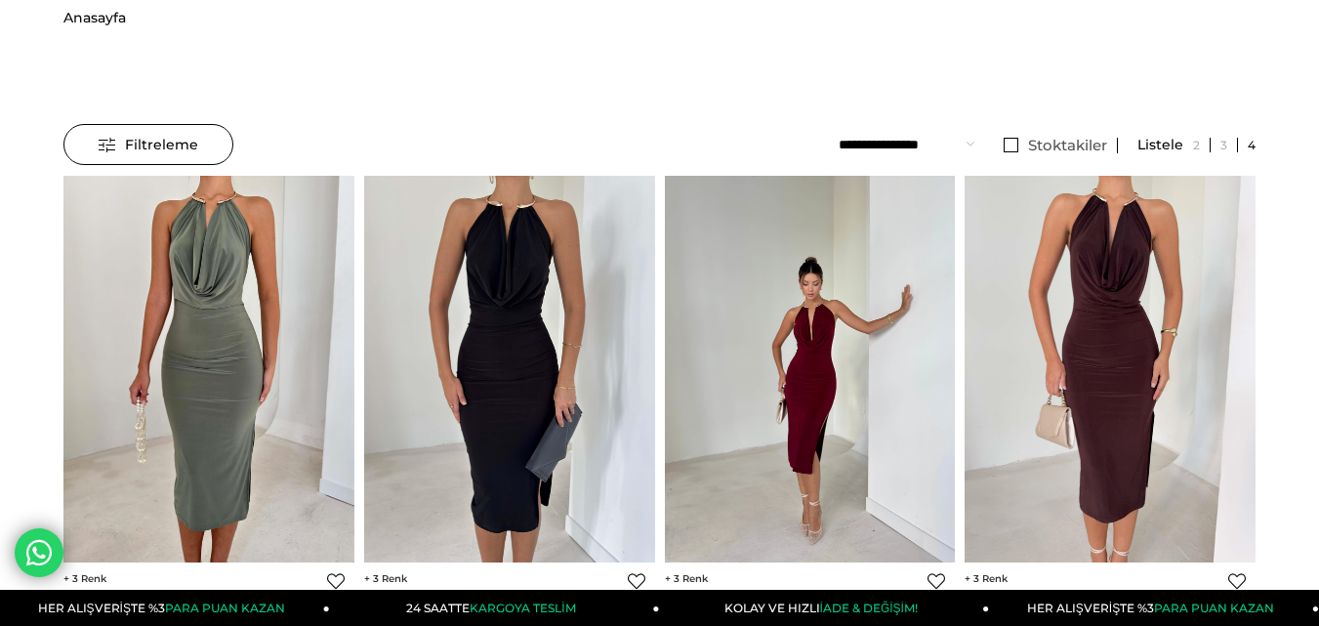
scroll to position [195, 0]
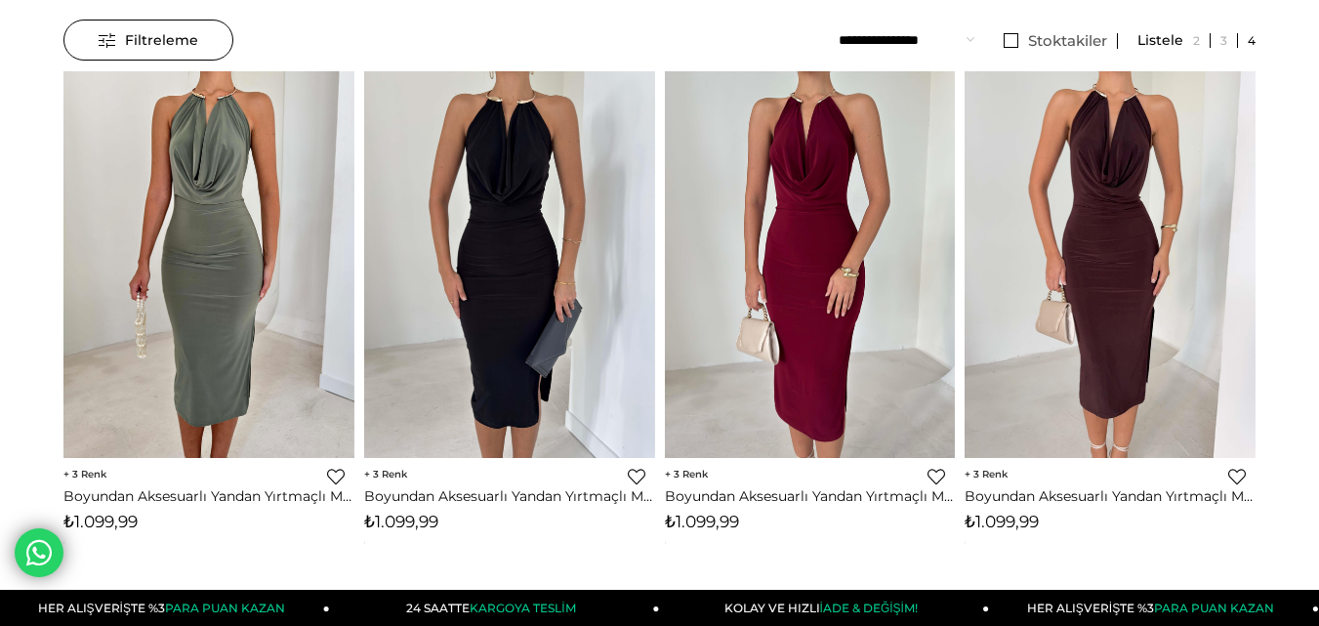
click at [695, 533] on div "3 Favorilere Ekle Moda Celikler Boyundan Aksesuarlı [PERSON_NAME] Yırtmaçlı Mid…" at bounding box center [810, 499] width 291 height 83
click at [695, 533] on div "3 Favorilere Ekle Moda Celikler Boyundan Aksesuarlı Yandan Yırtmaçlı Midi Denli…" at bounding box center [810, 499] width 291 height 83
click at [696, 525] on span "₺1.099,99" at bounding box center [702, 522] width 74 height 20
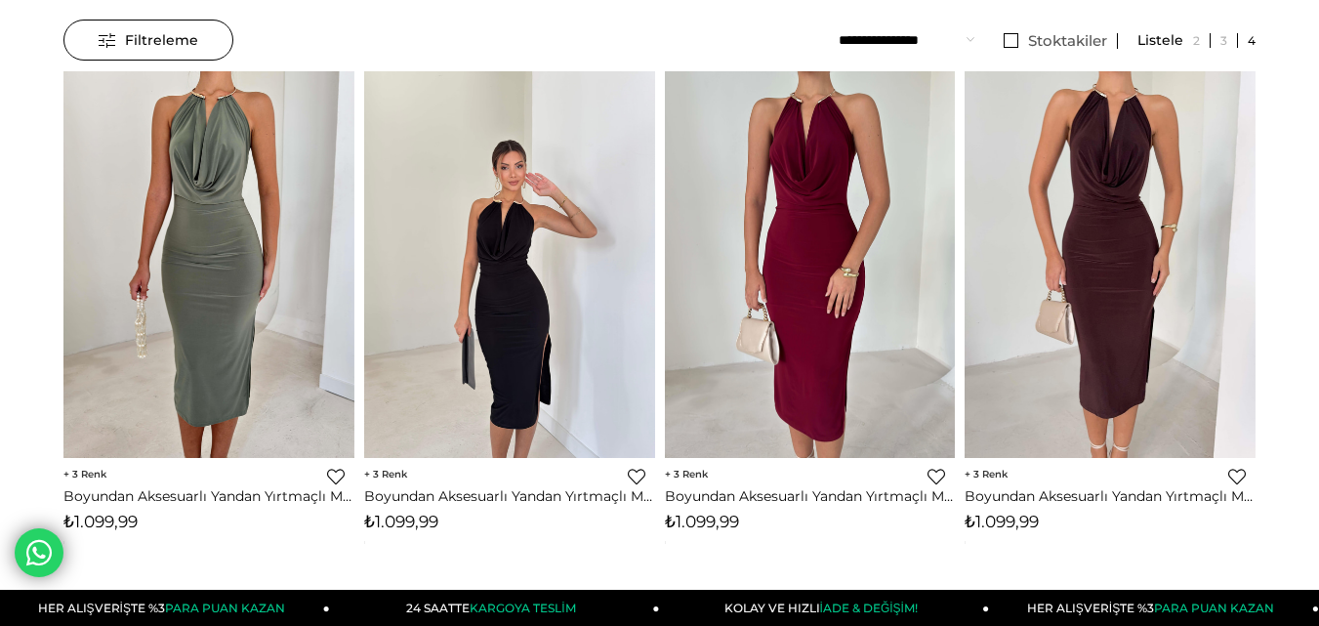
copy span "1.099,99"
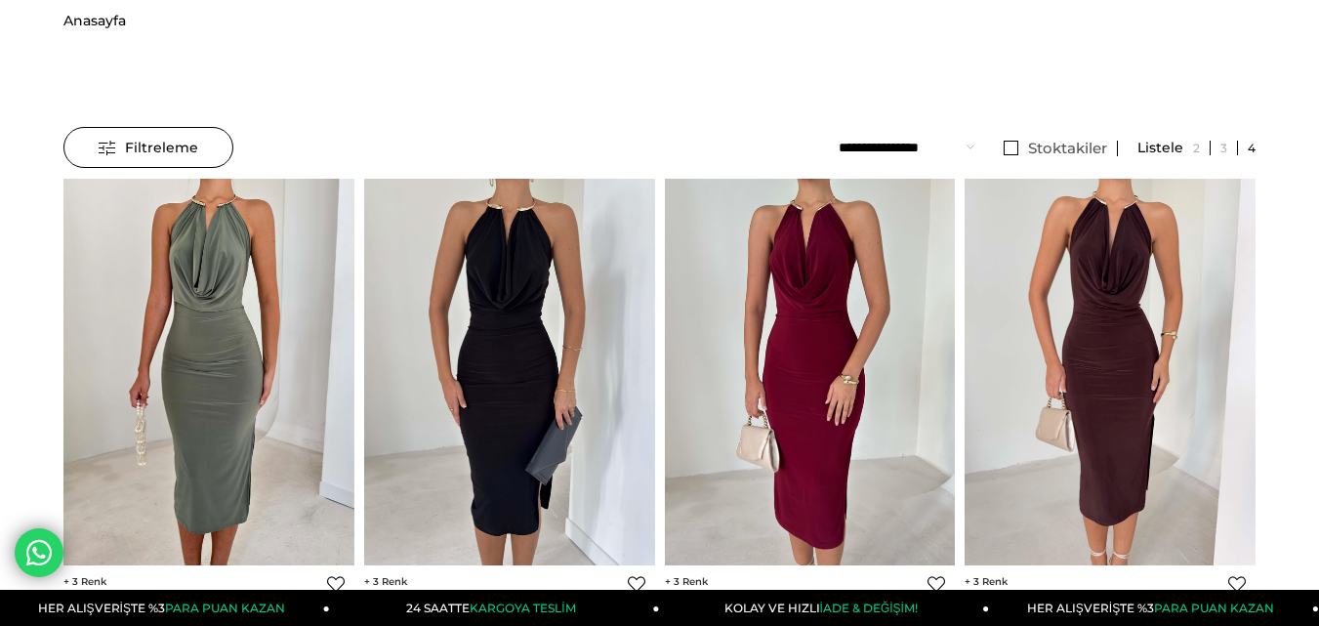
scroll to position [0, 0]
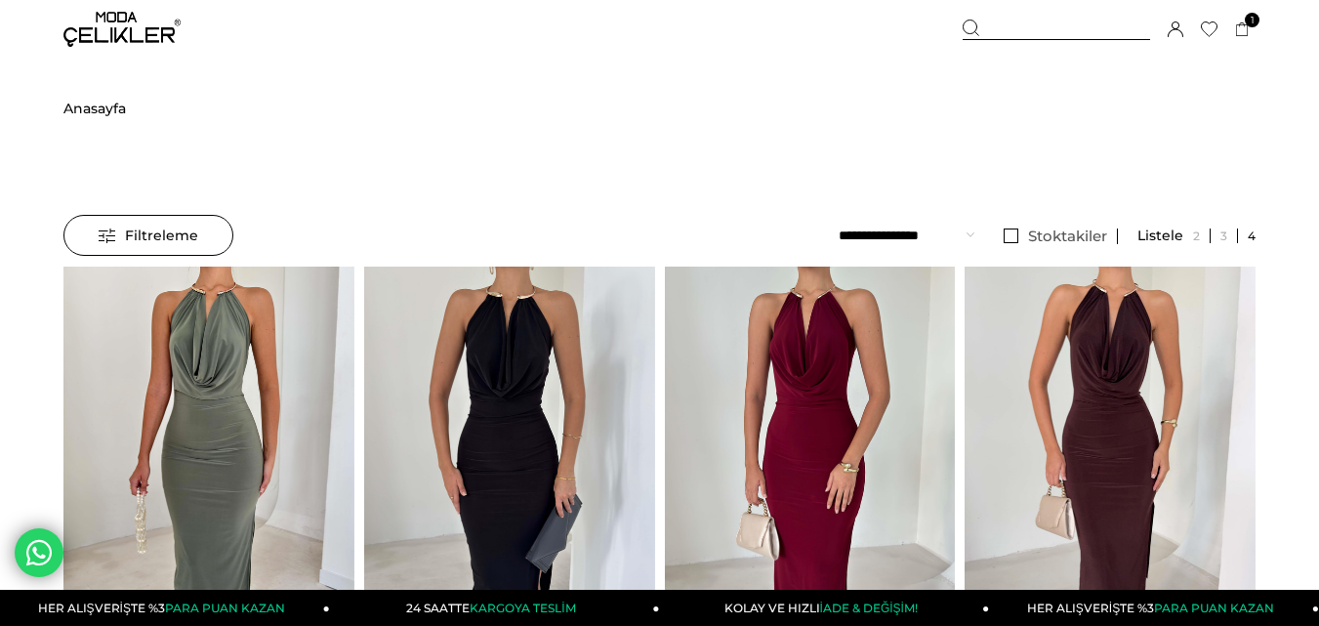
drag, startPoint x: 1064, startPoint y: 32, endPoint x: 854, endPoint y: 77, distance: 214.6
click at [1062, 32] on div at bounding box center [1056, 30] width 187 height 21
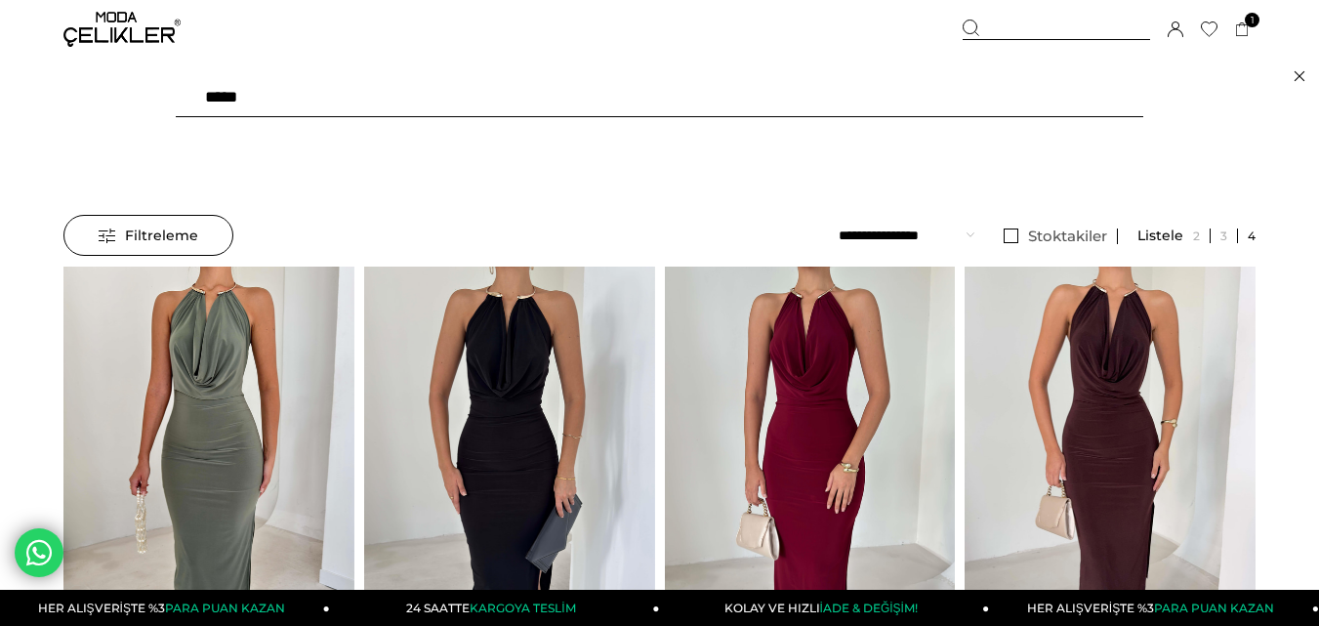
click at [494, 108] on input "*****" at bounding box center [659, 97] width 967 height 39
type input "*****"
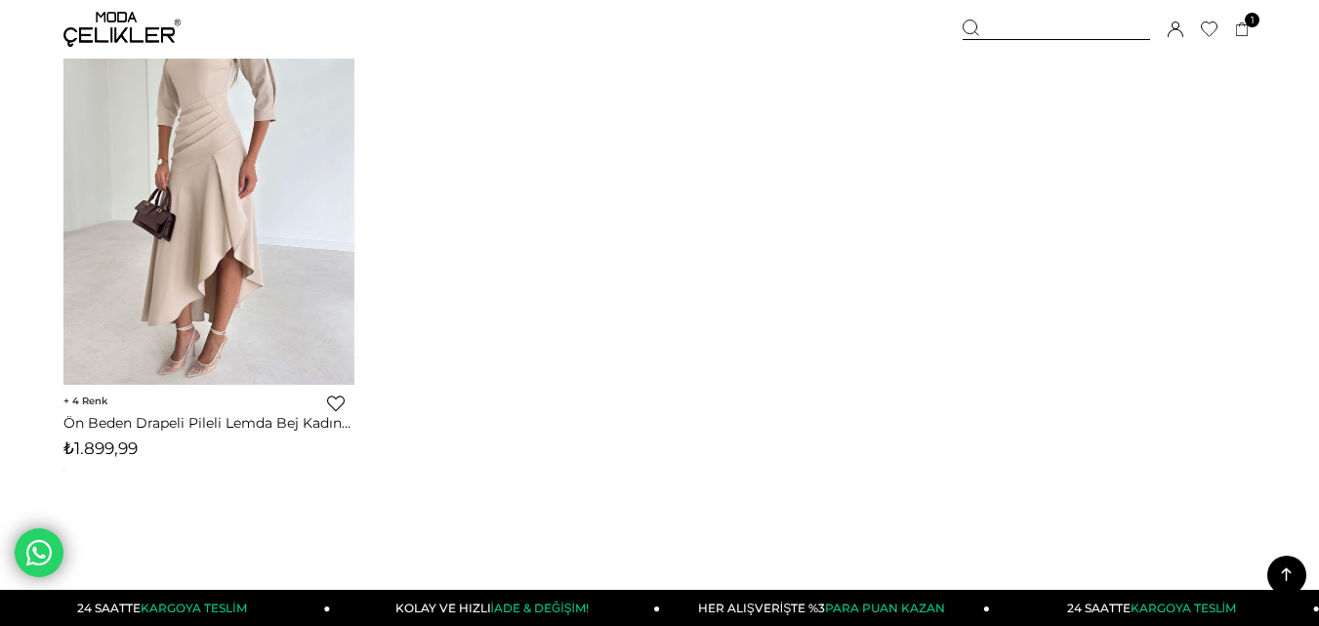
scroll to position [976, 0]
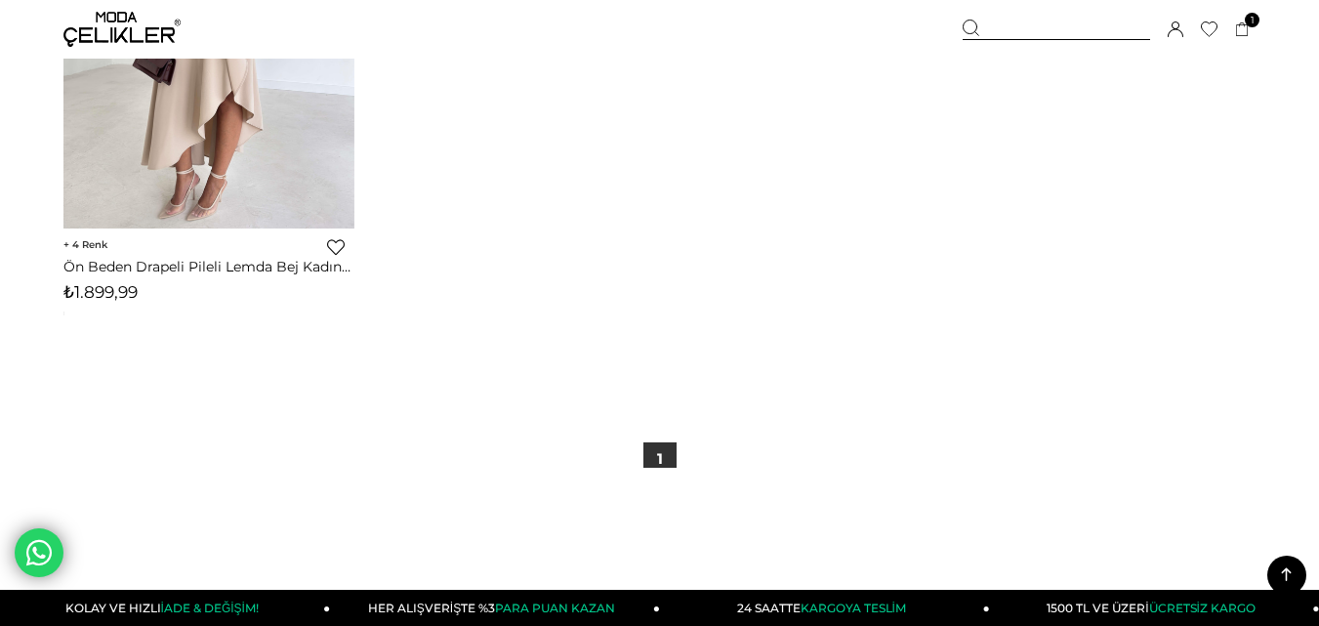
click at [115, 293] on span "₺1.899,99" at bounding box center [100, 292] width 74 height 20
copy span "1.899,99"
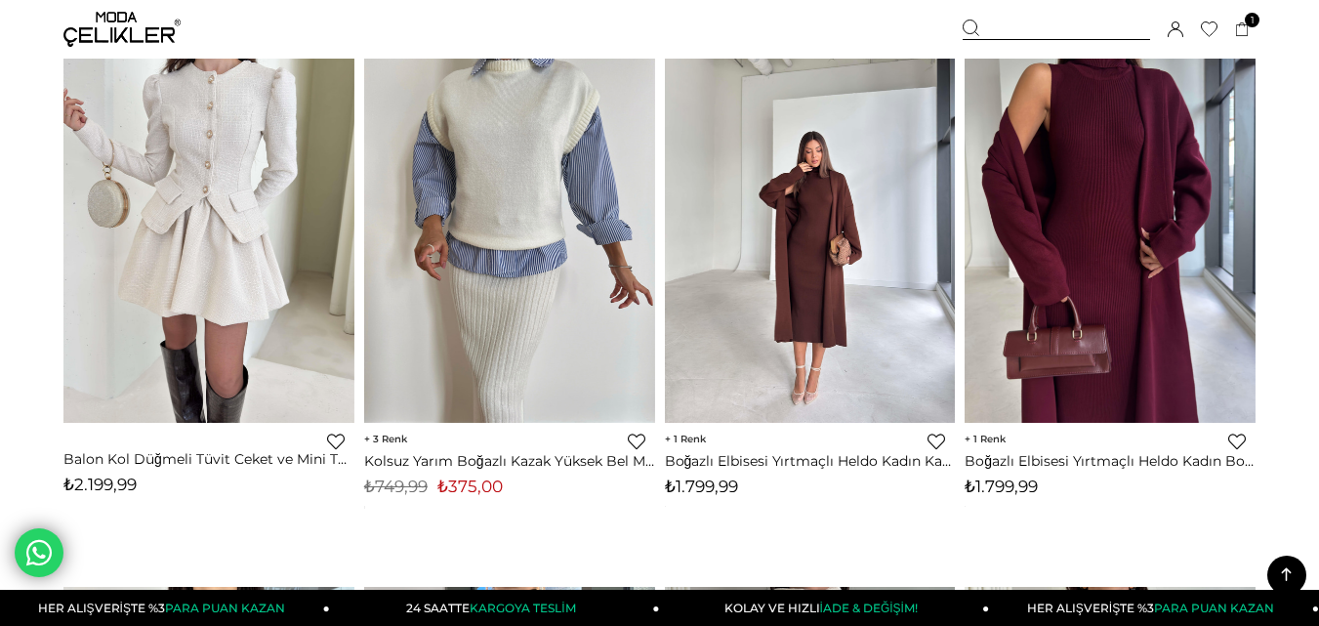
click at [1106, 202] on img at bounding box center [1109, 230] width 291 height 388
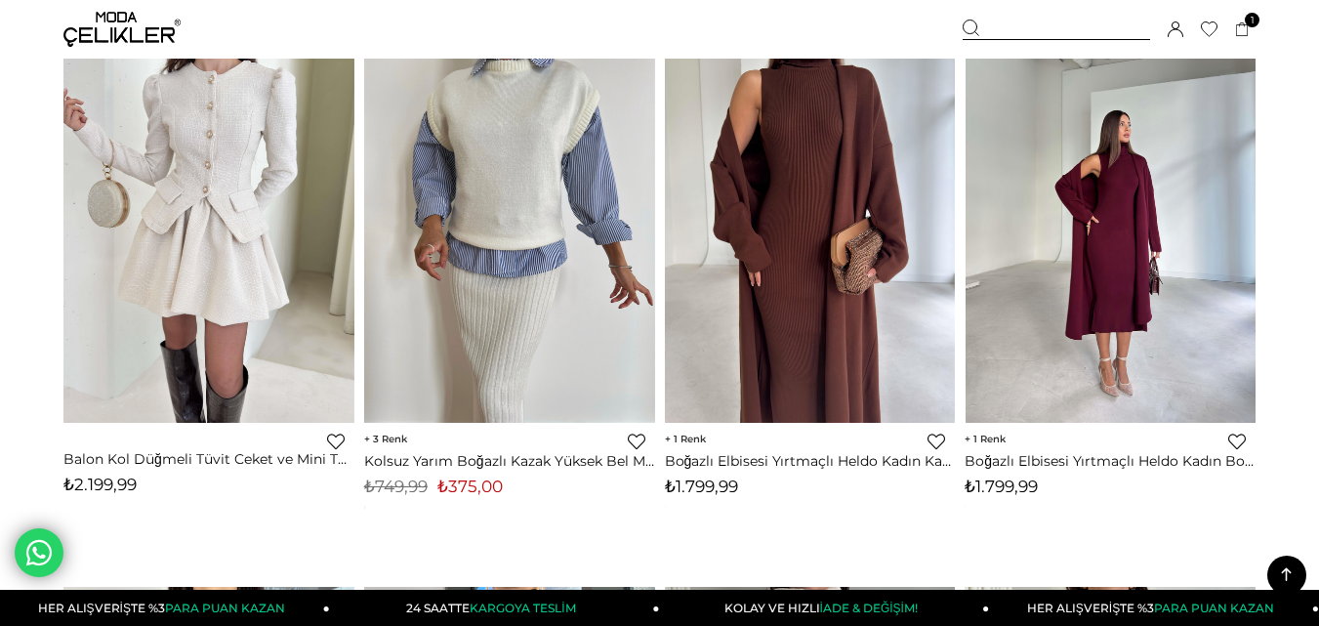
click at [1106, 202] on img at bounding box center [1109, 230] width 291 height 388
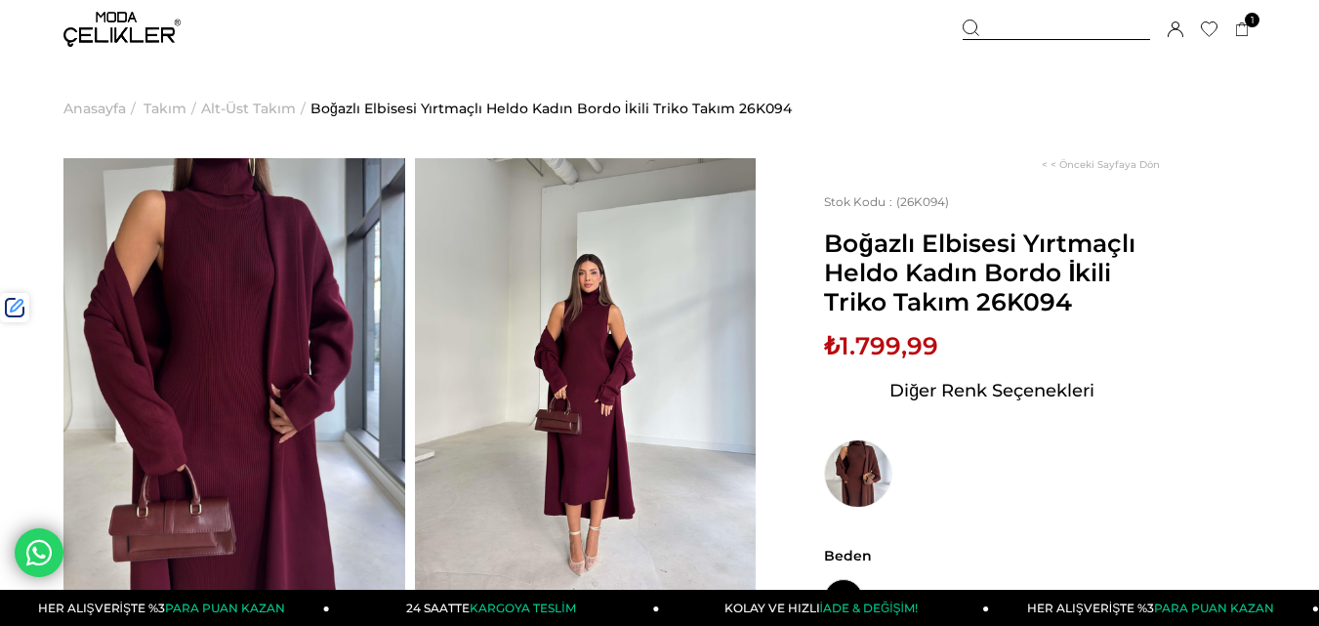
click at [1028, 309] on span "Boğazlı Elbisesi Yırtmaçlı Heldo Kadın Bordo İkili Triko Takım 26K094" at bounding box center [992, 272] width 336 height 88
copy span "26K094"
click at [1029, 26] on div at bounding box center [1056, 30] width 187 height 21
paste input "******"
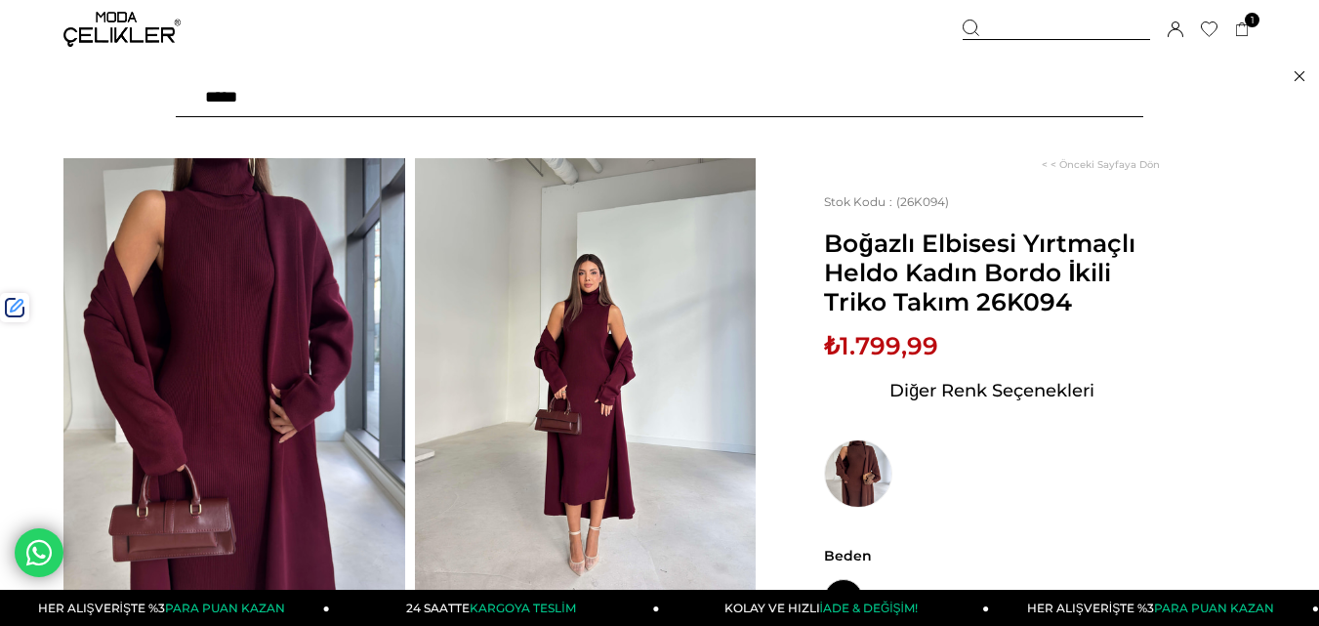
type input "******"
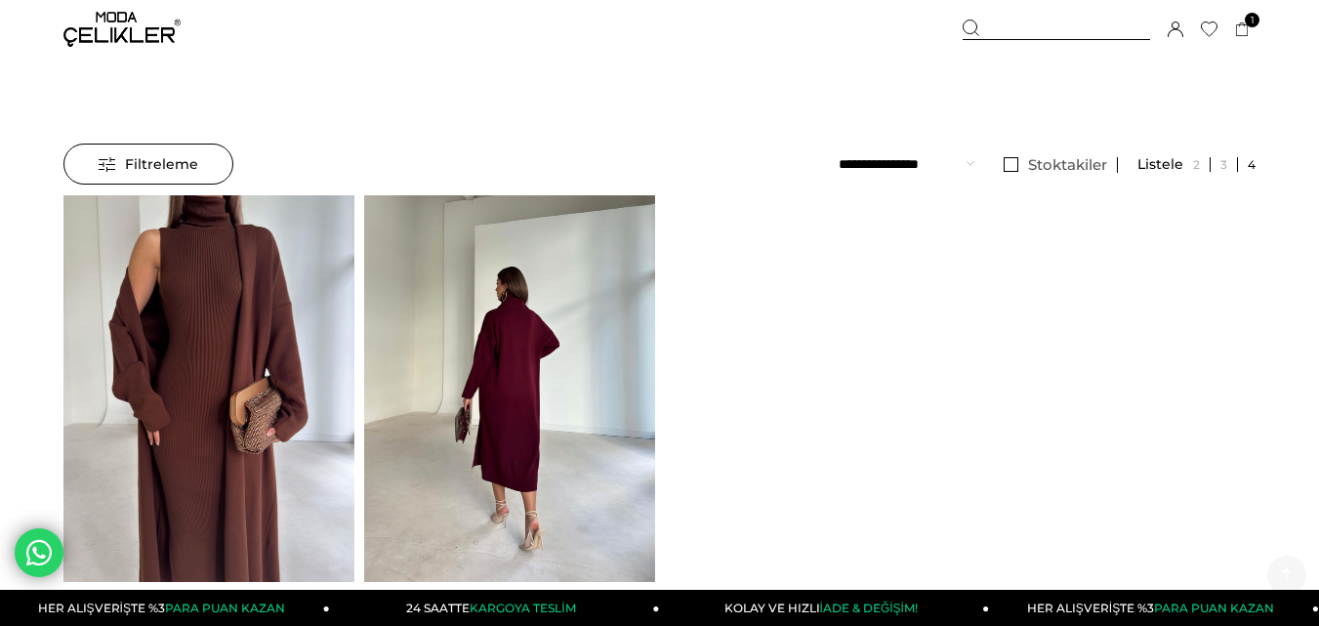
scroll to position [364, 0]
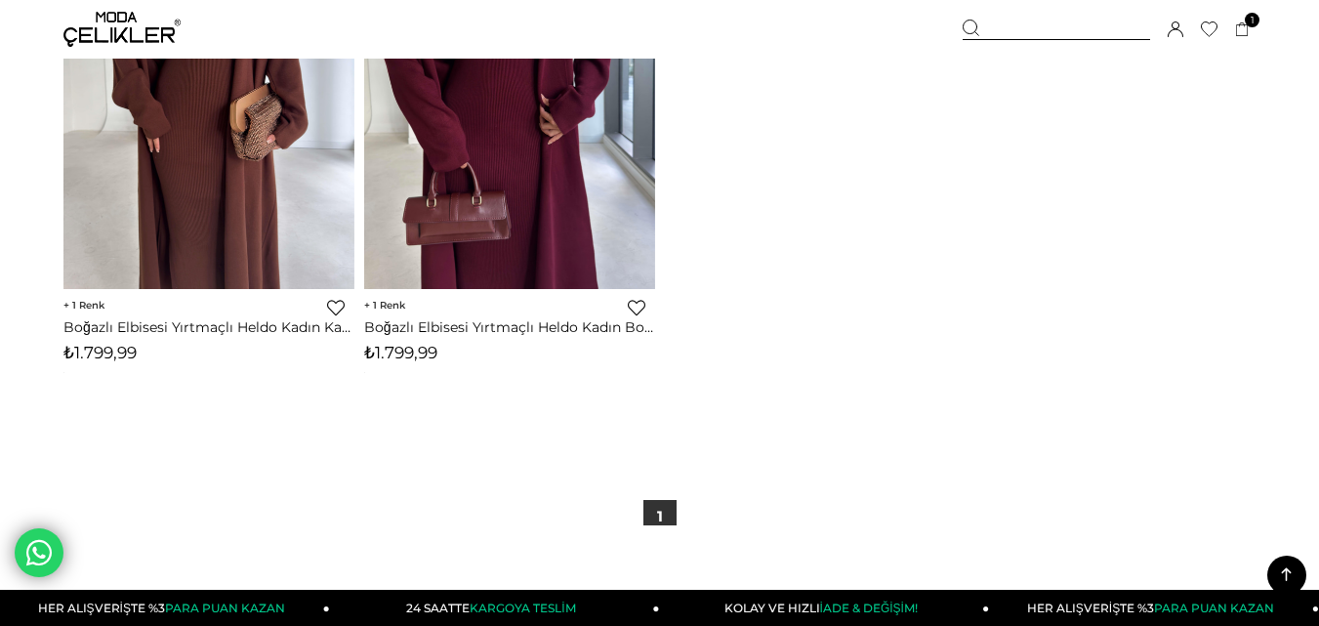
click at [407, 358] on span "₺1.799,99" at bounding box center [400, 353] width 73 height 20
copy span "1.799,99"
click at [115, 30] on img at bounding box center [121, 29] width 117 height 35
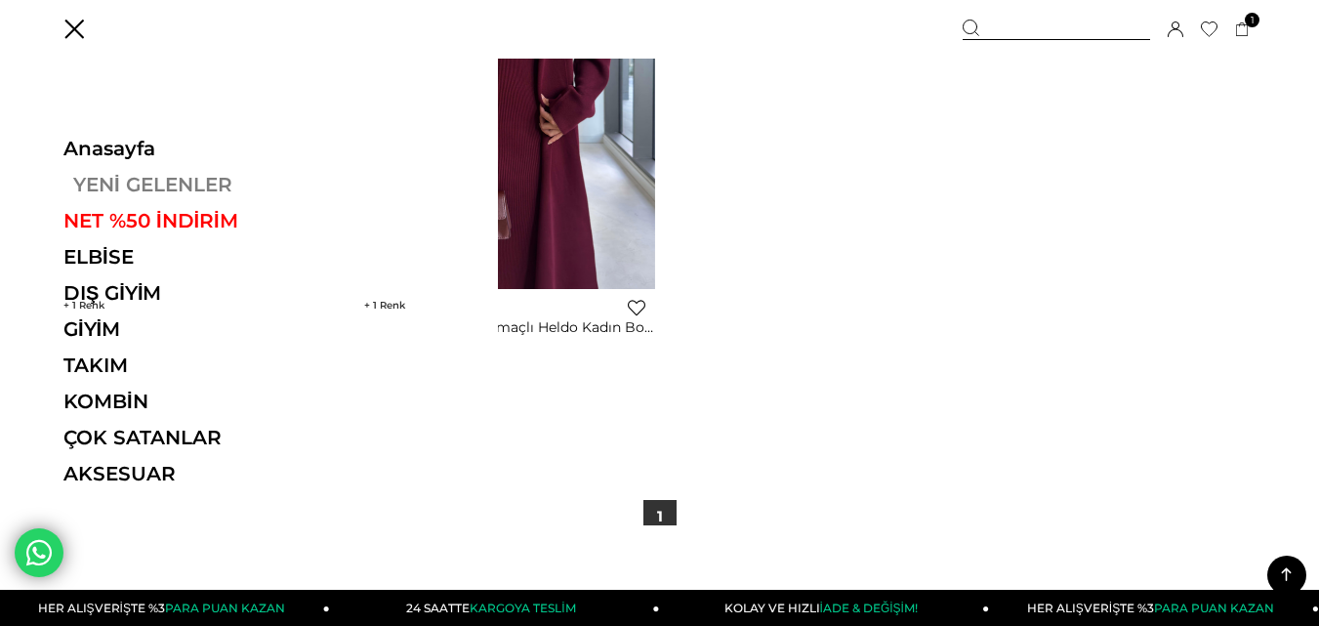
click at [134, 183] on link "YENİ GELENLER" at bounding box center [197, 184] width 268 height 23
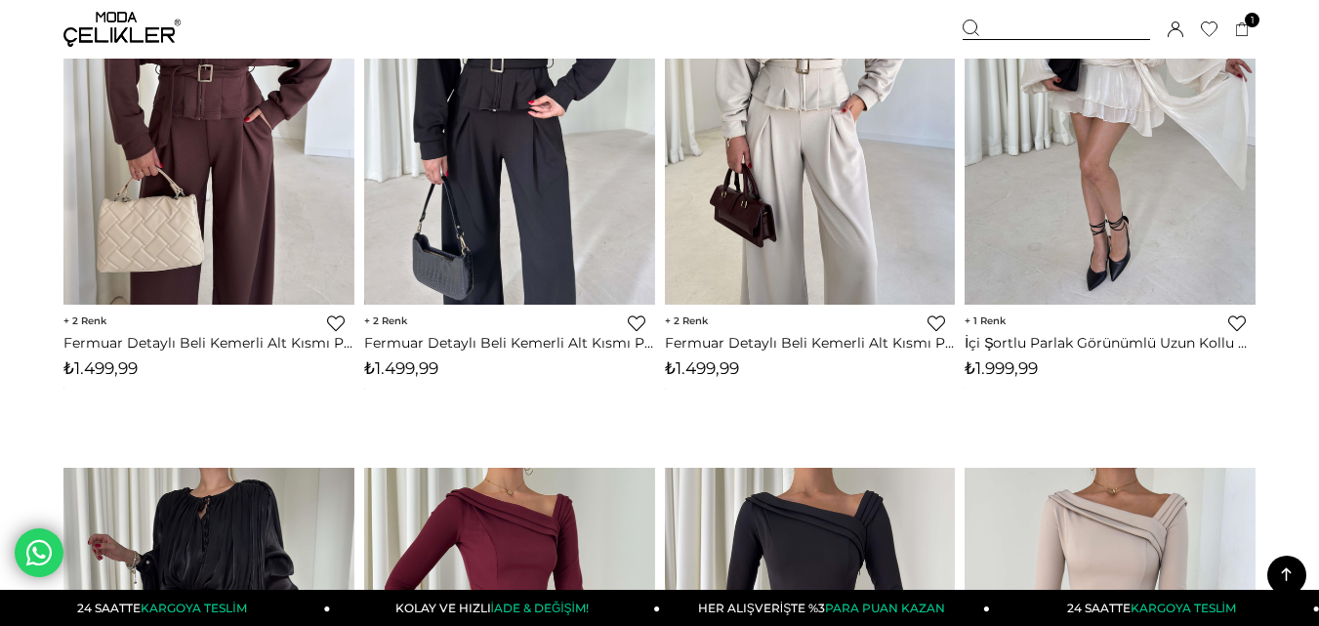
scroll to position [7223, 0]
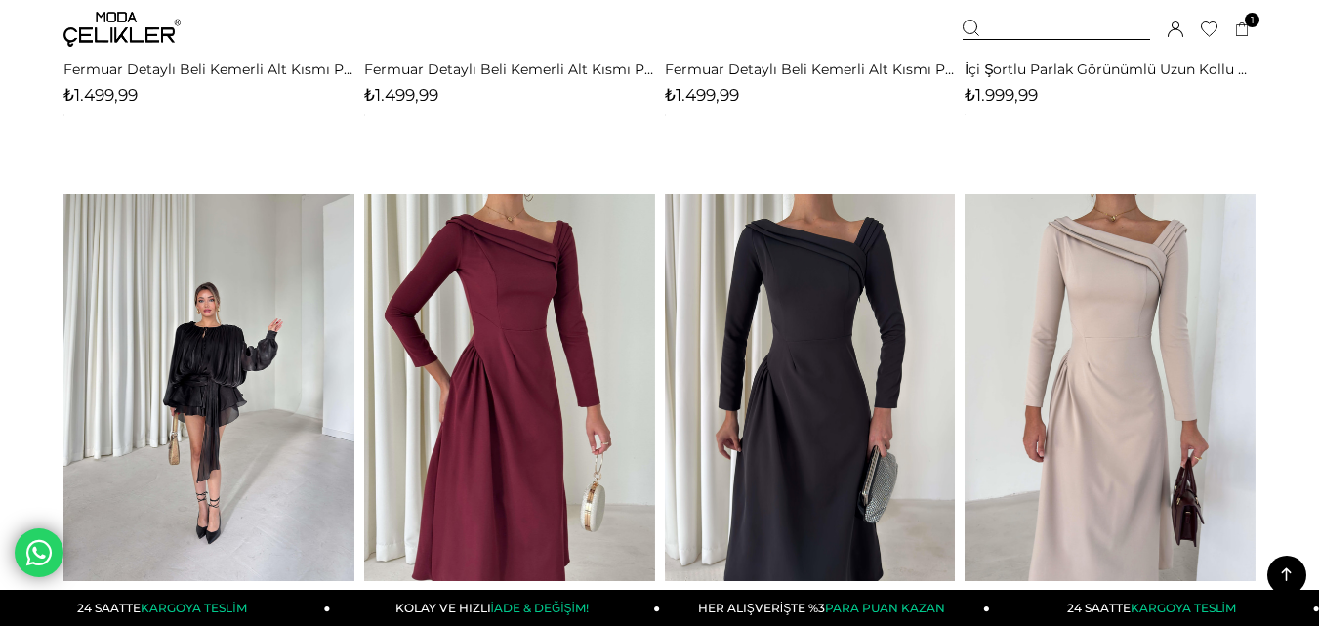
click at [268, 284] on link at bounding box center [208, 387] width 291 height 387
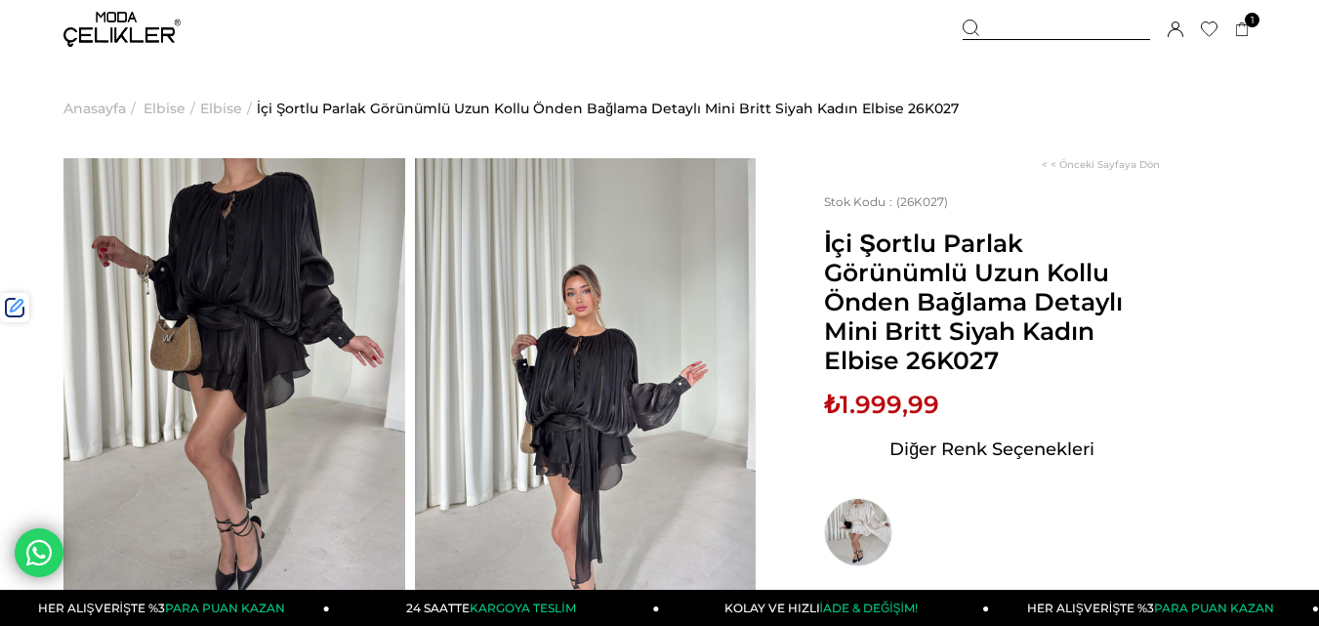
click at [957, 369] on span "İçi Şortlu Parlak Görünümlü Uzun Kollu Önden Bağlama Detaylı Mini Britt Siyah K…" at bounding box center [992, 301] width 336 height 146
copy span "26K027"
click at [1008, 33] on div at bounding box center [1056, 30] width 187 height 21
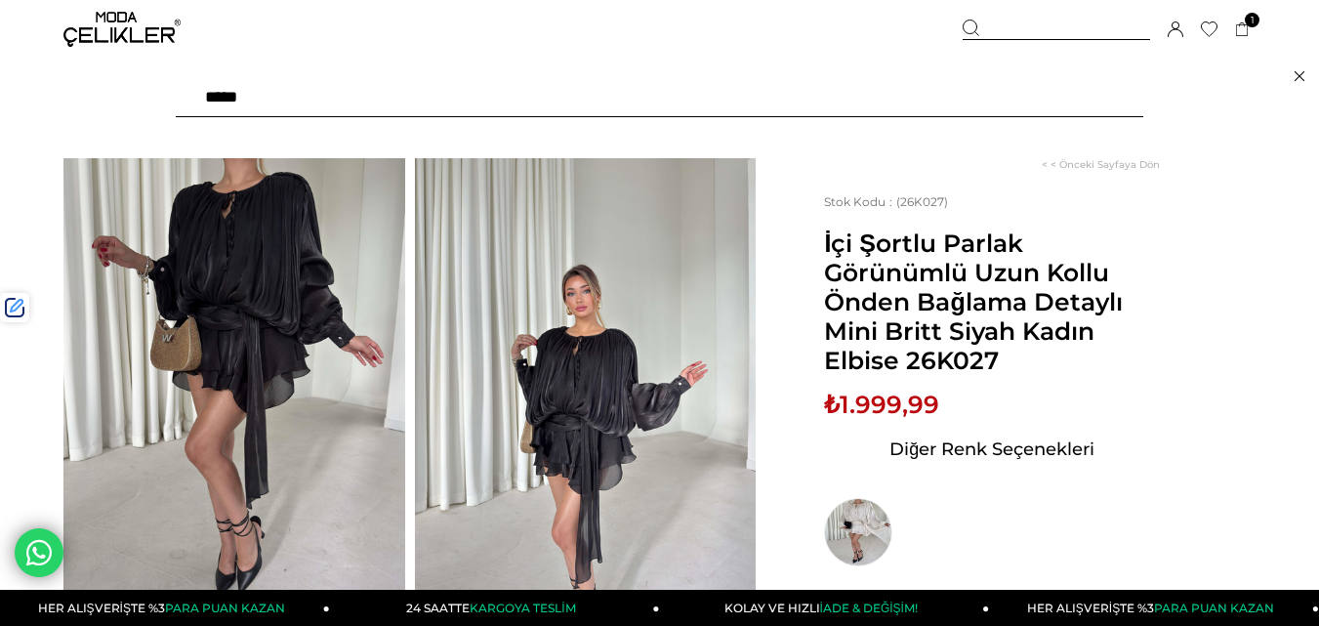
paste input "******"
type input "******"
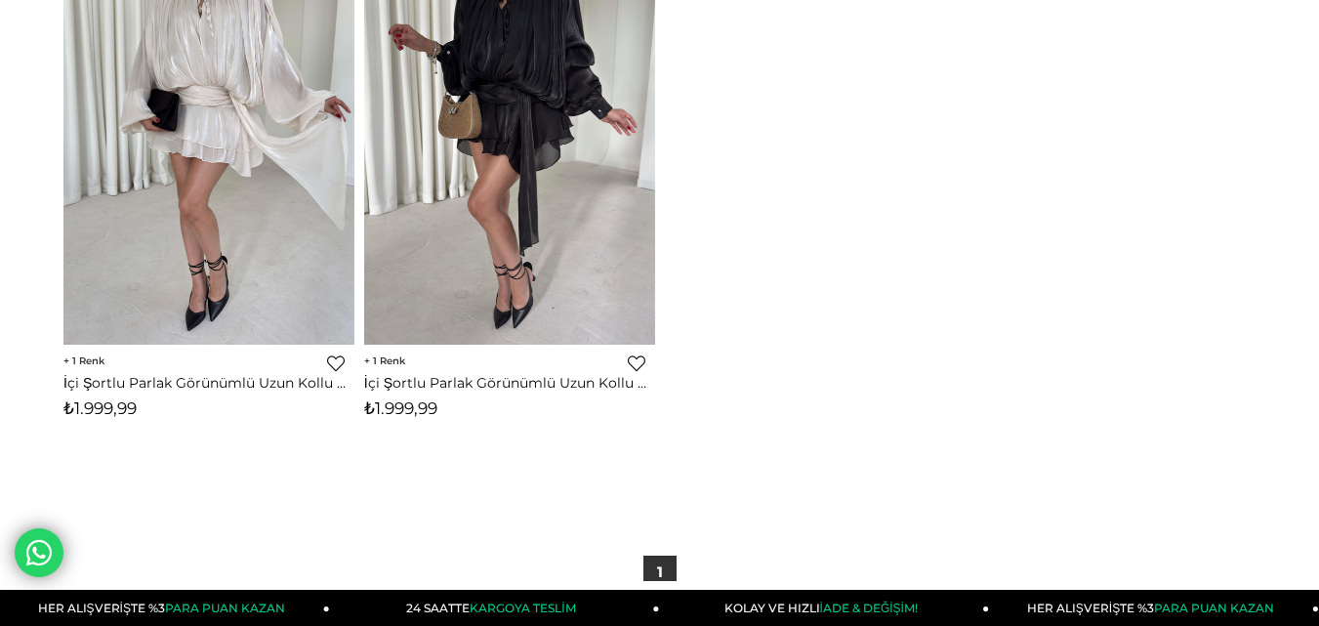
scroll to position [364, 0]
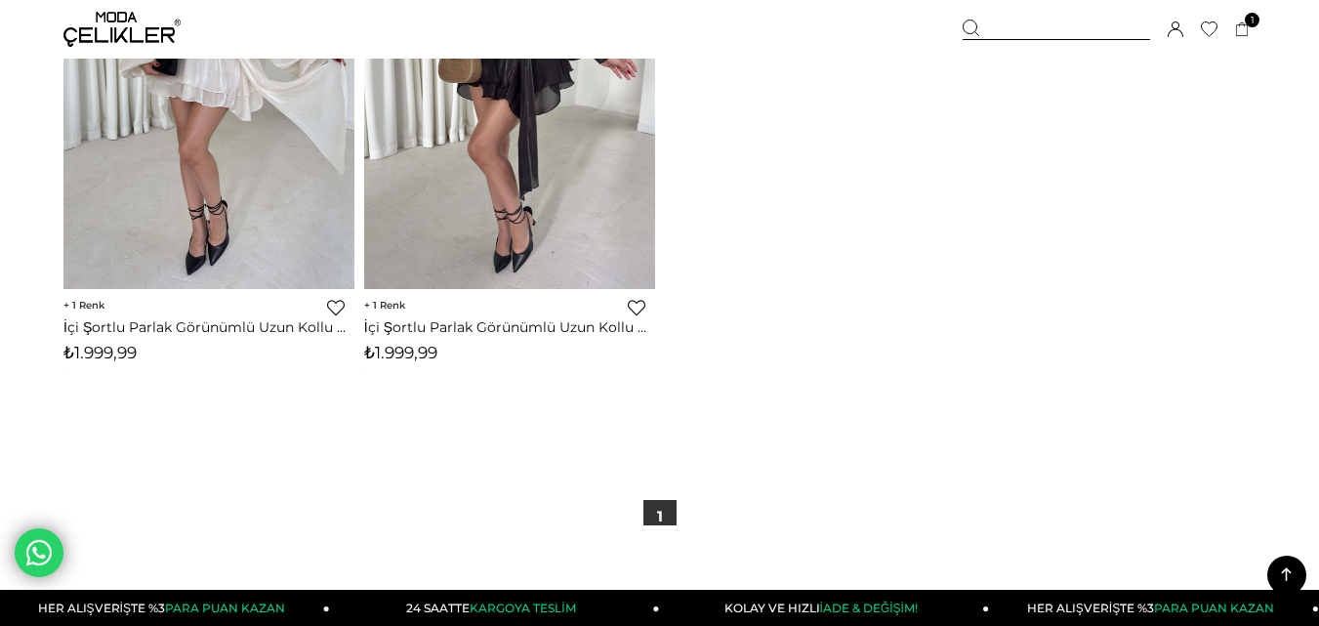
click at [394, 353] on span "₺1.999,99" at bounding box center [400, 353] width 73 height 20
copy span "1.999,99"
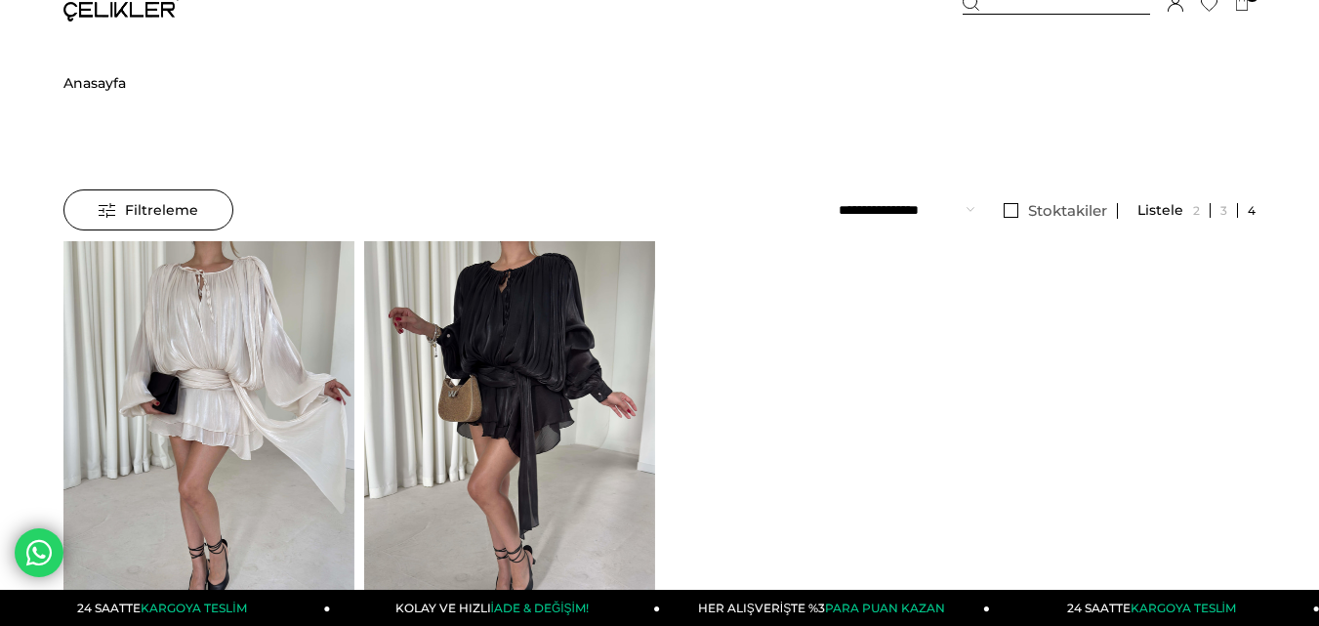
scroll to position [0, 0]
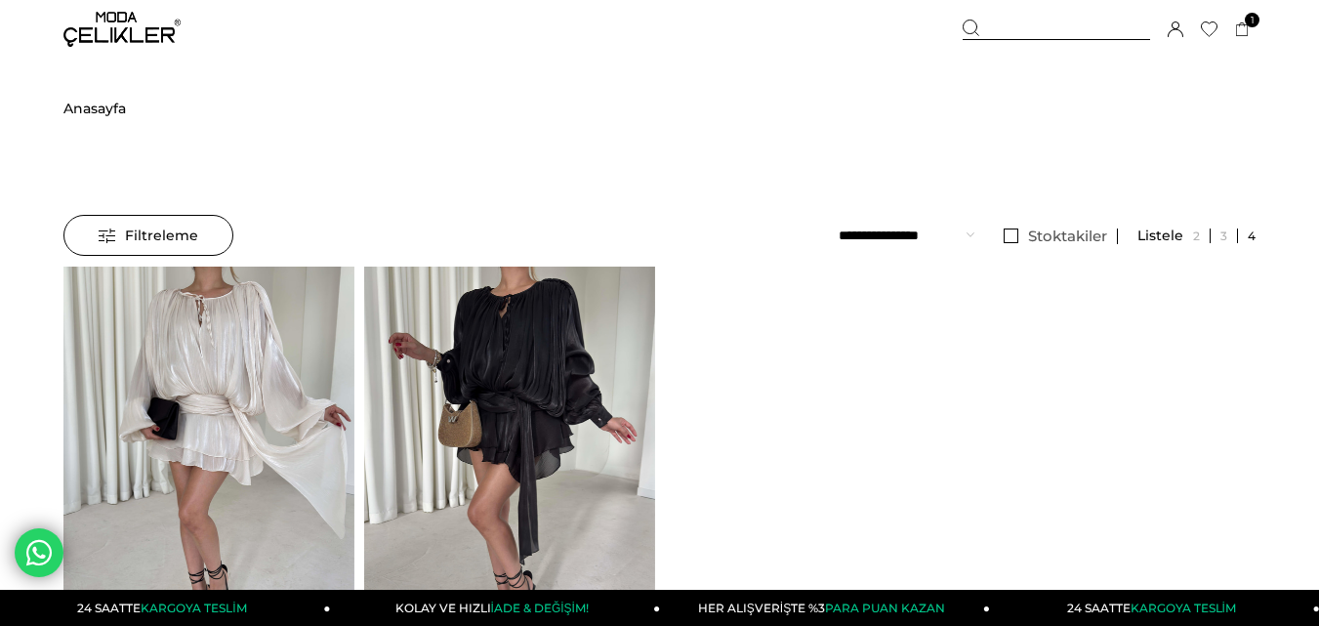
drag, startPoint x: 1016, startPoint y: 35, endPoint x: 570, endPoint y: 82, distance: 448.6
click at [1015, 35] on div at bounding box center [1056, 30] width 187 height 21
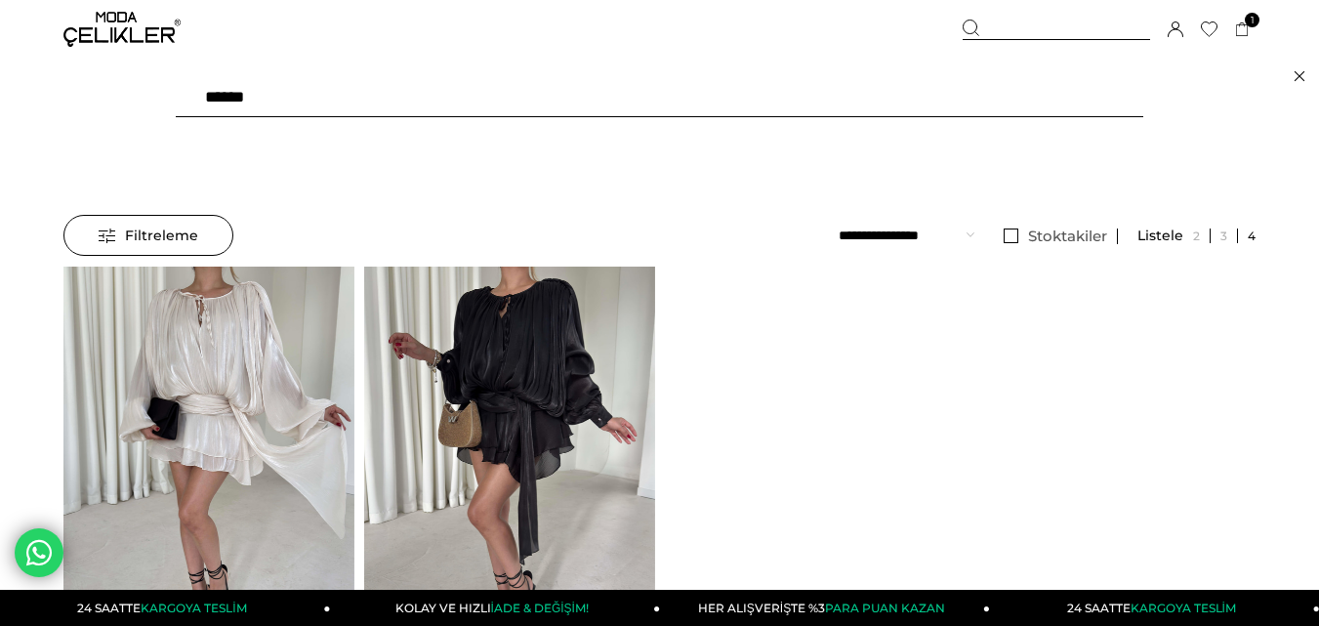
click at [517, 87] on input "******" at bounding box center [659, 97] width 967 height 39
paste input "text"
type input "******"
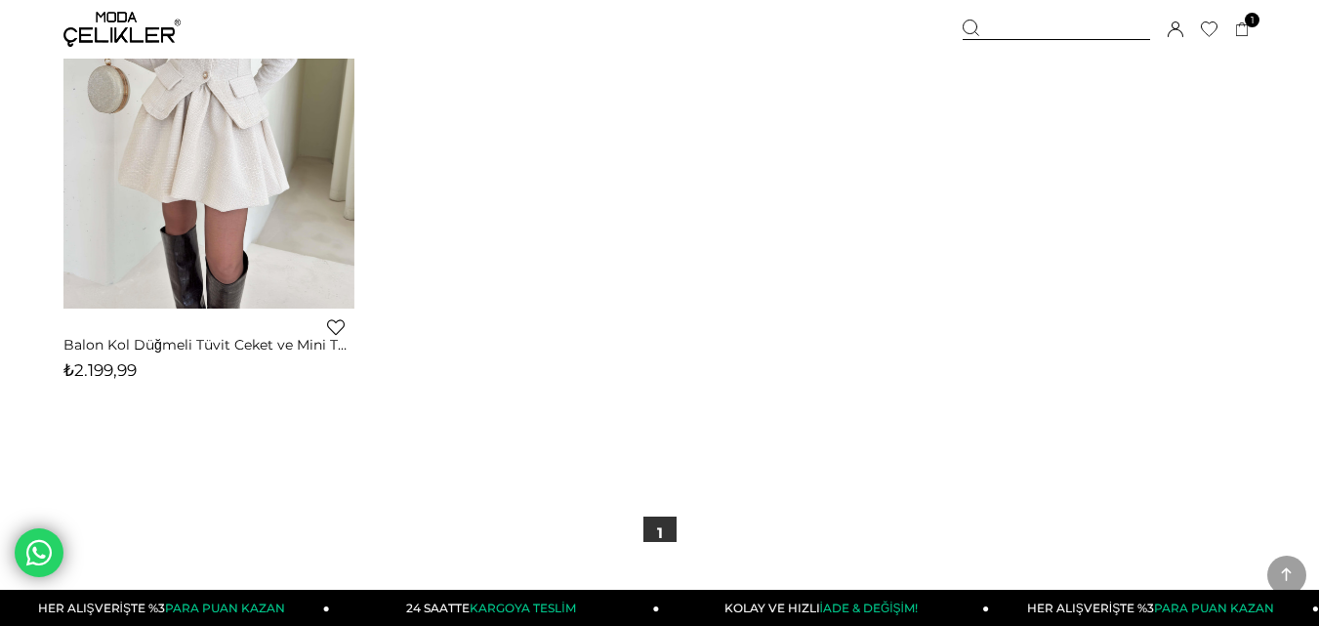
scroll to position [390, 0]
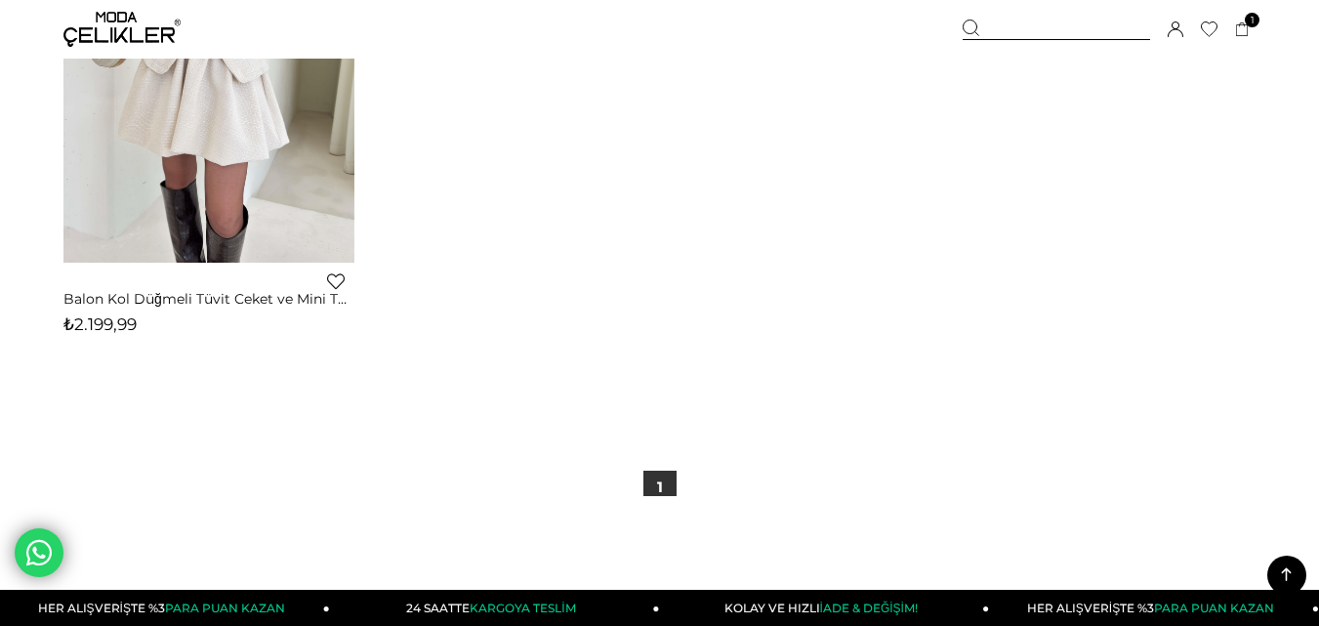
click at [104, 321] on span "₺2.199,99" at bounding box center [99, 324] width 73 height 20
copy span "2.199,99"
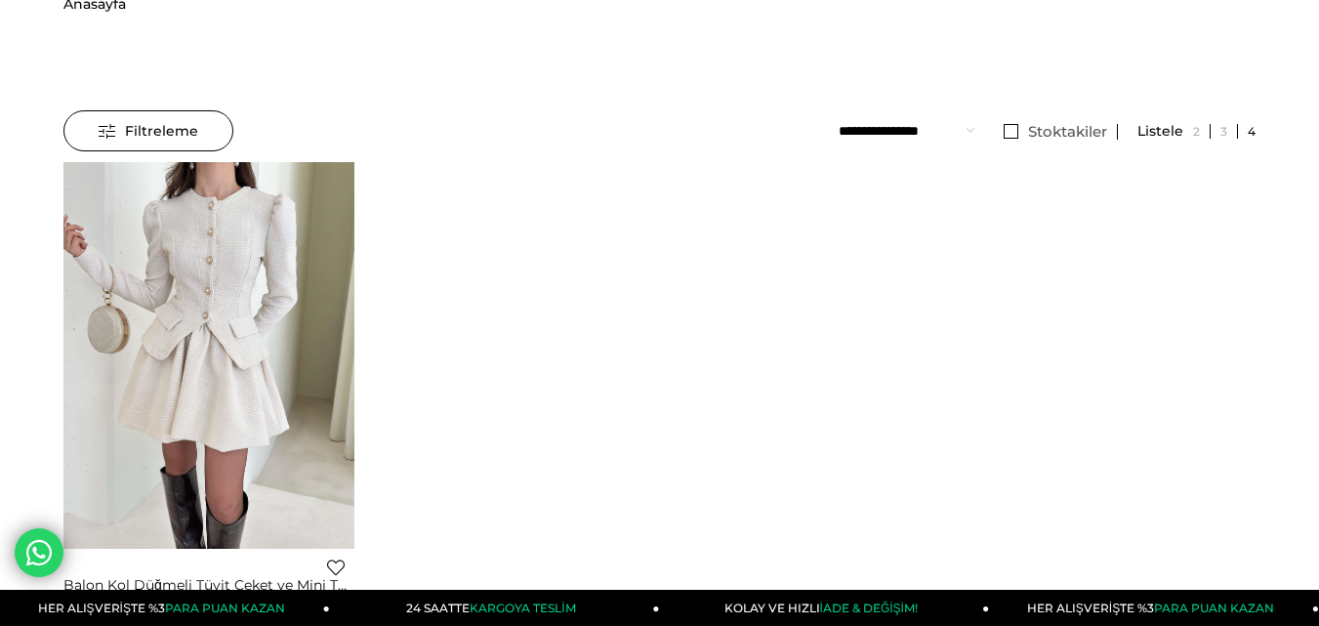
scroll to position [0, 0]
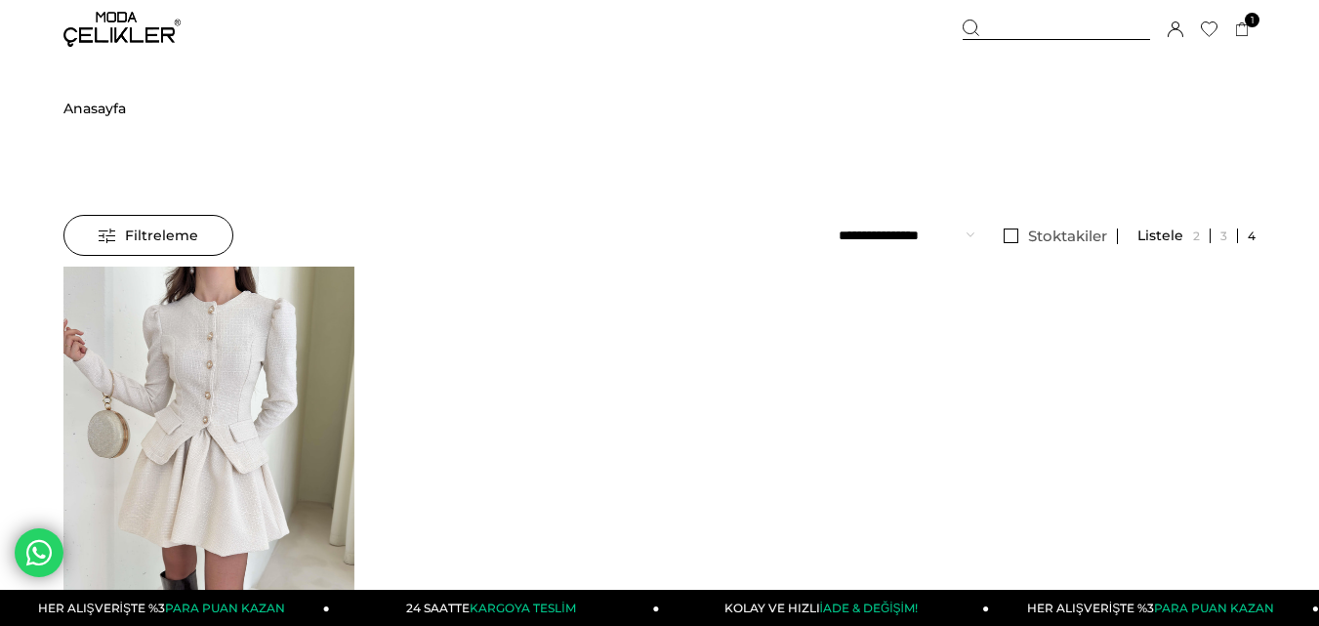
click at [1025, 26] on div at bounding box center [1056, 30] width 187 height 21
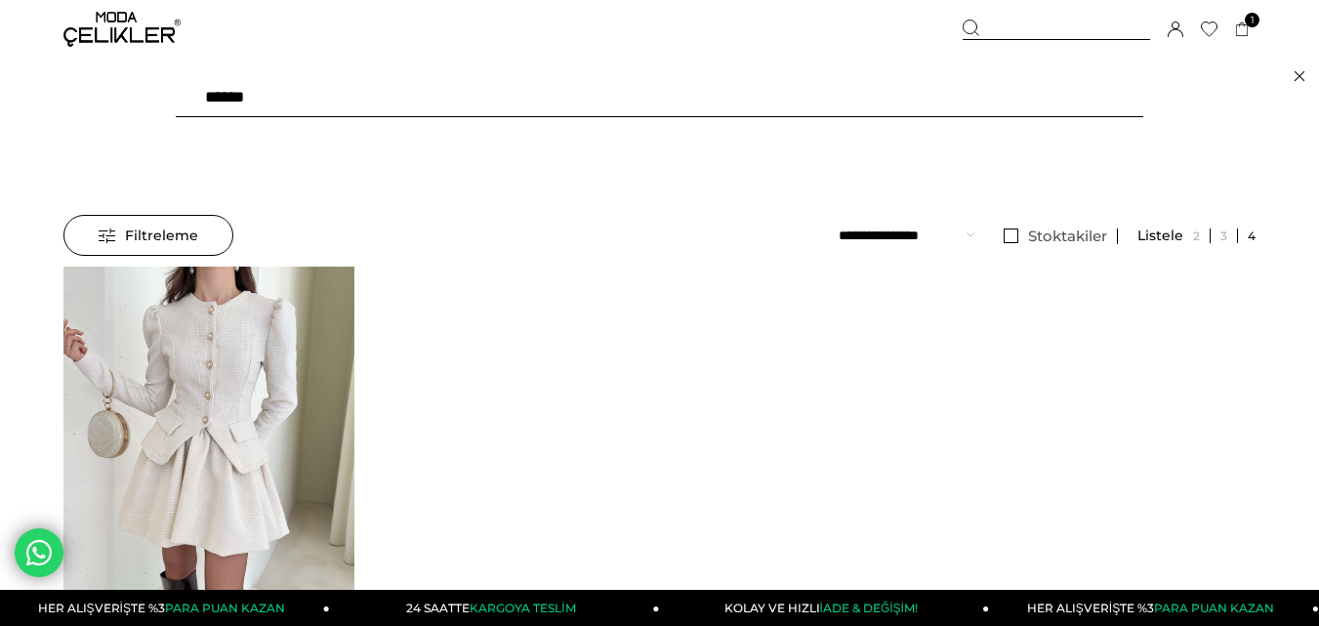
click at [488, 105] on input "******" at bounding box center [659, 97] width 967 height 39
type input "********"
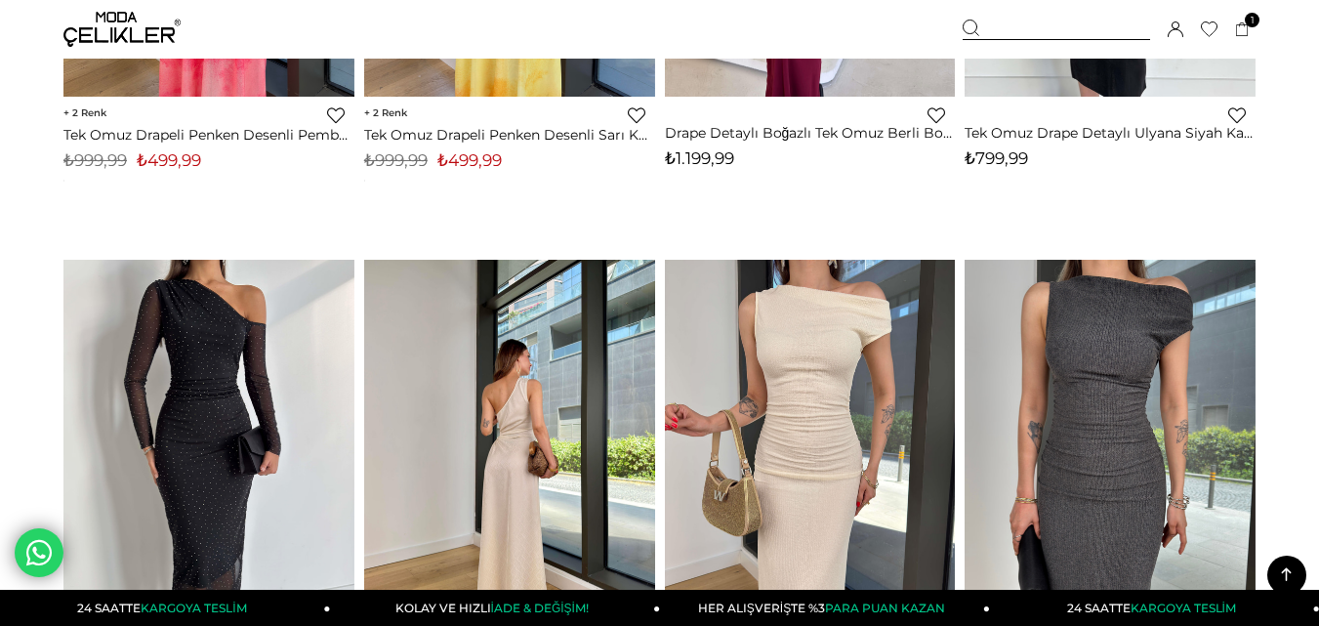
scroll to position [2538, 0]
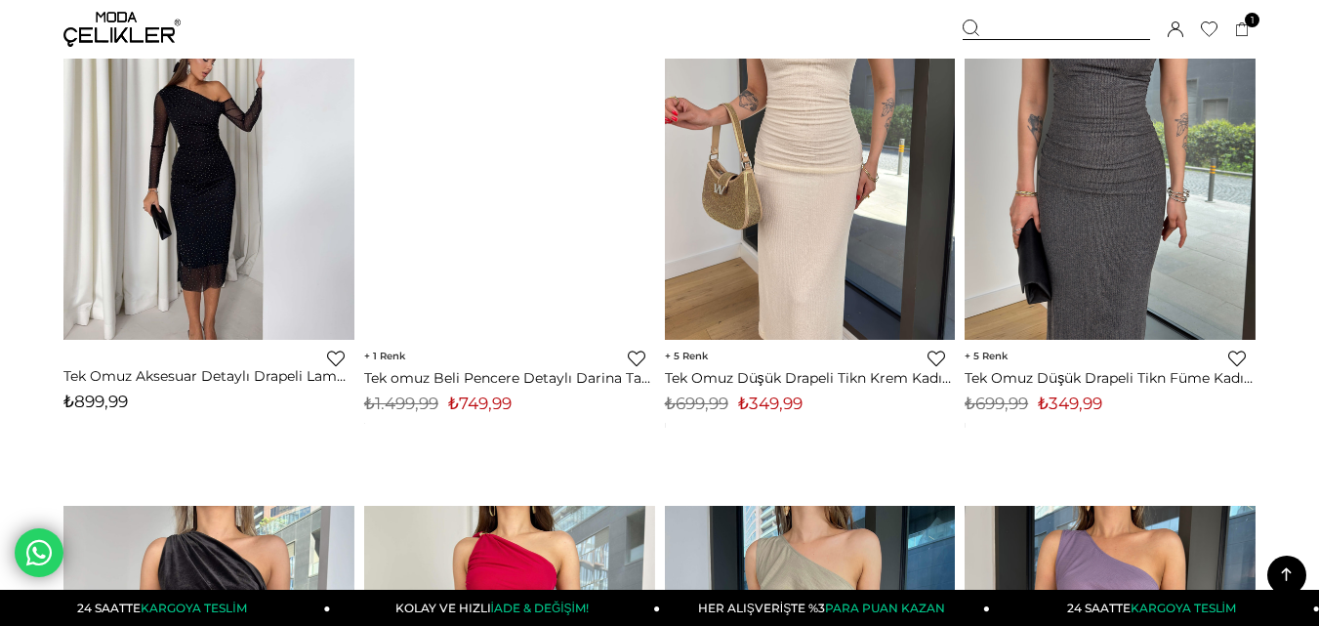
click at [228, 226] on img at bounding box center [208, 147] width 291 height 388
click at [228, 226] on div at bounding box center [210, 146] width 1454 height 387
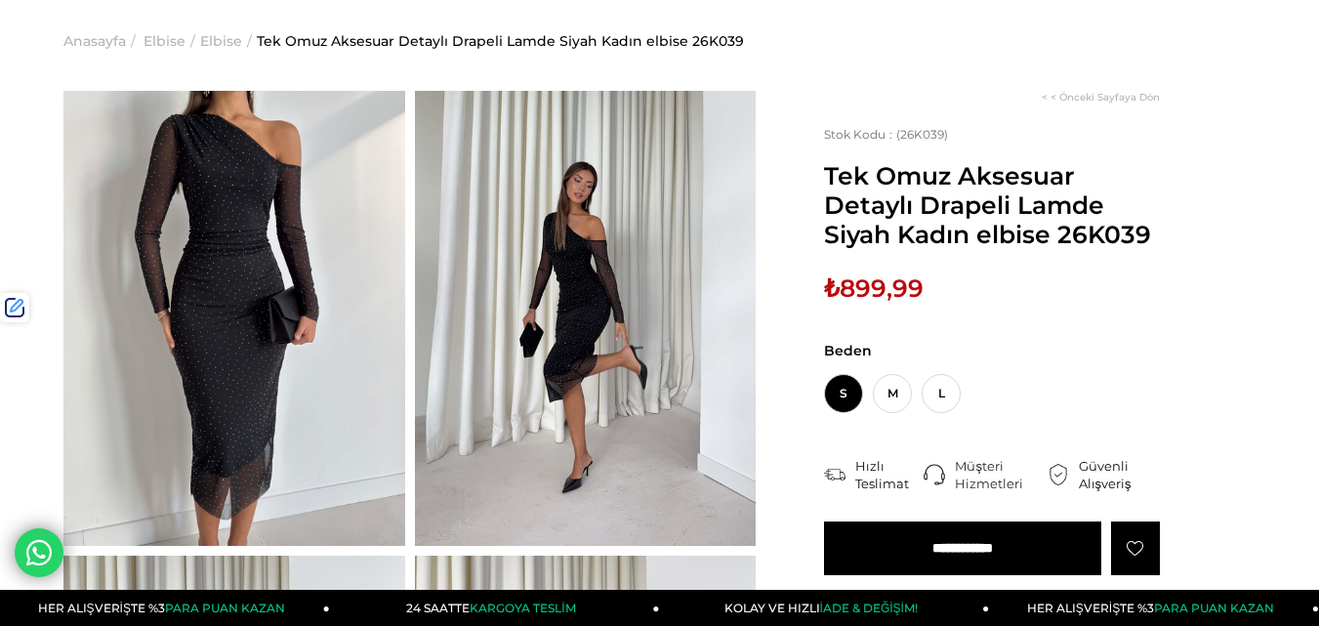
scroll to position [195, 0]
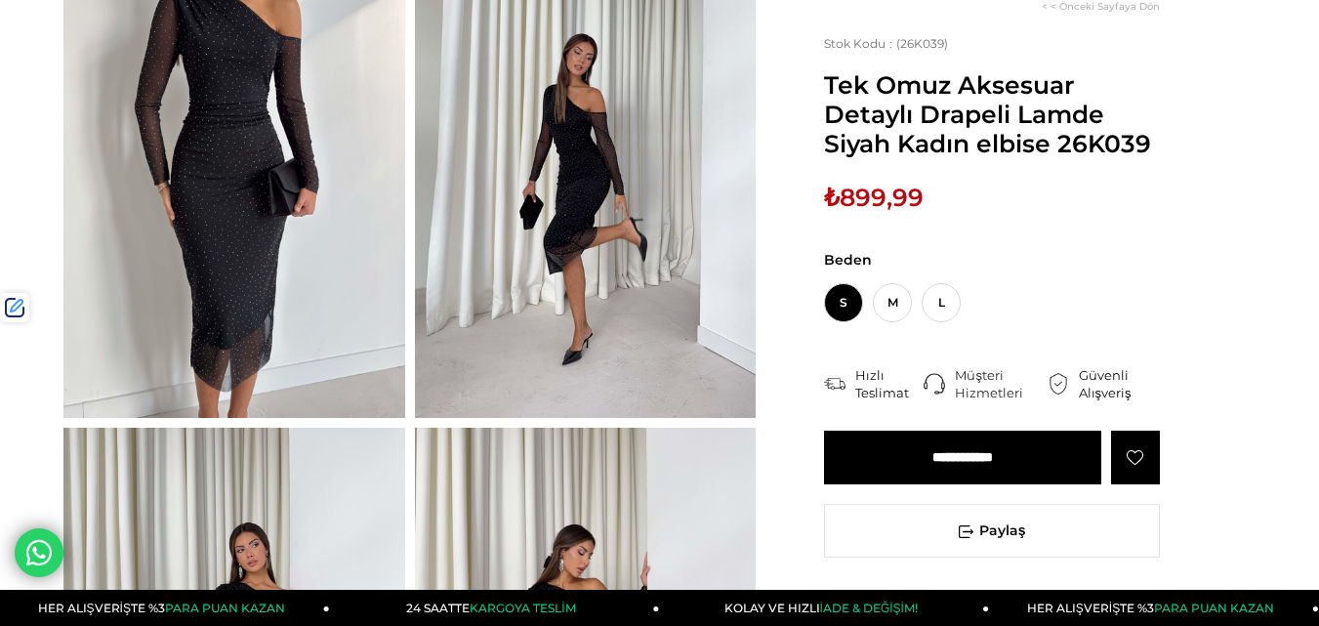
click at [883, 195] on span "₺899,99" at bounding box center [874, 197] width 100 height 29
click at [882, 195] on span "₺899,99" at bounding box center [874, 197] width 100 height 29
copy span "899,99"
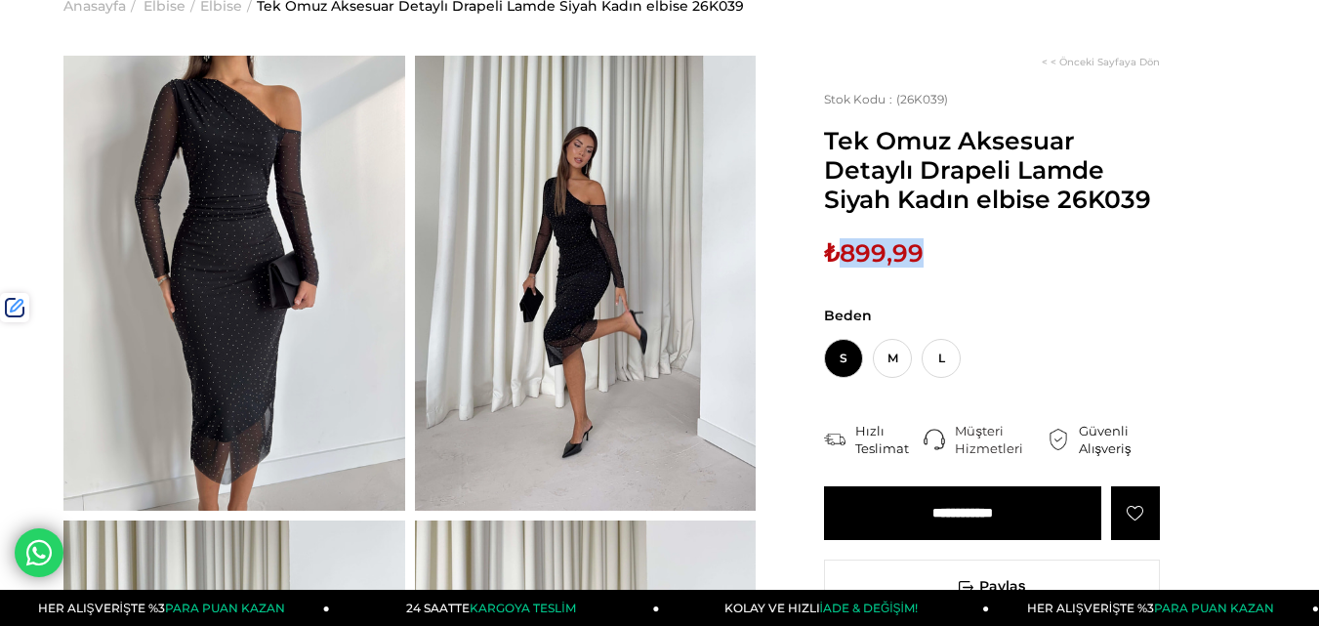
scroll to position [0, 0]
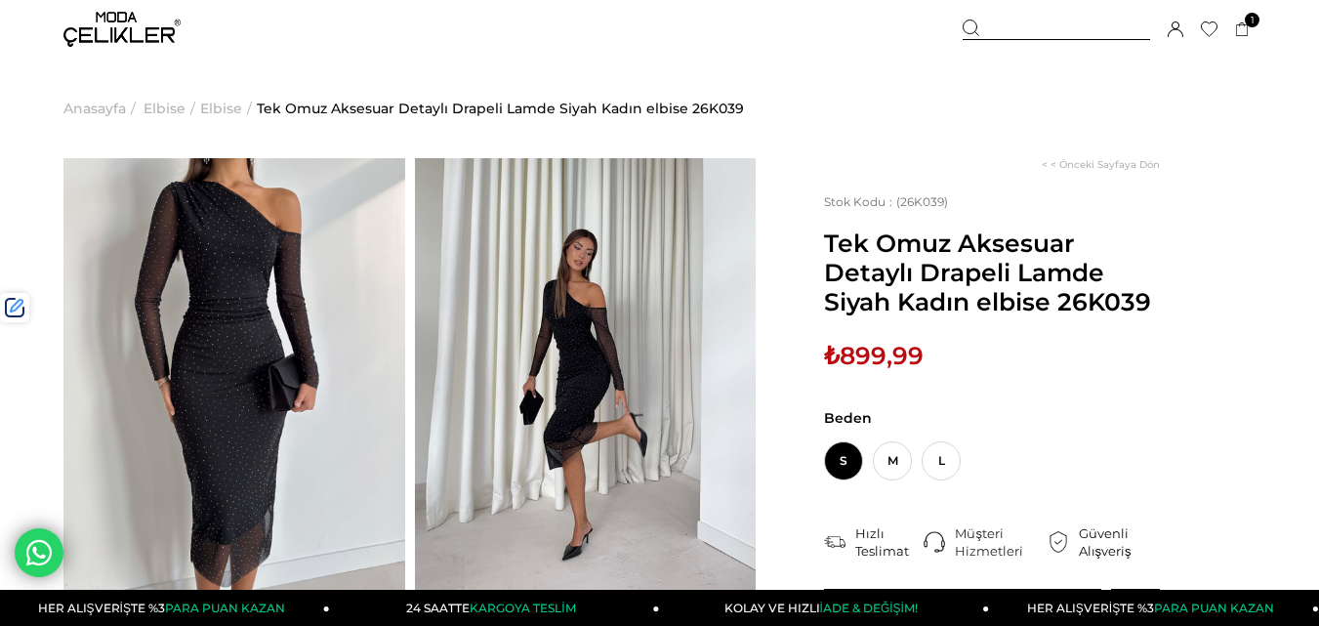
click at [1012, 32] on div at bounding box center [1056, 30] width 187 height 21
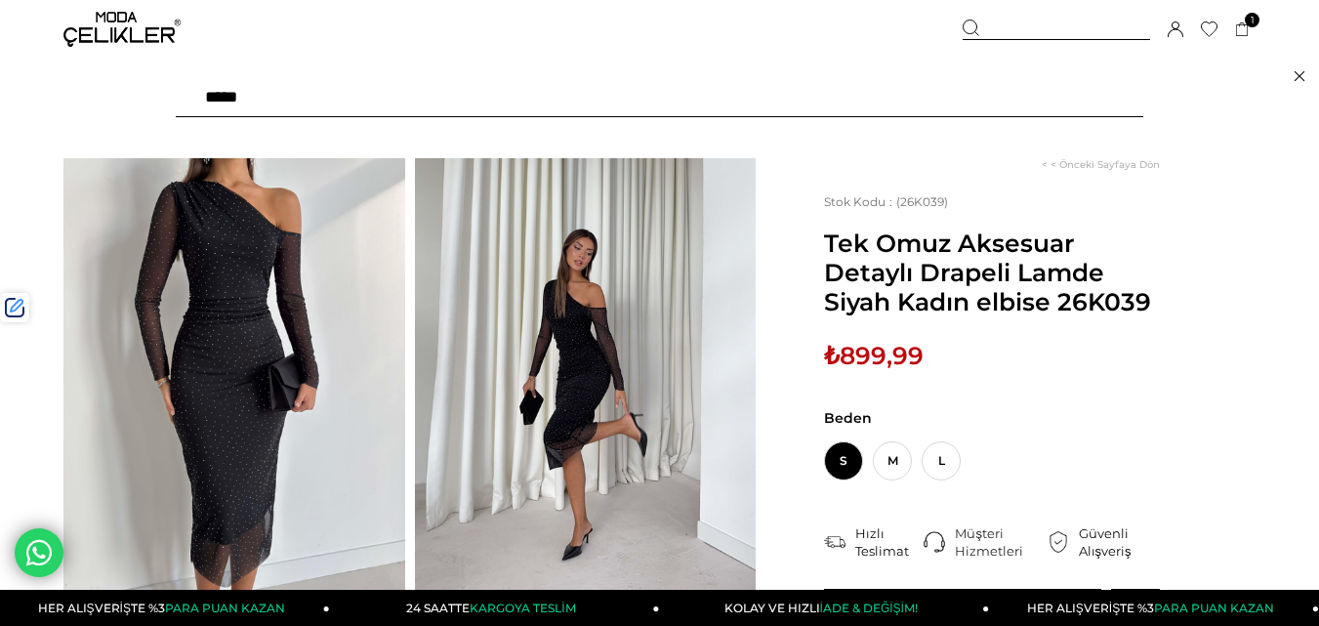
paste input "******"
type input "******"
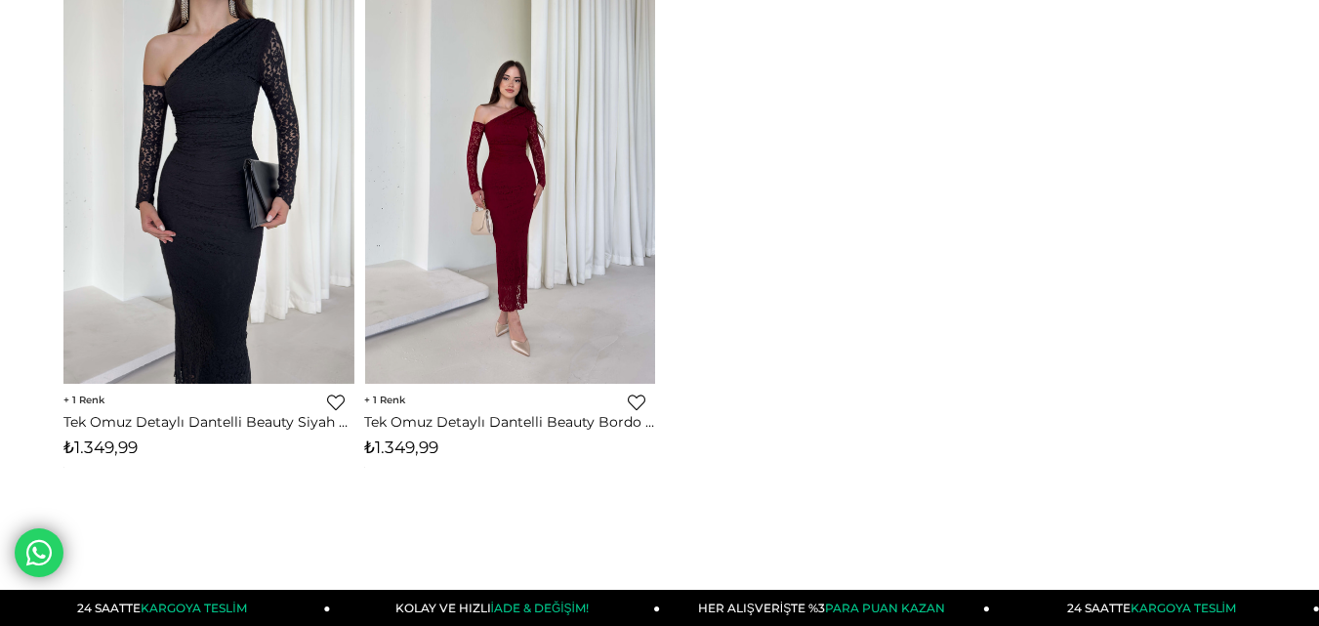
scroll to position [293, 0]
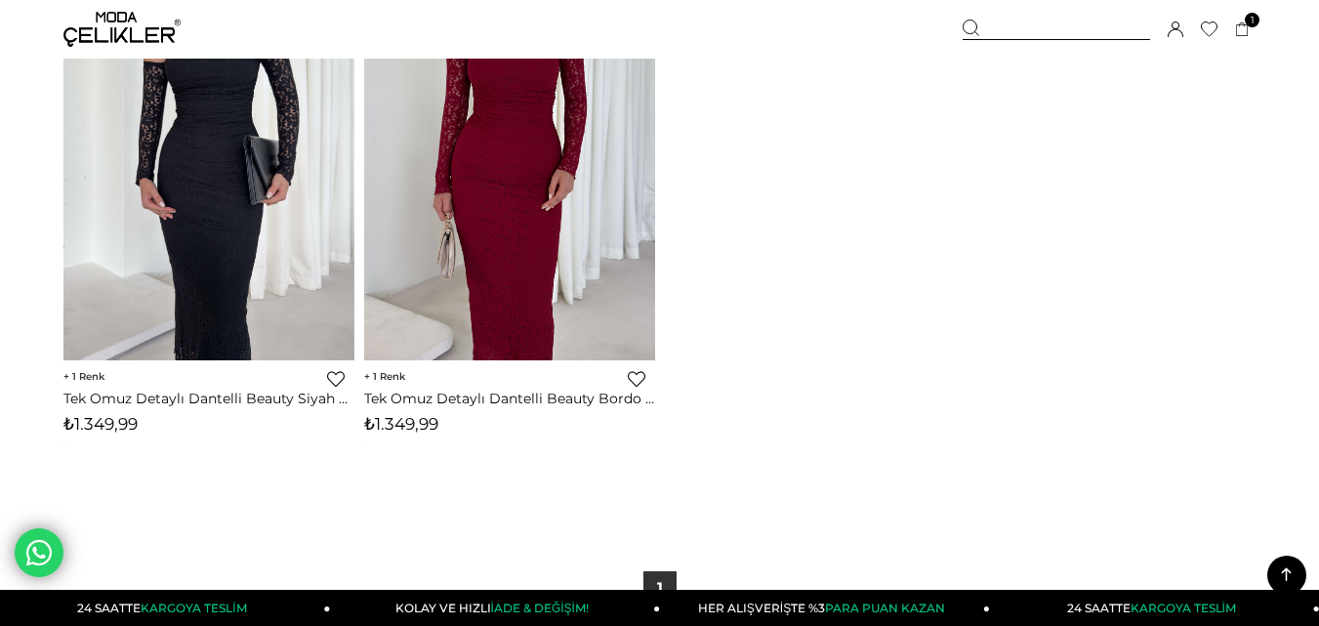
click at [413, 418] on span "₺1.349,99" at bounding box center [401, 424] width 74 height 20
copy span "1.349,99"
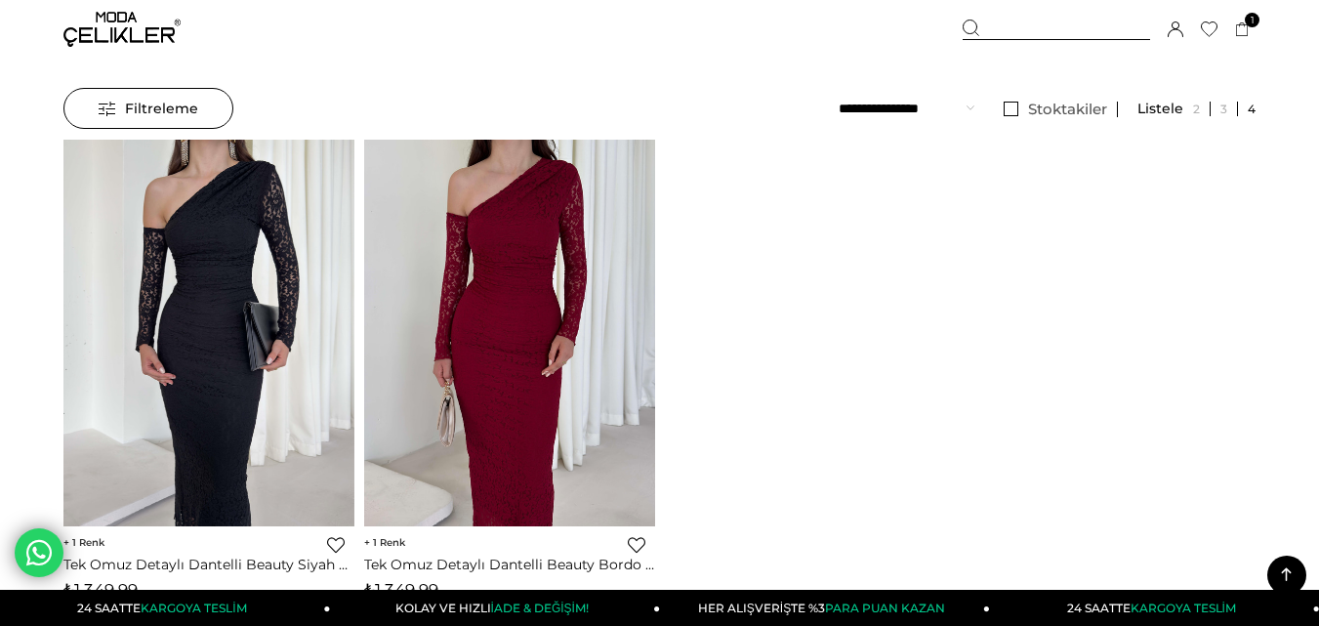
scroll to position [0, 0]
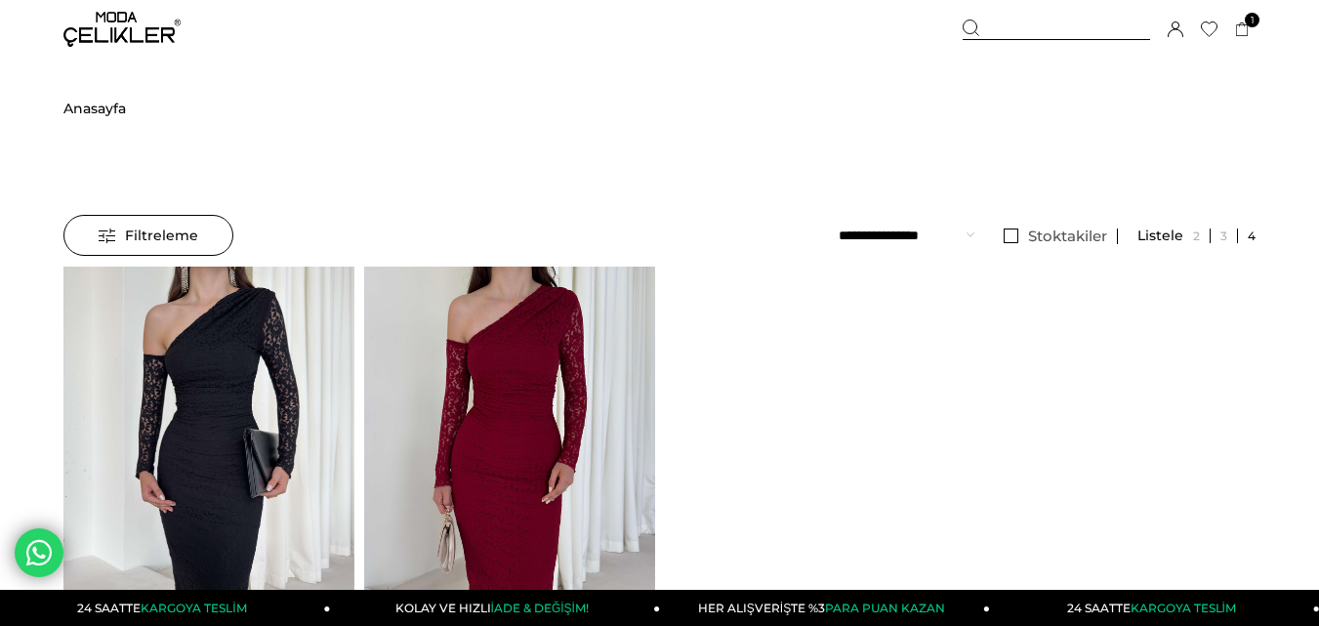
click at [1046, 29] on div at bounding box center [1056, 30] width 187 height 21
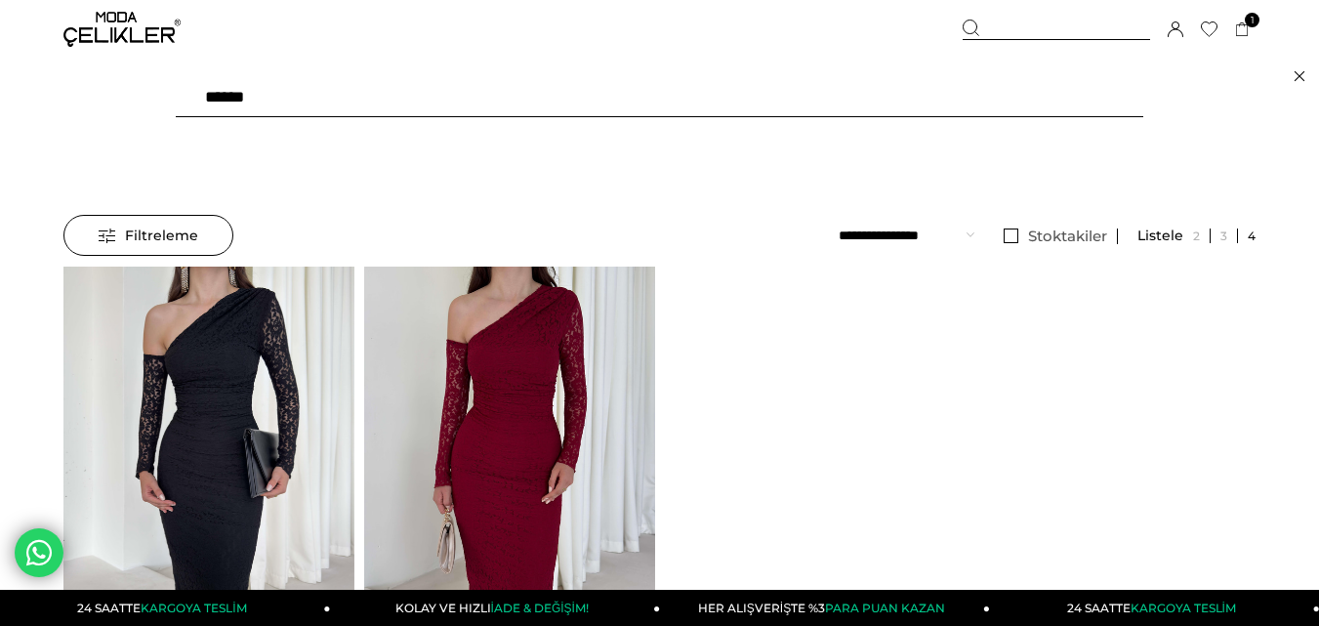
click at [481, 103] on input "******" at bounding box center [659, 97] width 967 height 39
type input "****"
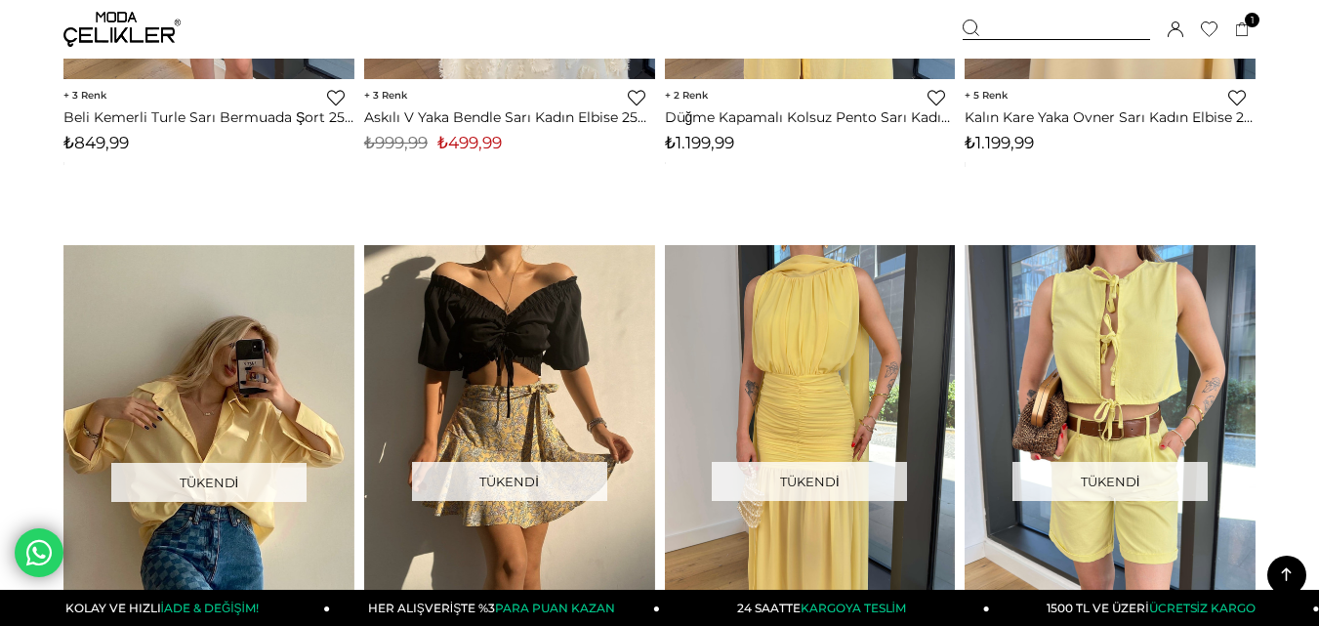
scroll to position [6149, 0]
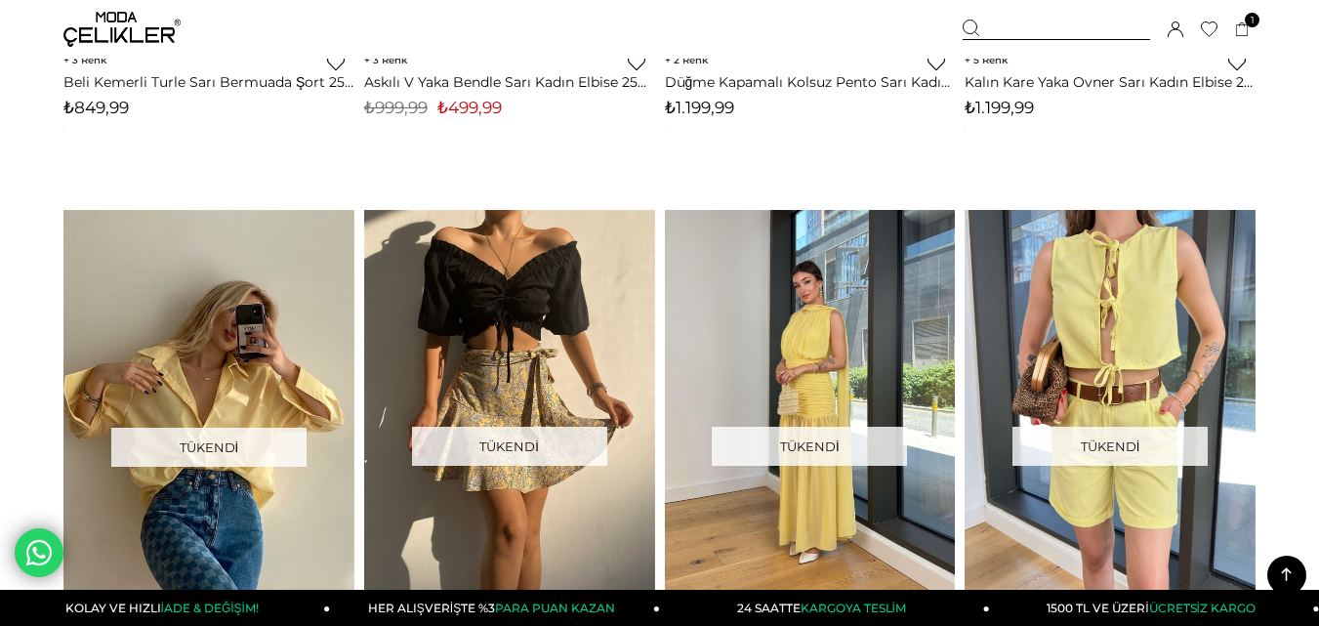
click at [820, 329] on div at bounding box center [665, 403] width 1163 height 387
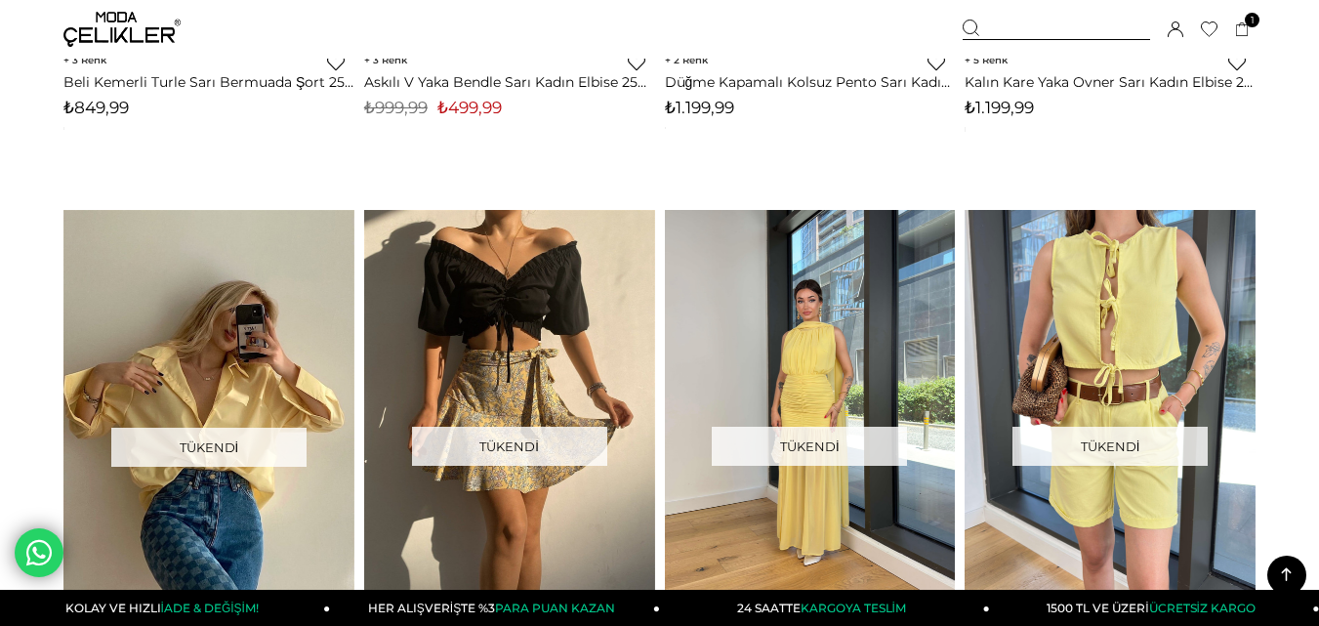
click at [820, 329] on link at bounding box center [810, 403] width 291 height 387
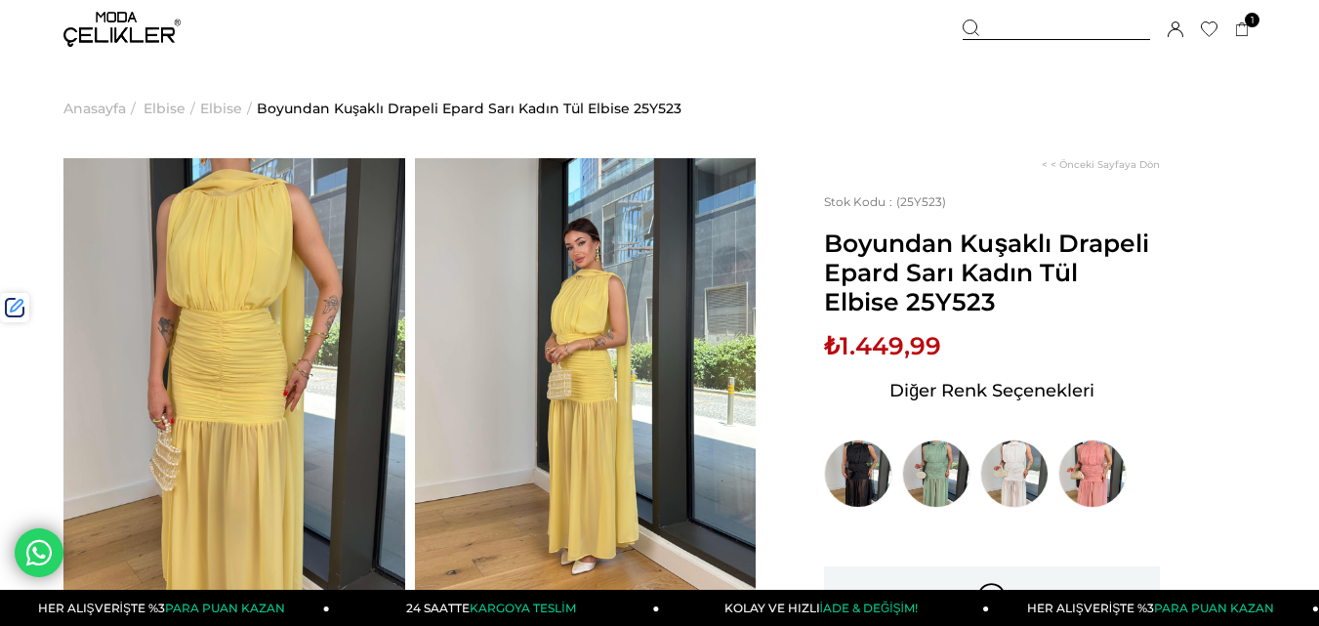
click at [1024, 40] on div "Sepetim 1 Ürün ₺1.699,99 Asimetrik Yaka Uzun Kollu Keyli Bordo Kadın Midi Elbis…" at bounding box center [1109, 29] width 293 height 59
click at [1024, 23] on div at bounding box center [1056, 30] width 187 height 21
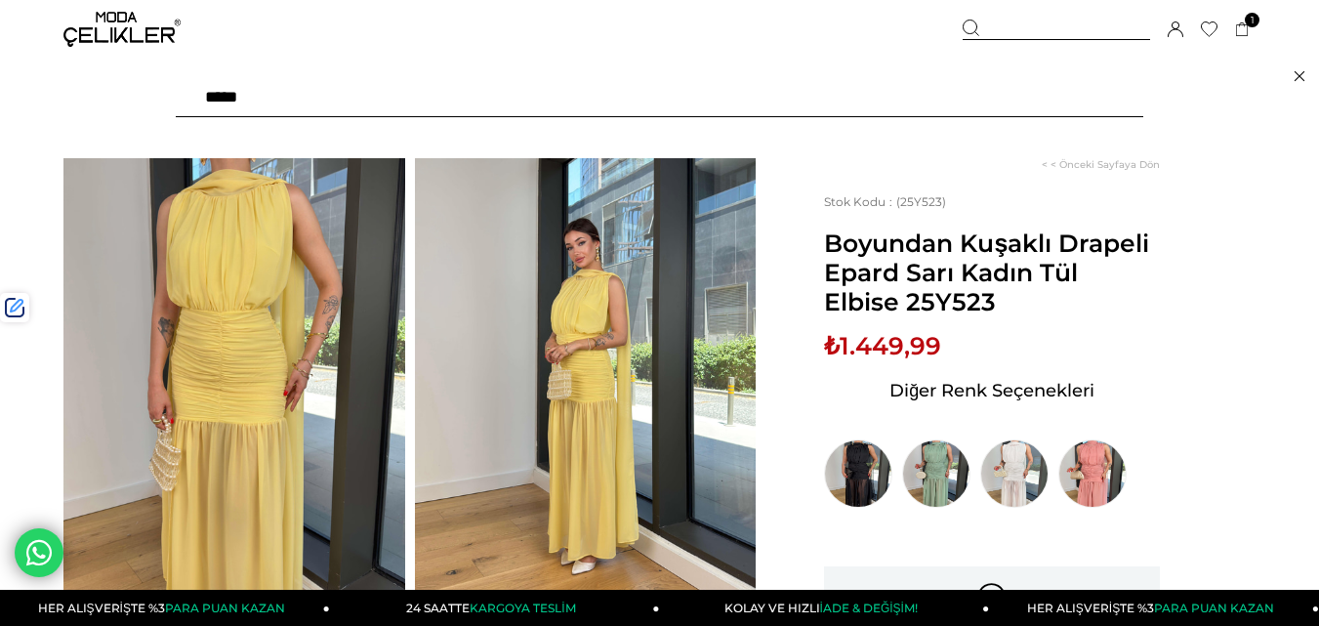
paste input "******"
type input "******"
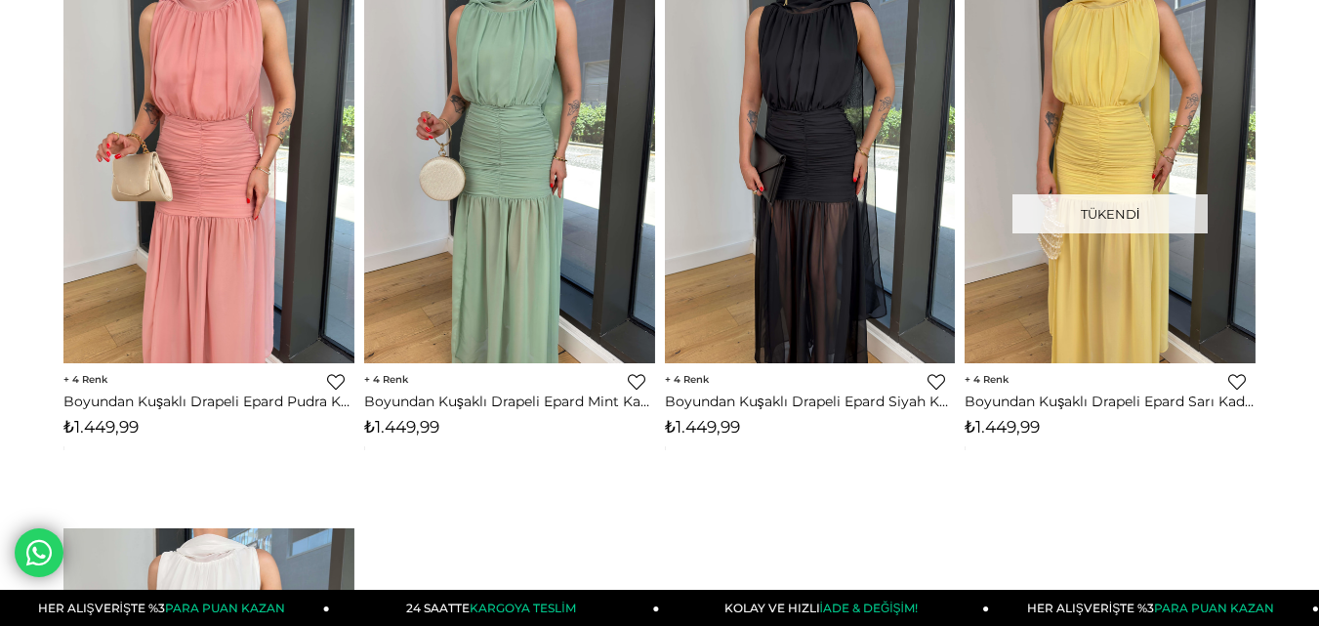
scroll to position [462, 0]
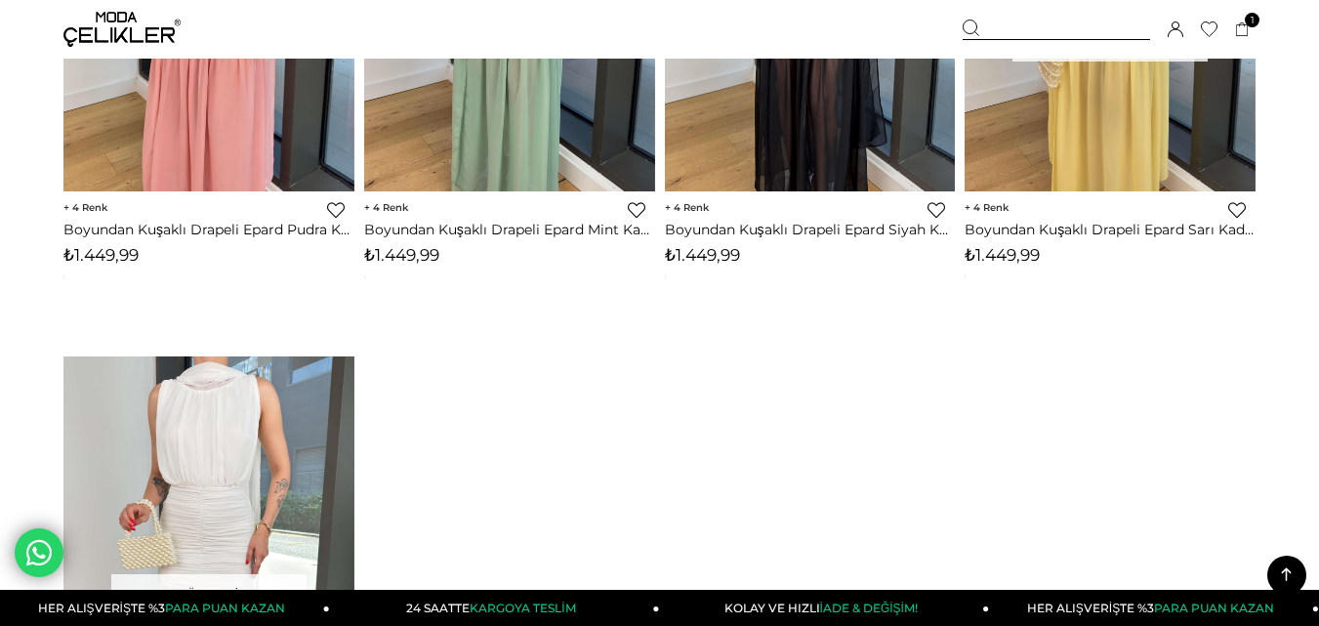
click at [415, 258] on span "₺1.449,99" at bounding box center [401, 255] width 75 height 20
copy span "1.449,99"
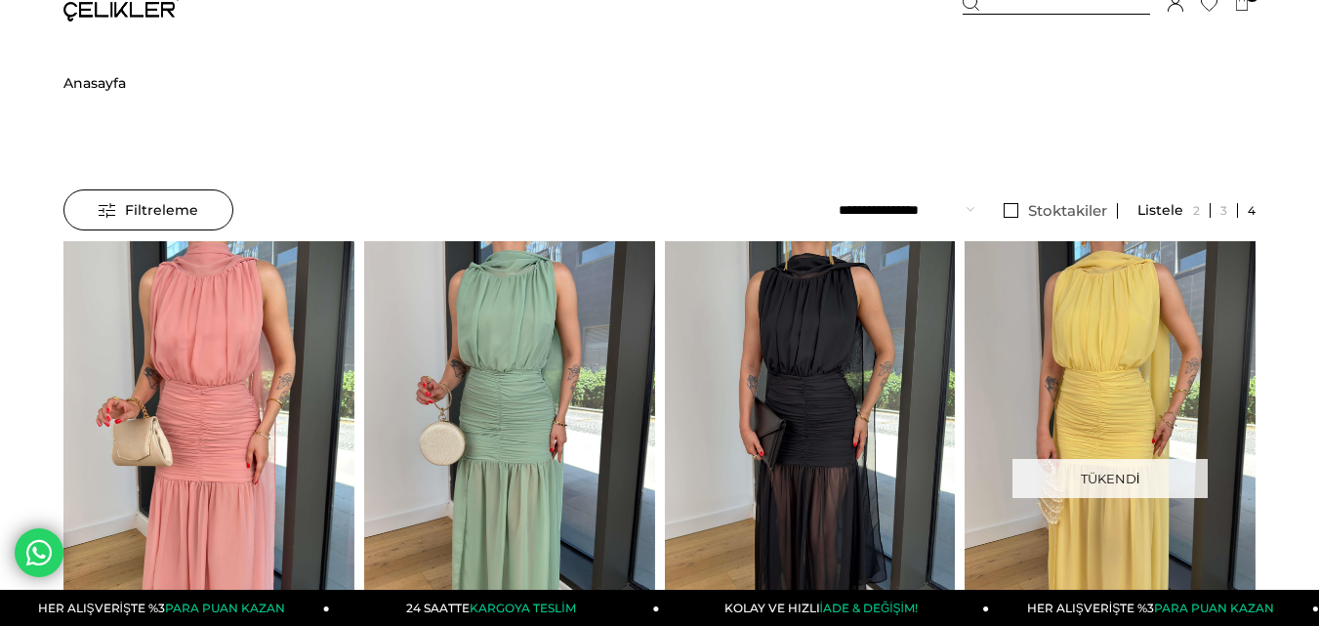
scroll to position [0, 0]
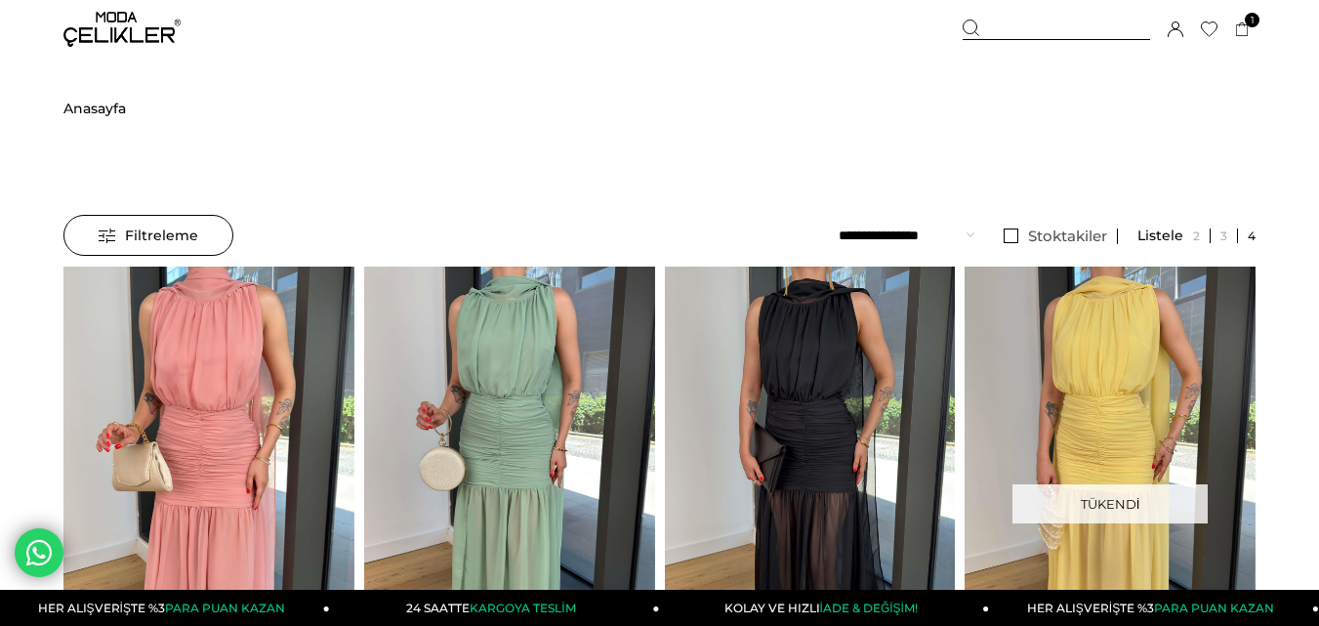
click at [1000, 17] on div "Sepetim 1 Ürün ₺1.699,99 Asimetrik Yaka Uzun Kollu Keyli Bordo Kadın Midi Elbis…" at bounding box center [1109, 29] width 293 height 59
click at [1024, 27] on div at bounding box center [1056, 30] width 187 height 21
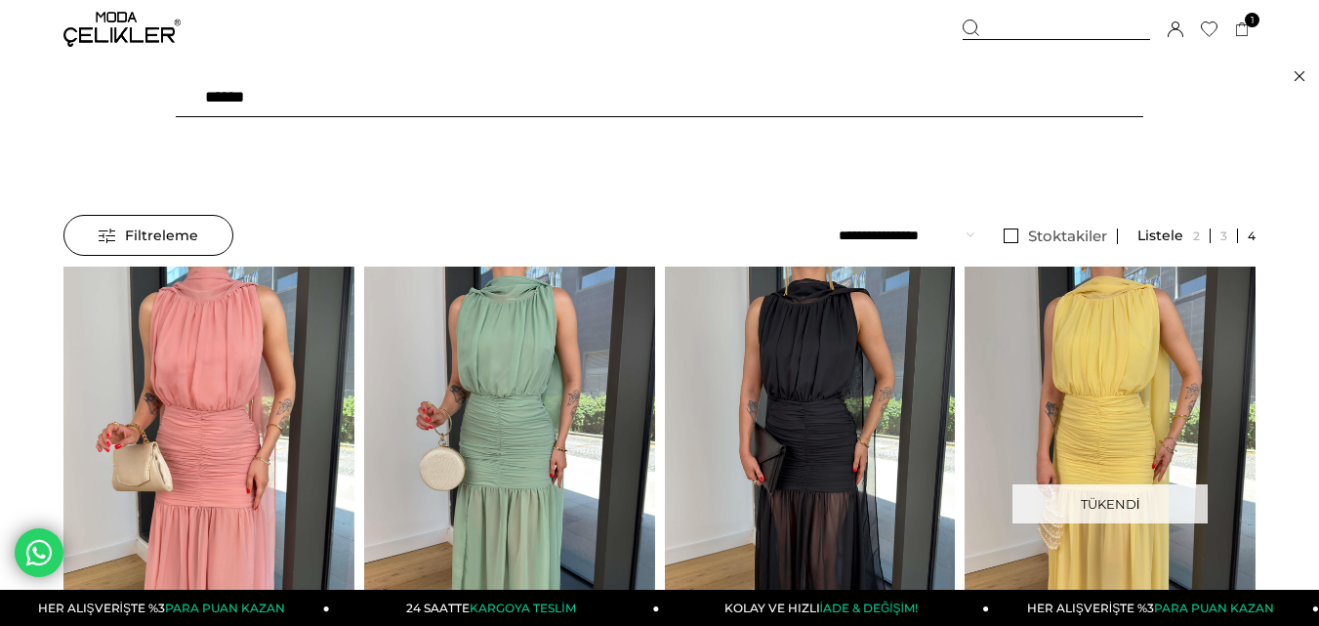
click at [468, 99] on input "******" at bounding box center [659, 97] width 967 height 39
type input "**********"
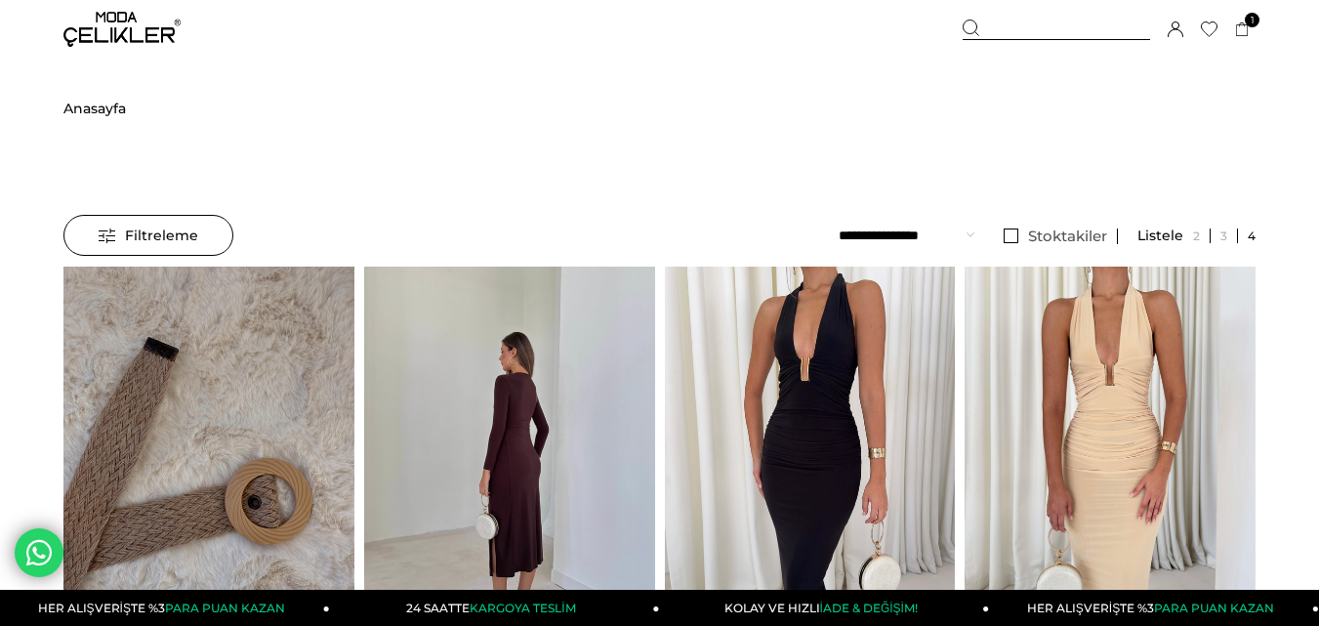
click at [531, 421] on img at bounding box center [509, 461] width 291 height 388
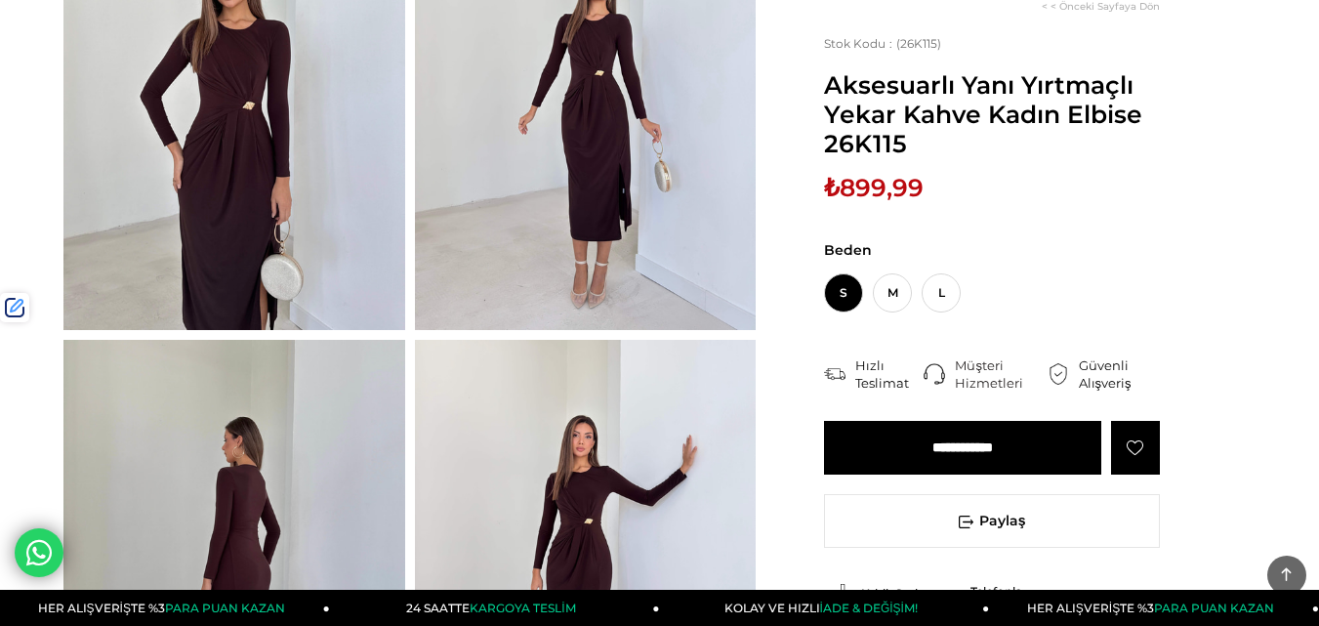
scroll to position [293, 0]
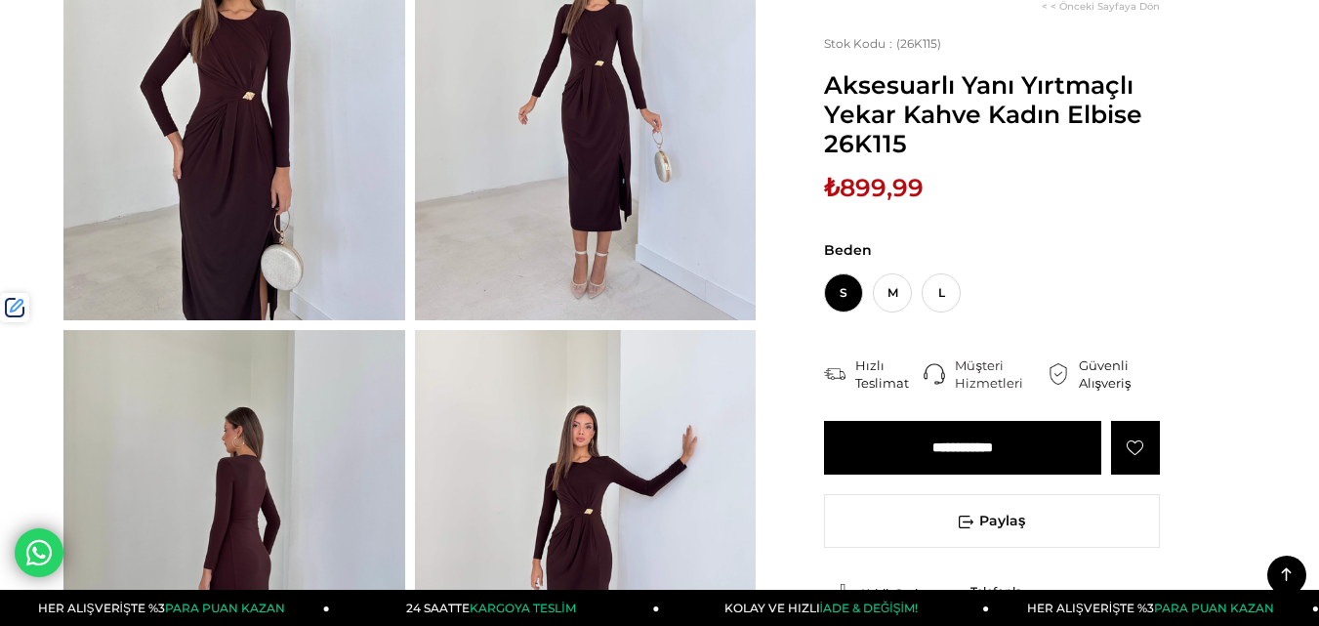
click at [871, 181] on span "₺899,99" at bounding box center [874, 187] width 100 height 29
copy span "899,99"
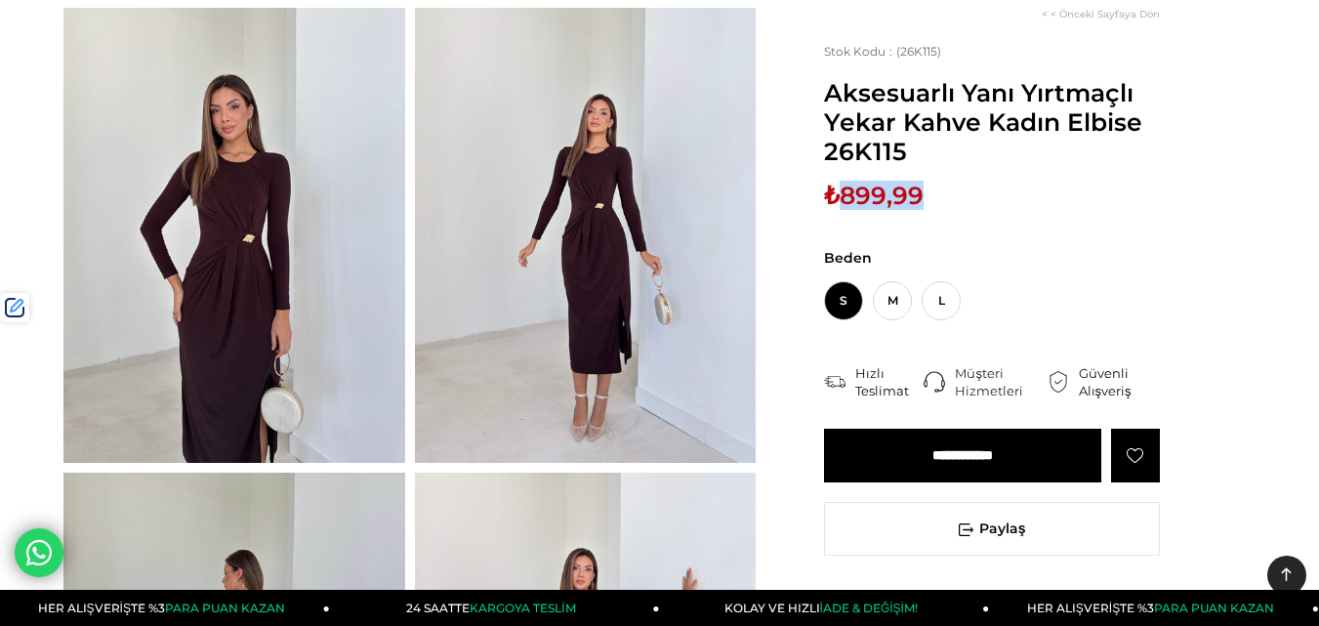
scroll to position [0, 0]
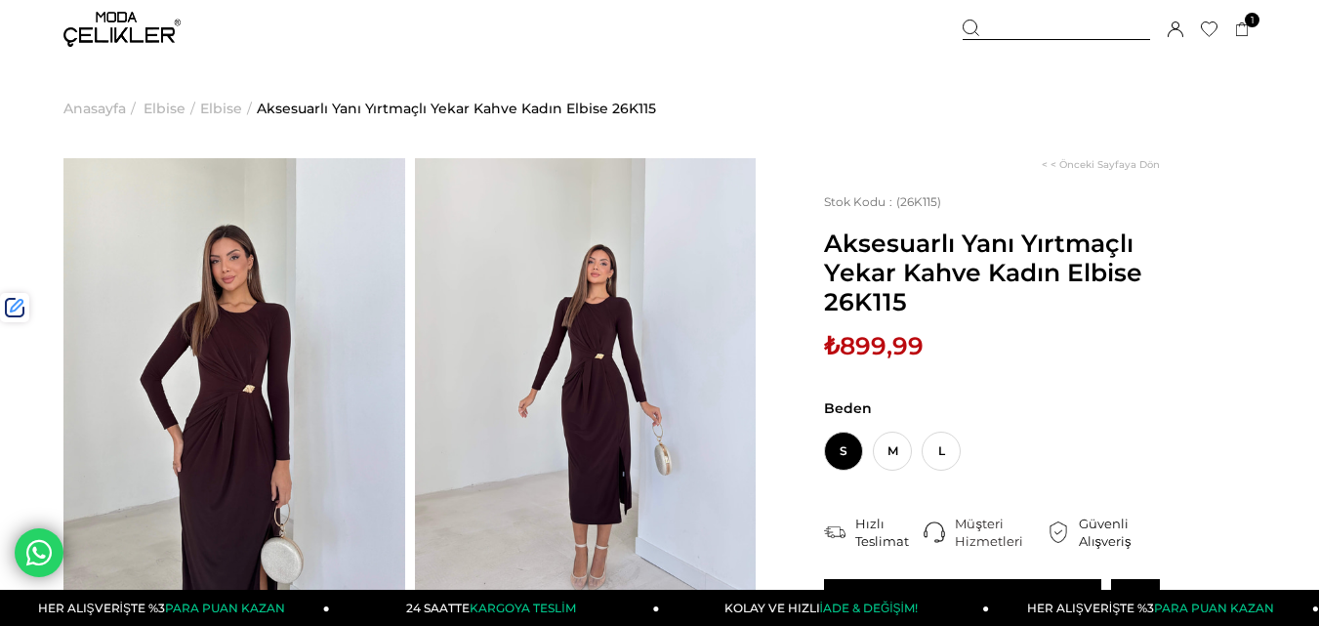
click at [1024, 37] on div at bounding box center [1056, 30] width 187 height 21
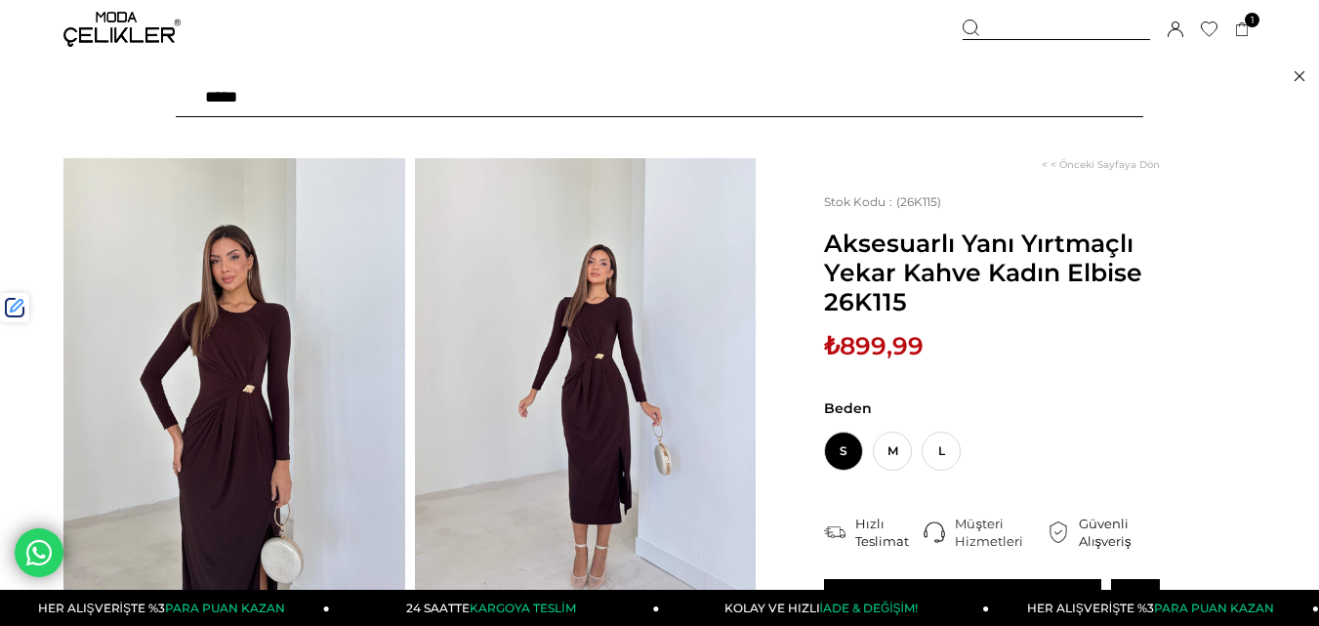
paste input "****"
type input "****"
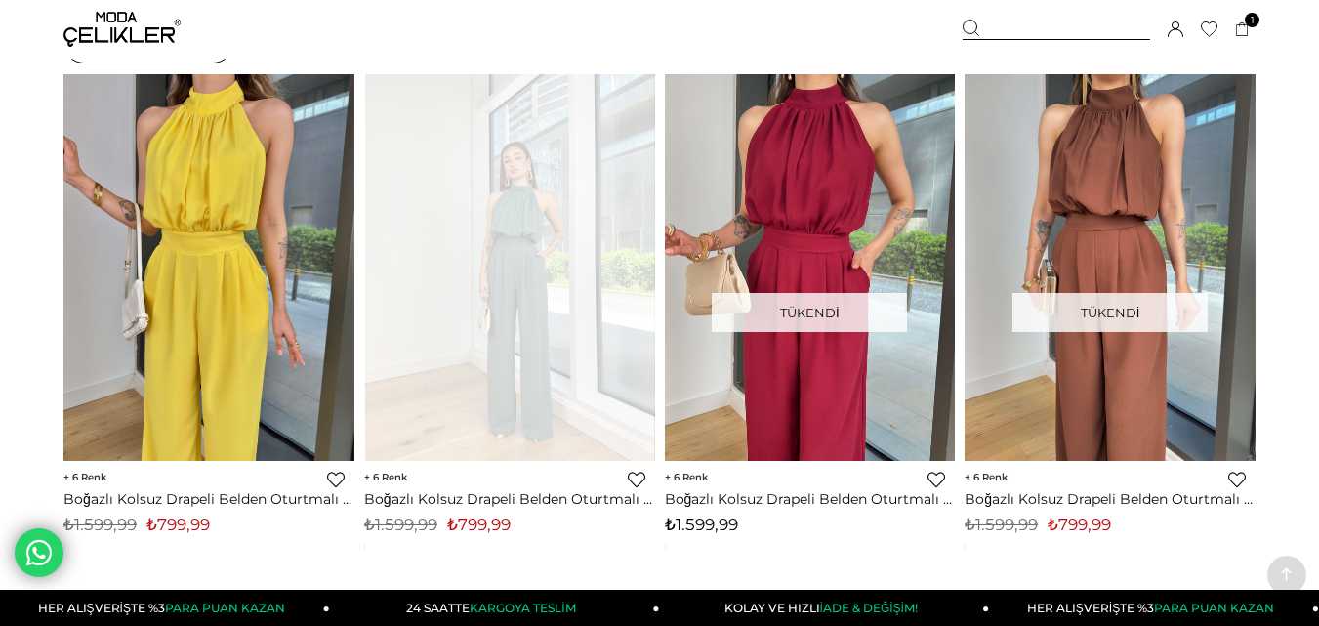
scroll to position [293, 0]
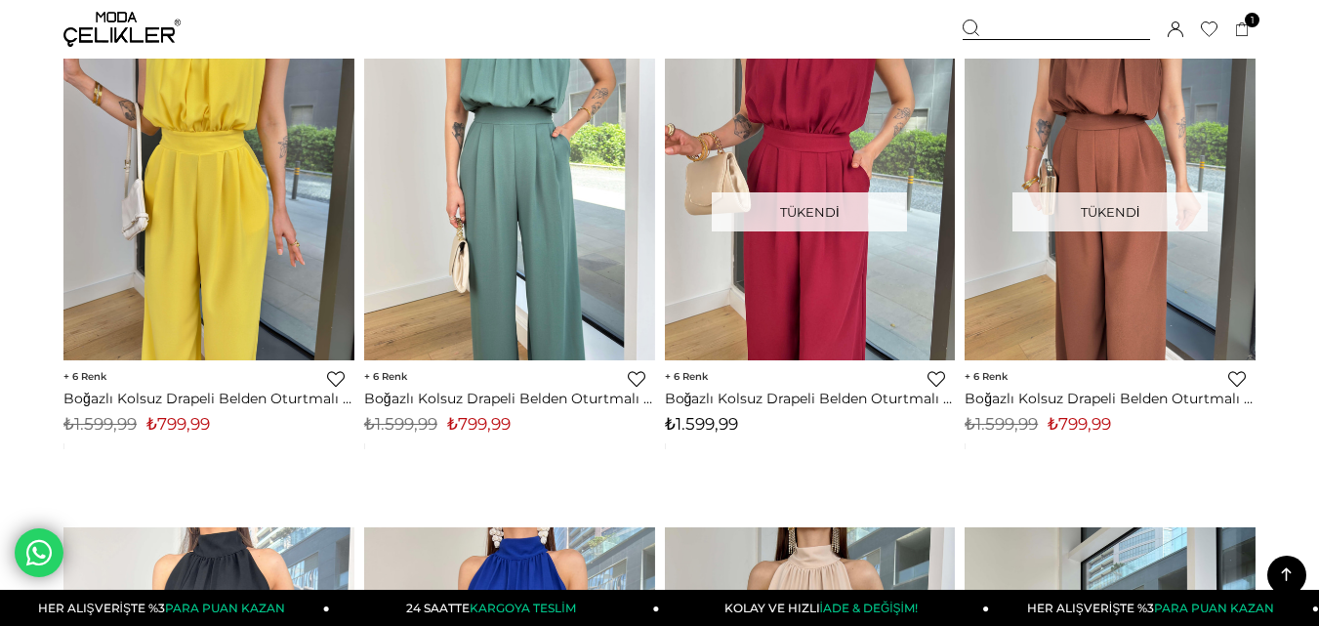
click at [469, 427] on span "₺799,99" at bounding box center [478, 424] width 63 height 20
copy span "799,99"
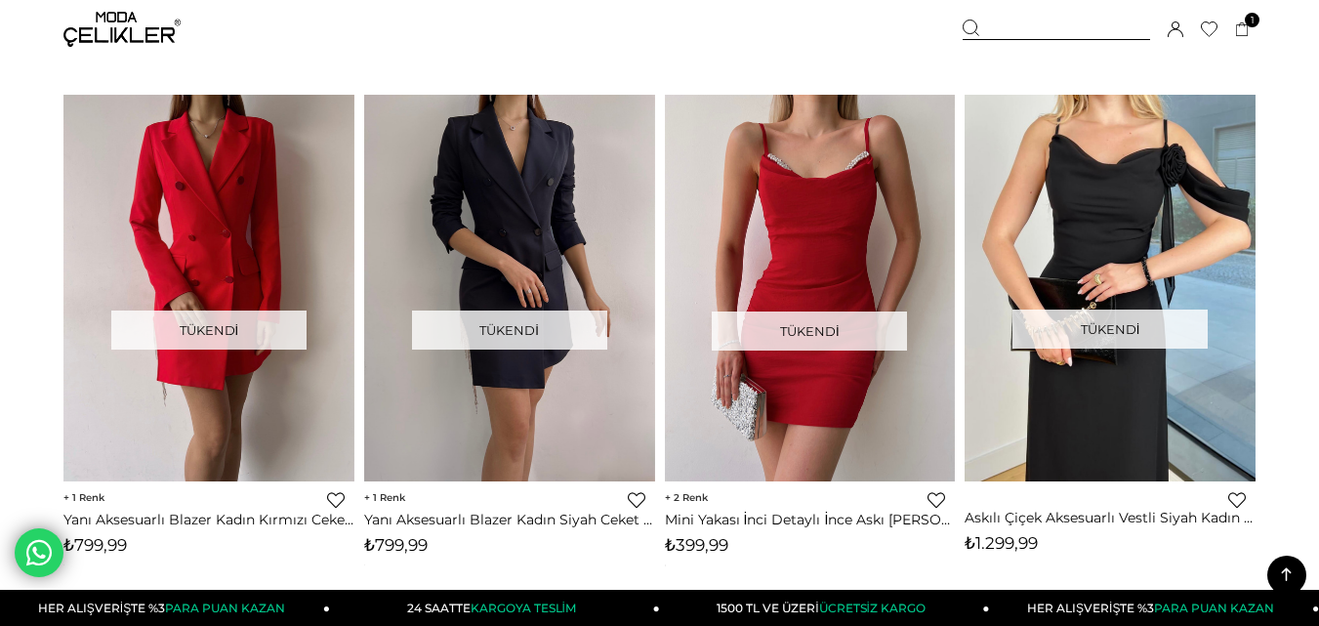
scroll to position [8271, 0]
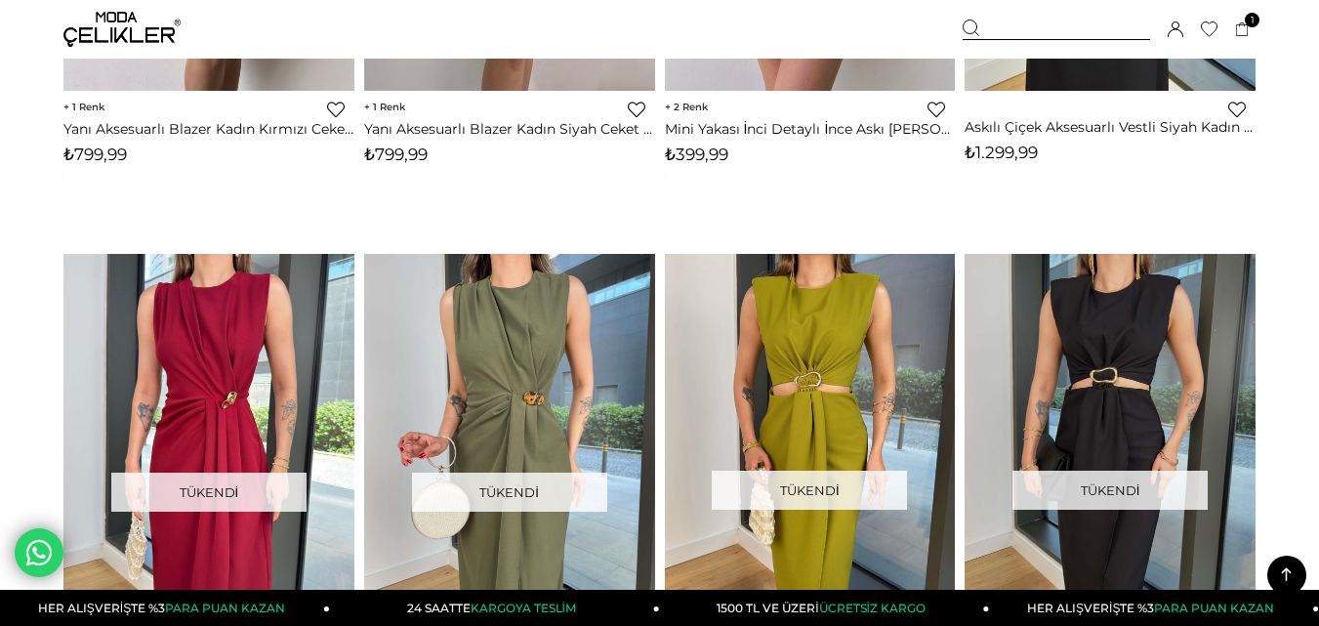
click at [120, 27] on img at bounding box center [121, 29] width 117 height 35
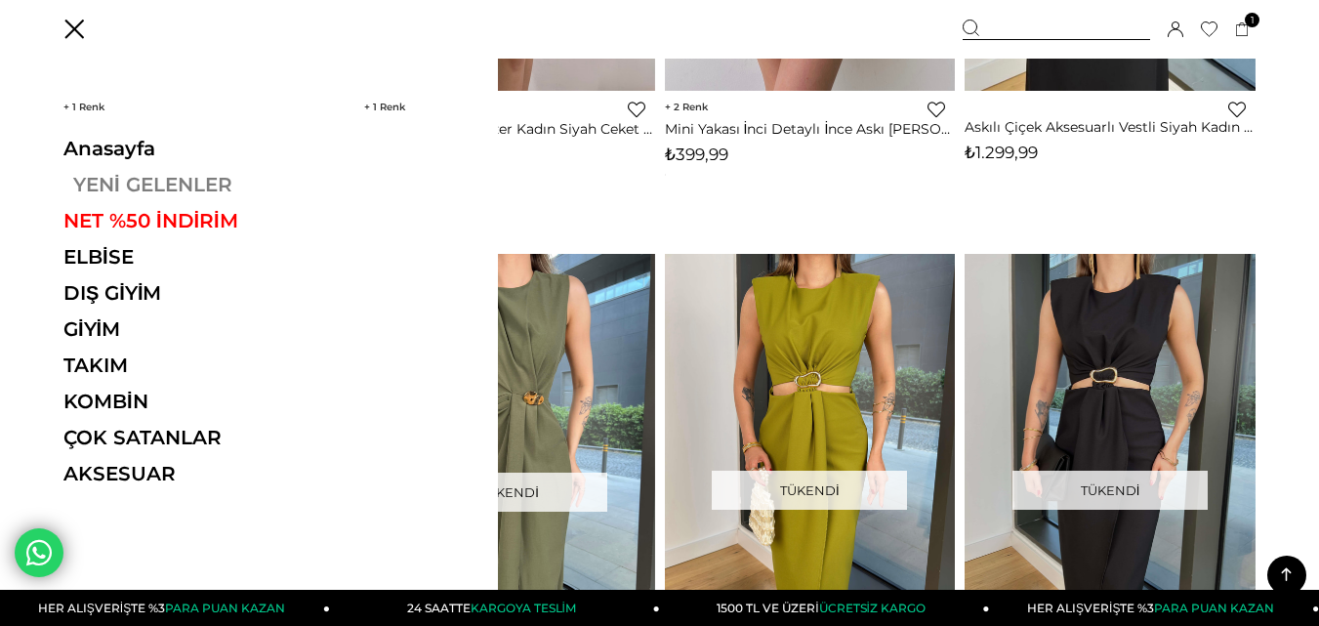
click at [125, 184] on link "YENİ GELENLER" at bounding box center [197, 184] width 268 height 23
